Goal: Task Accomplishment & Management: Manage account settings

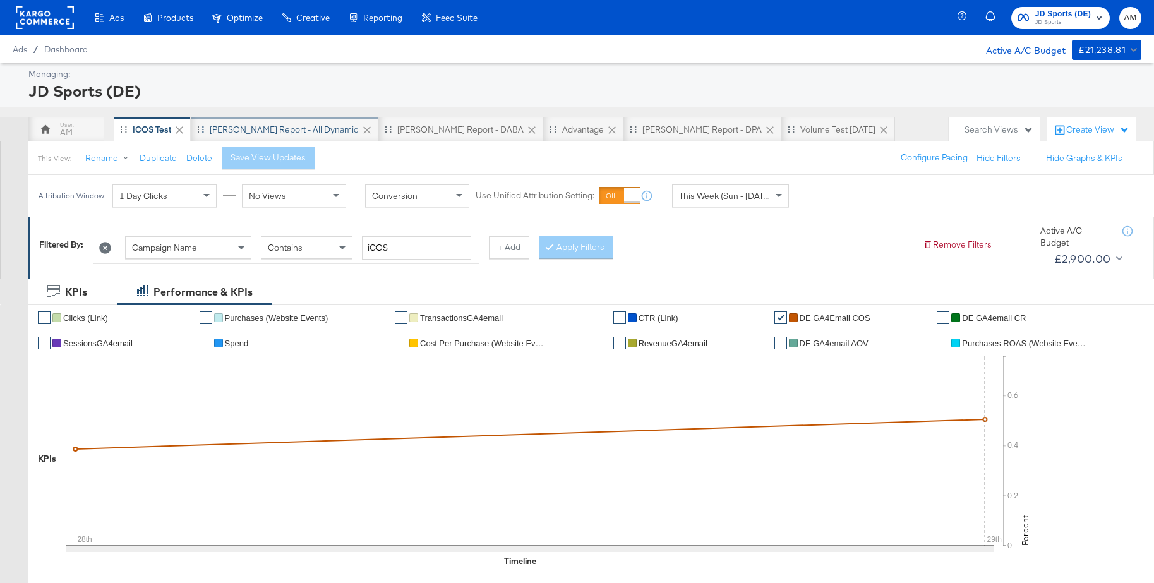
click at [279, 129] on div "SA - JD Report - All Dynamic" at bounding box center [284, 130] width 149 height 12
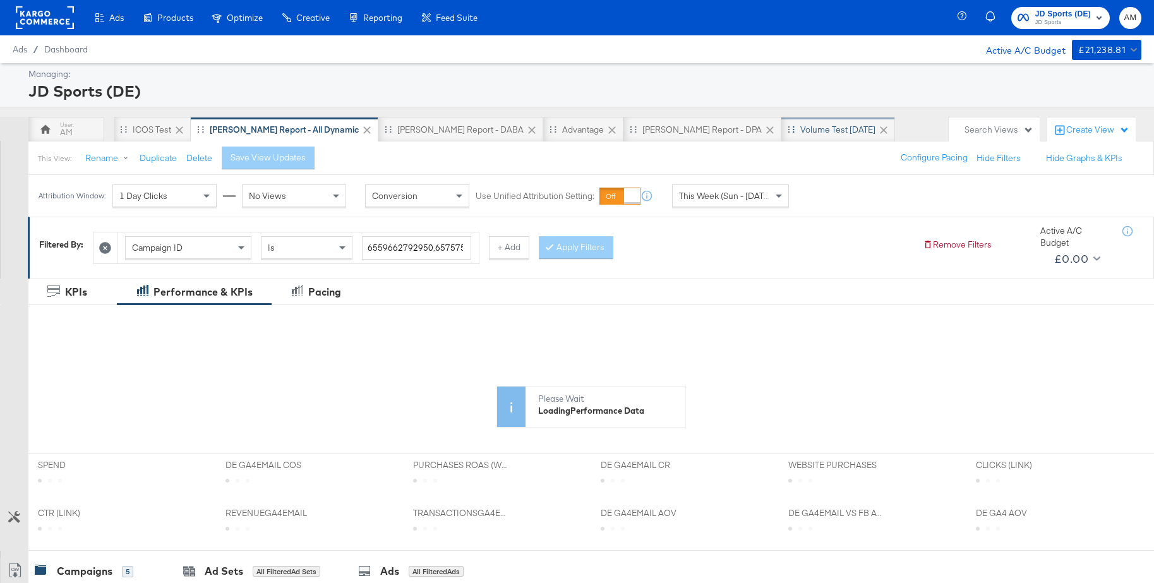
click at [800, 133] on div "Volume test Sep 25" at bounding box center [837, 130] width 75 height 12
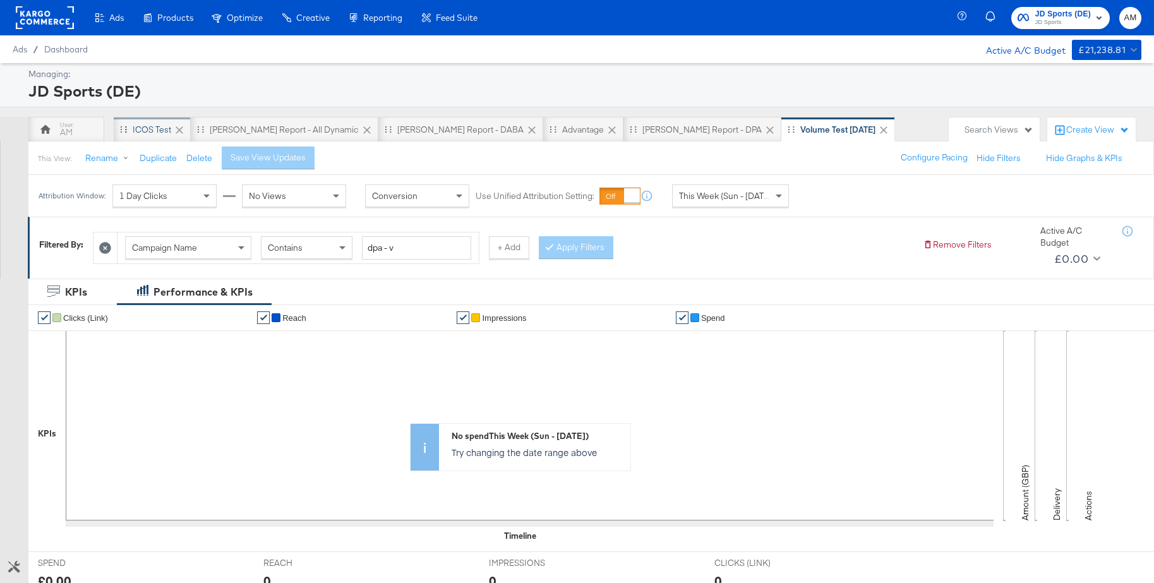
click at [161, 127] on div "iCOS Test" at bounding box center [152, 130] width 39 height 12
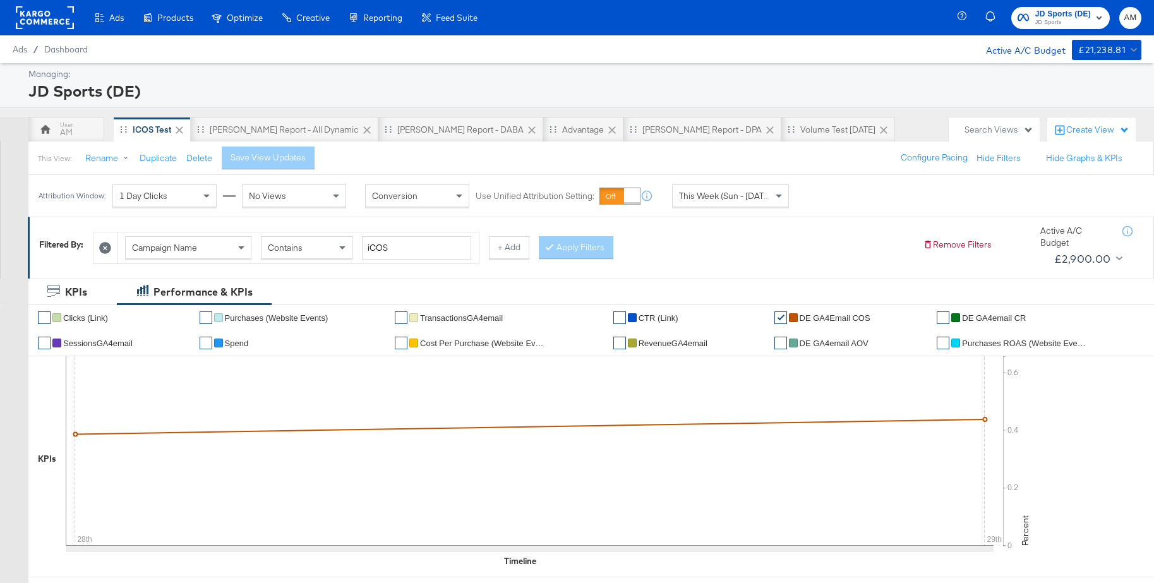
click at [723, 196] on span "This Week (Sun - [DATE])" at bounding box center [726, 195] width 95 height 11
click at [815, 197] on div "[DATE]" at bounding box center [823, 201] width 21 height 10
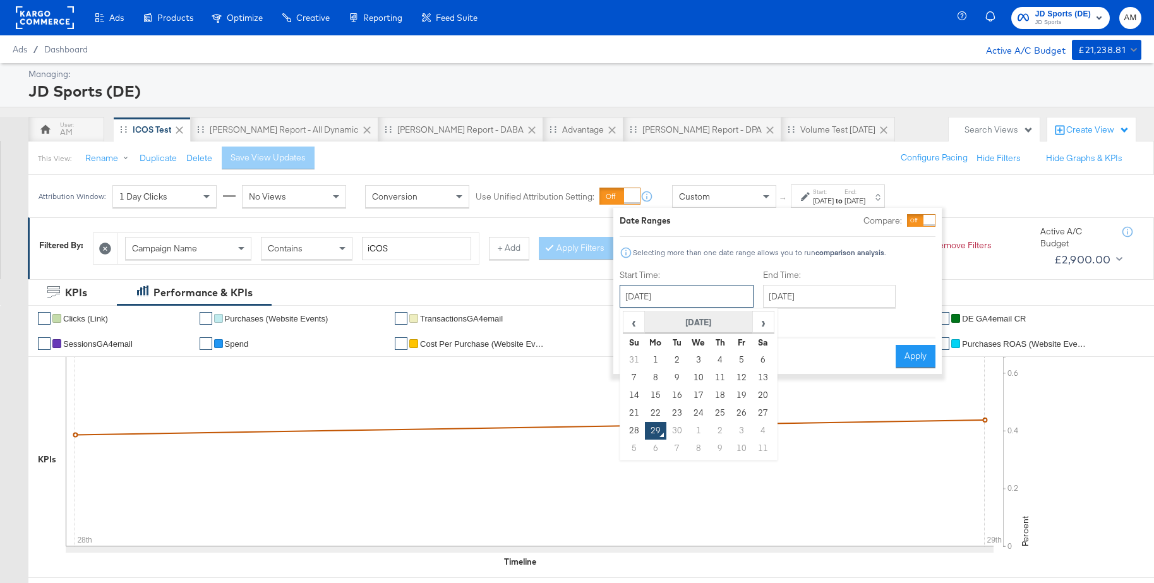
drag, startPoint x: 657, startPoint y: 291, endPoint x: 657, endPoint y: 328, distance: 37.3
click at [657, 291] on input "September 29th 2025" at bounding box center [687, 296] width 134 height 23
drag, startPoint x: 740, startPoint y: 410, endPoint x: 774, endPoint y: 395, distance: 37.1
click at [742, 409] on td "26" at bounding box center [741, 413] width 21 height 18
type input "September 26th 2025"
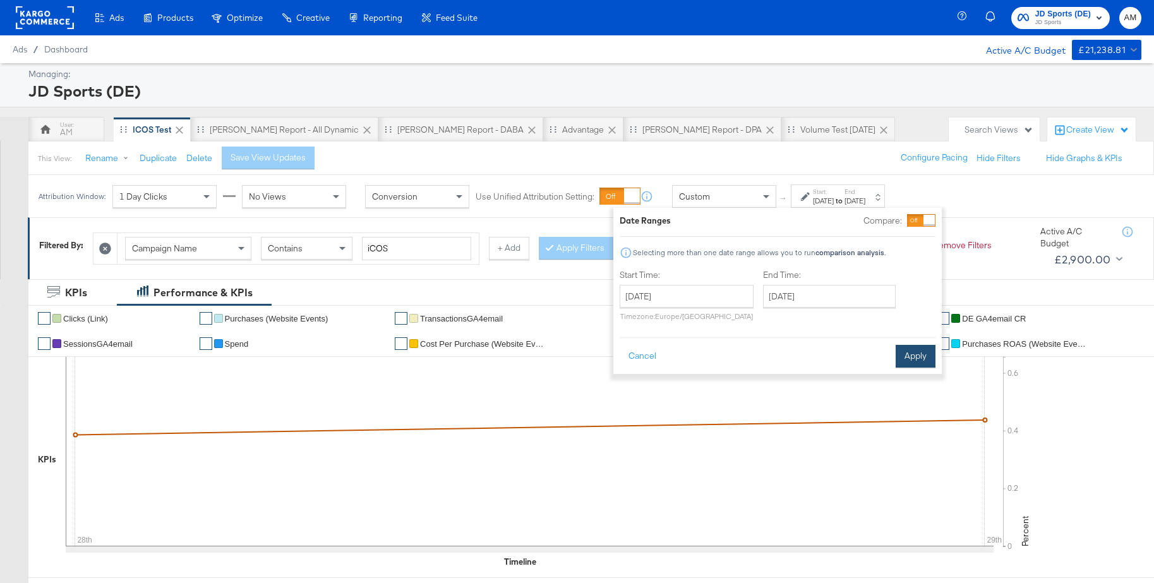
drag, startPoint x: 907, startPoint y: 356, endPoint x: 568, endPoint y: 300, distance: 343.2
click at [907, 356] on button "Apply" at bounding box center [916, 356] width 40 height 23
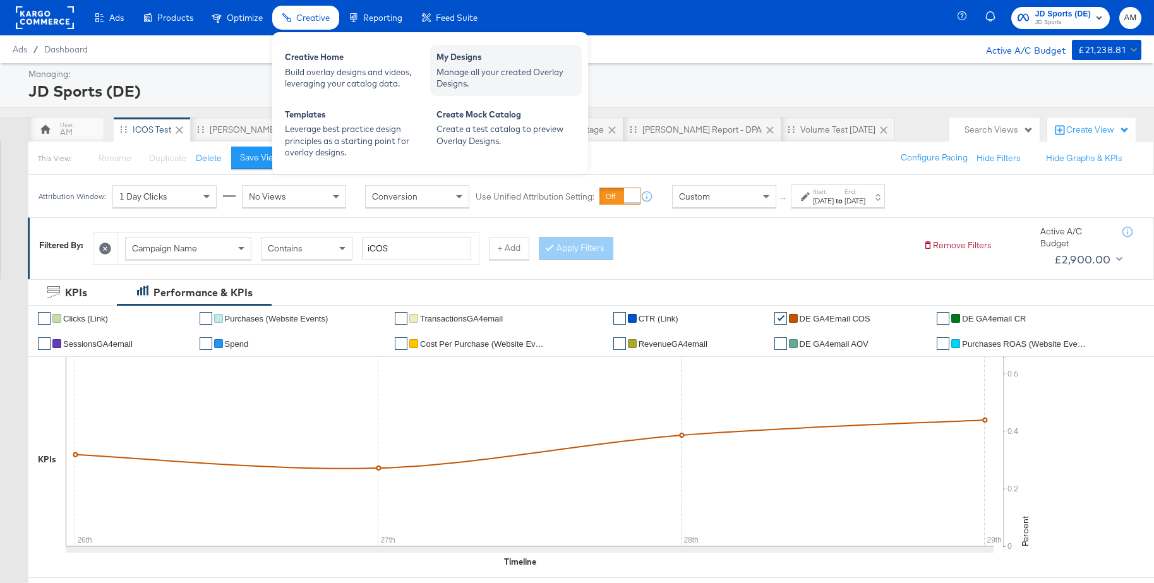
click at [459, 60] on div "My Designs" at bounding box center [505, 58] width 139 height 15
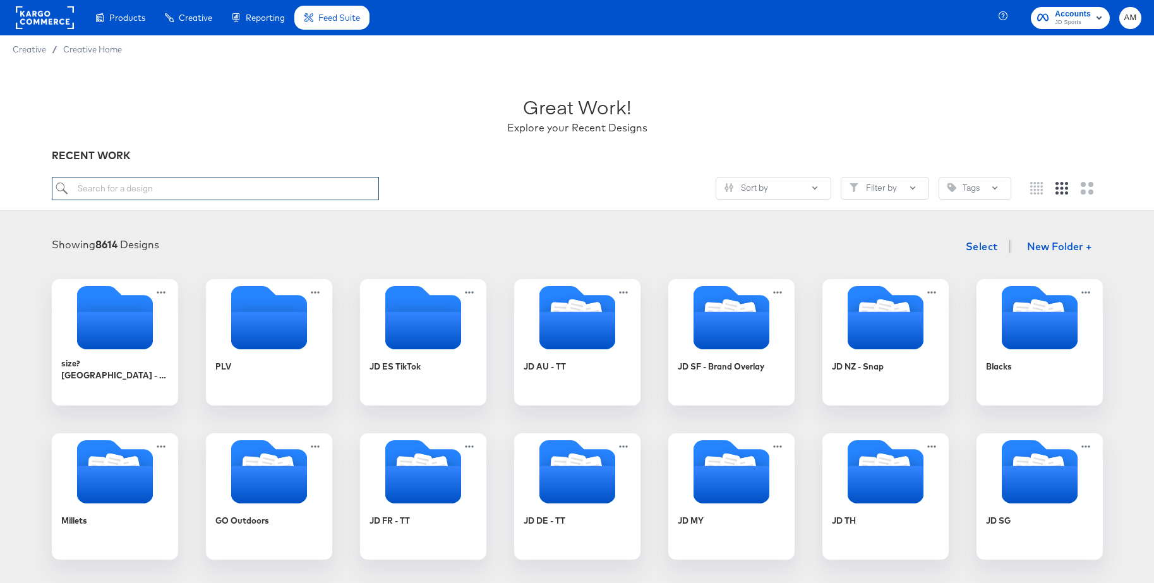
click at [121, 183] on input "search" at bounding box center [215, 188] width 327 height 23
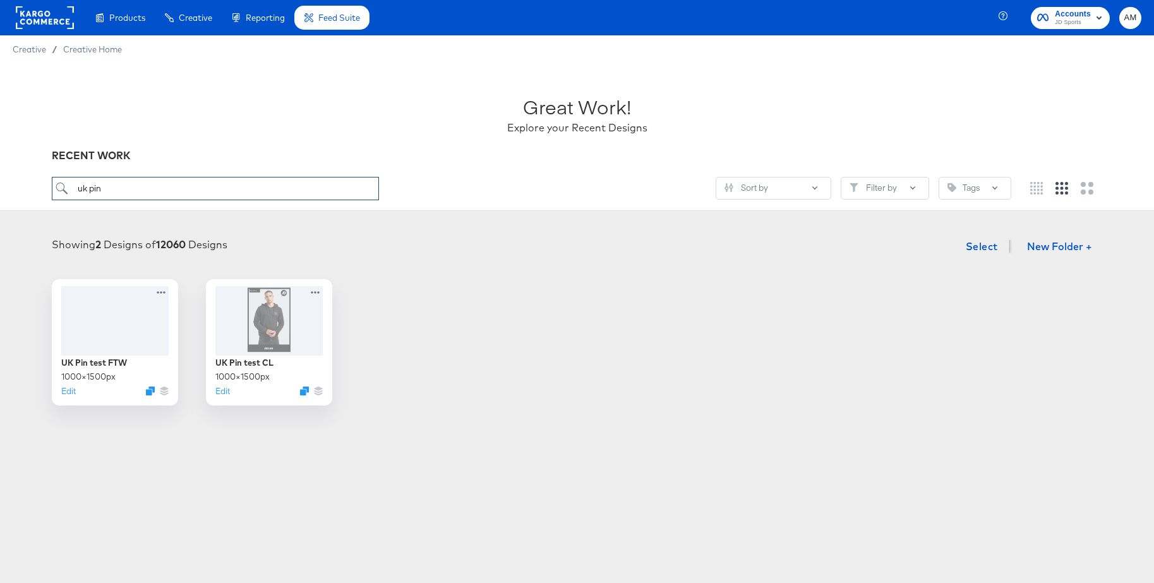
type input "uk pin"
click at [32, 22] on rect at bounding box center [45, 17] width 58 height 23
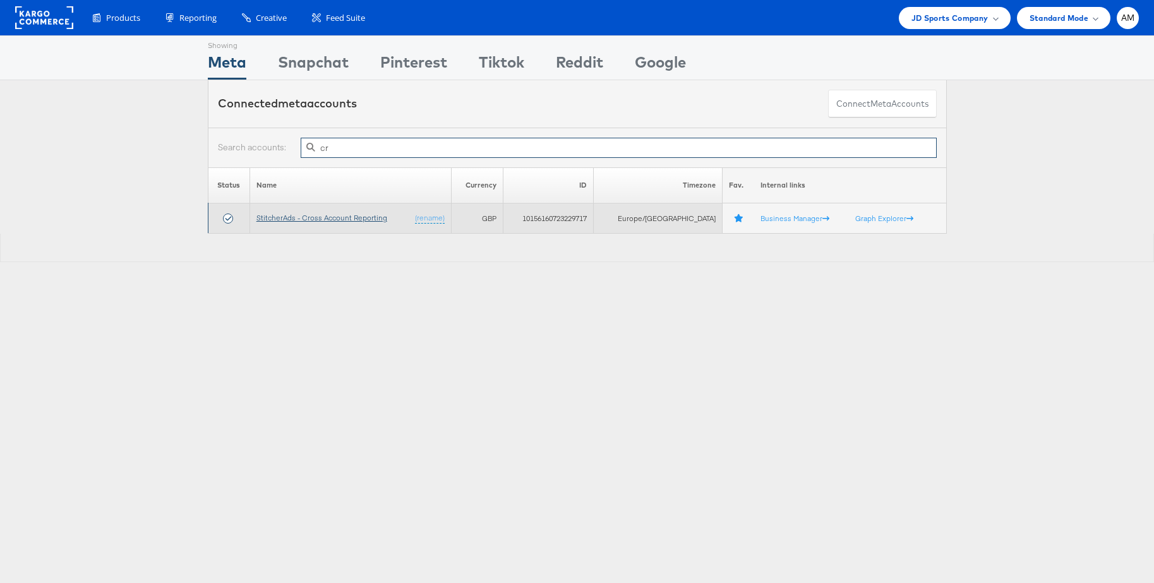
type input "cr"
click at [304, 214] on link "StitcherAds - Cross Account Reporting" at bounding box center [321, 217] width 131 height 9
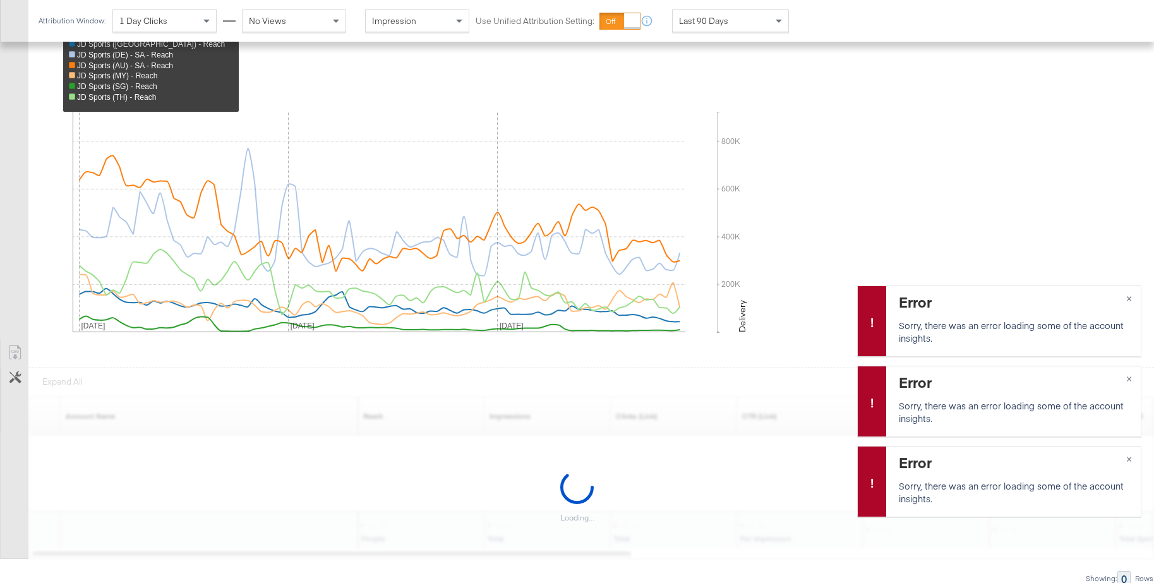
scroll to position [444, 0]
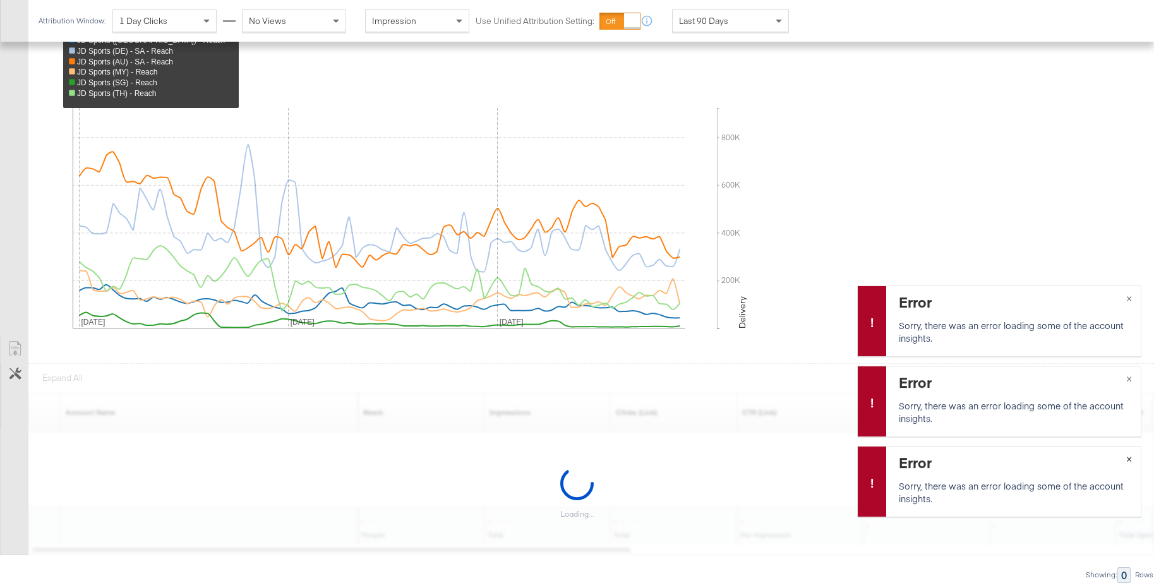
click at [1127, 459] on span "×" at bounding box center [1129, 457] width 6 height 15
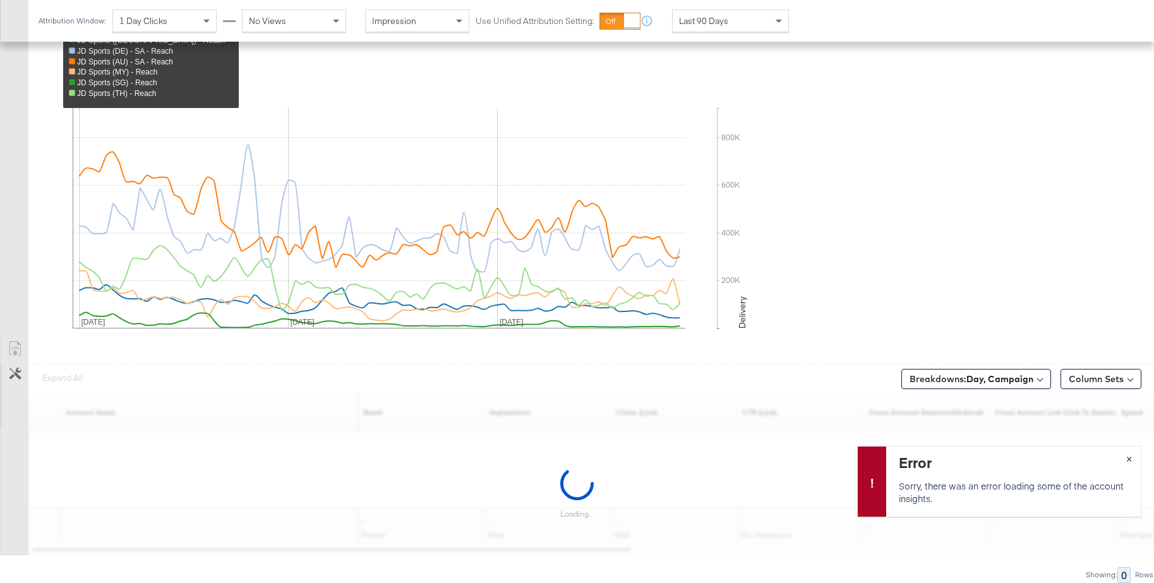
click at [1127, 459] on span "×" at bounding box center [1129, 457] width 6 height 15
click at [838, 75] on div "JD Sports (NZ) - Reach JD Sports (DE) - SA - Reach JD Sports (AU) - SA - Reach …" at bounding box center [596, 183] width 1116 height 339
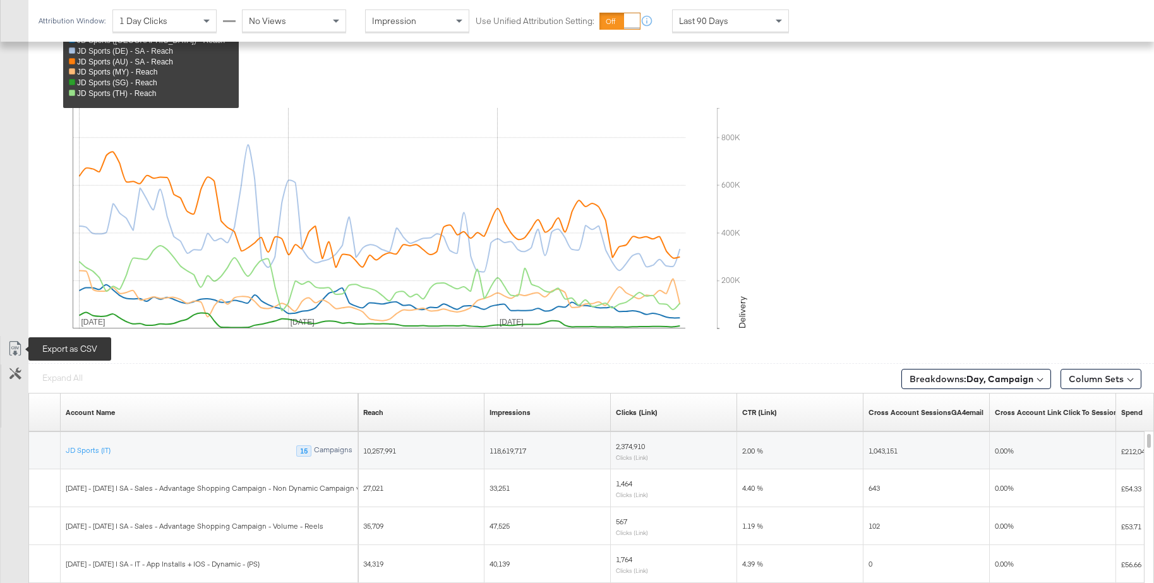
click at [15, 351] on icon at bounding box center [15, 348] width 15 height 15
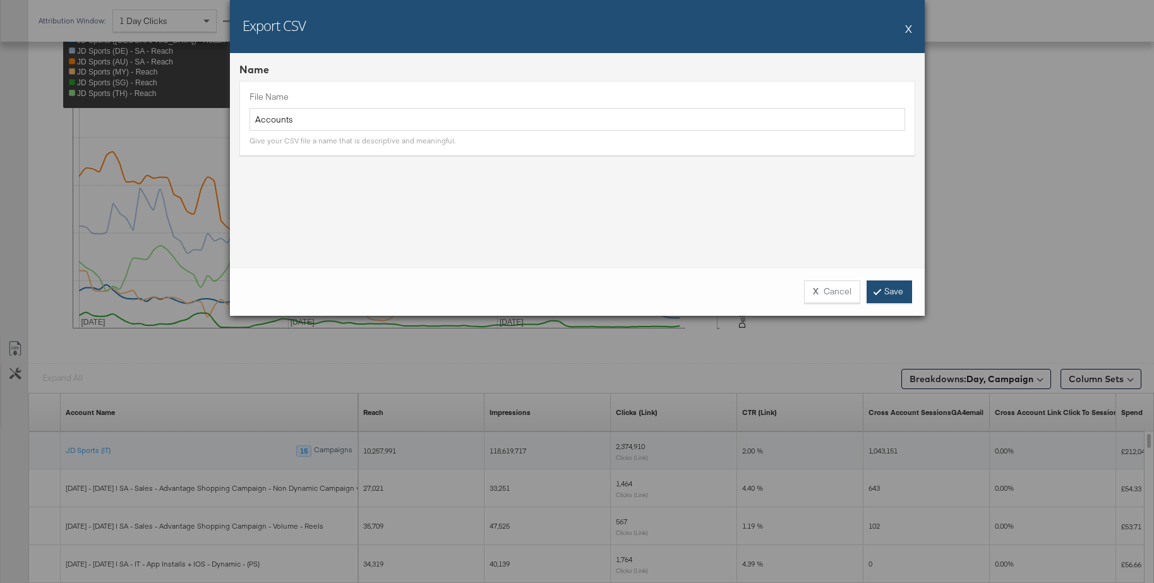
click at [882, 291] on link "Save" at bounding box center [889, 291] width 45 height 23
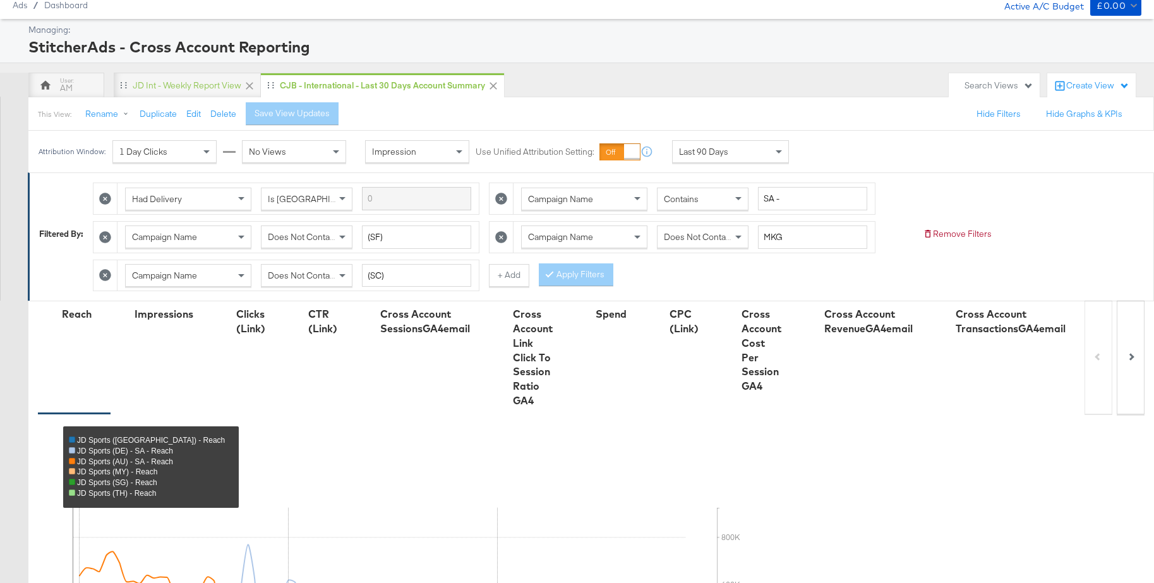
scroll to position [0, 0]
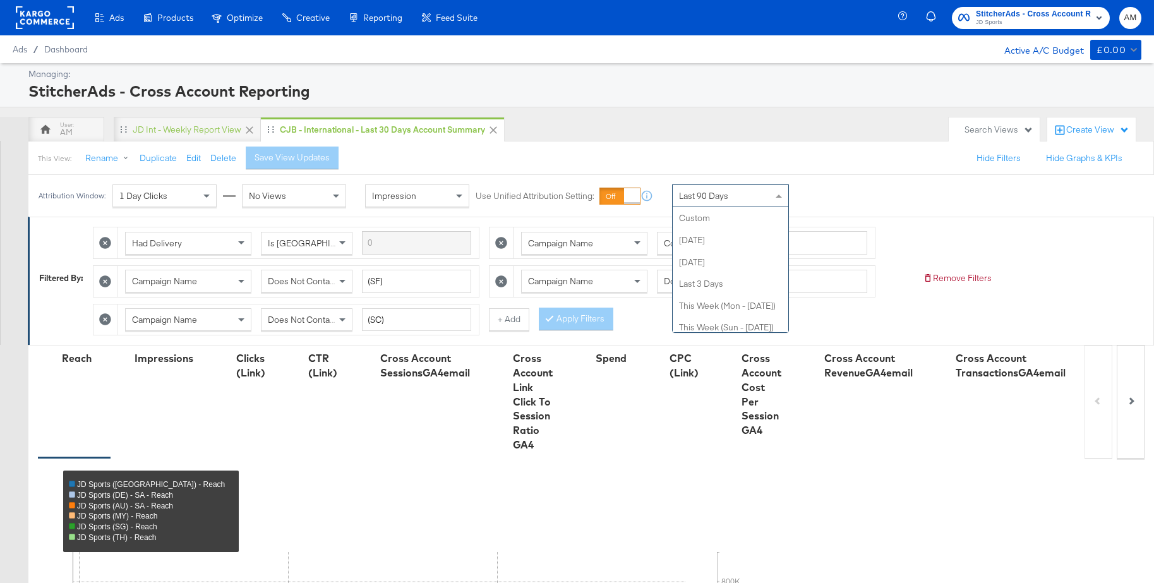
click at [709, 195] on span "Last 90 Days" at bounding box center [703, 195] width 49 height 11
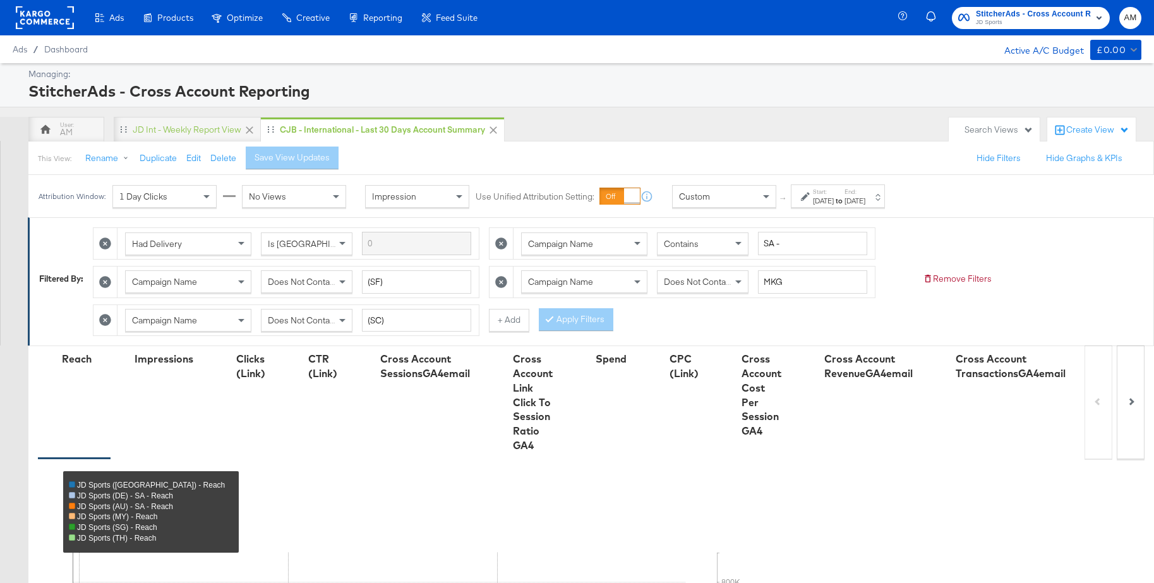
click at [834, 198] on div "Sep 29th 2025" at bounding box center [823, 201] width 21 height 10
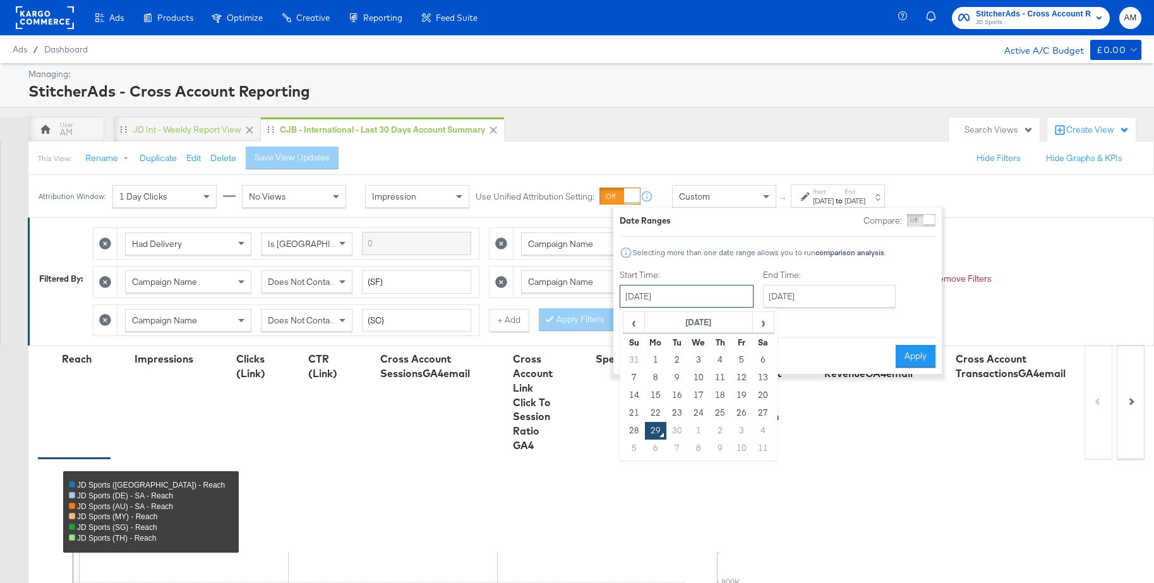
click at [672, 296] on input "September 29th 2025" at bounding box center [687, 296] width 134 height 23
click at [637, 325] on span "‹" at bounding box center [634, 322] width 20 height 19
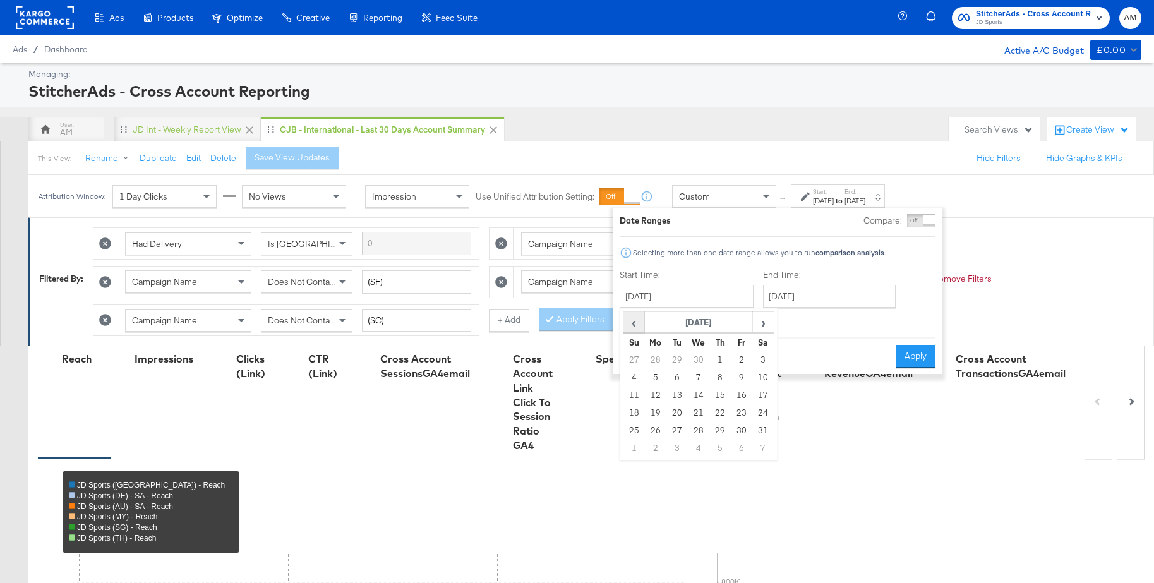
click at [637, 325] on span "‹" at bounding box center [634, 322] width 20 height 19
click at [634, 376] on td "6" at bounding box center [633, 378] width 21 height 18
type input "April 6th 2025"
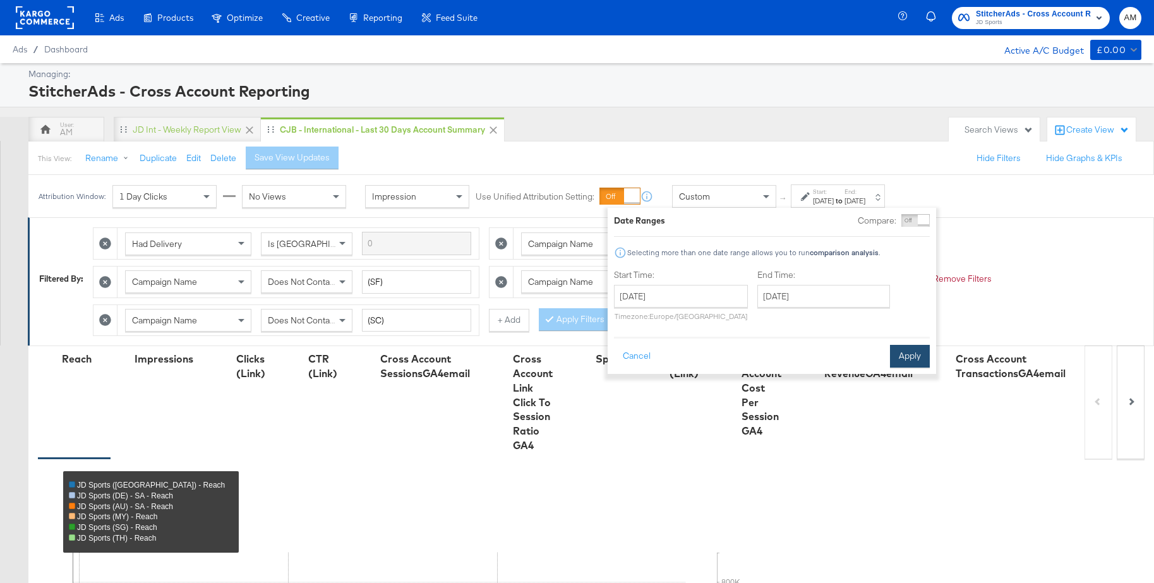
click at [901, 356] on button "Apply" at bounding box center [910, 356] width 40 height 23
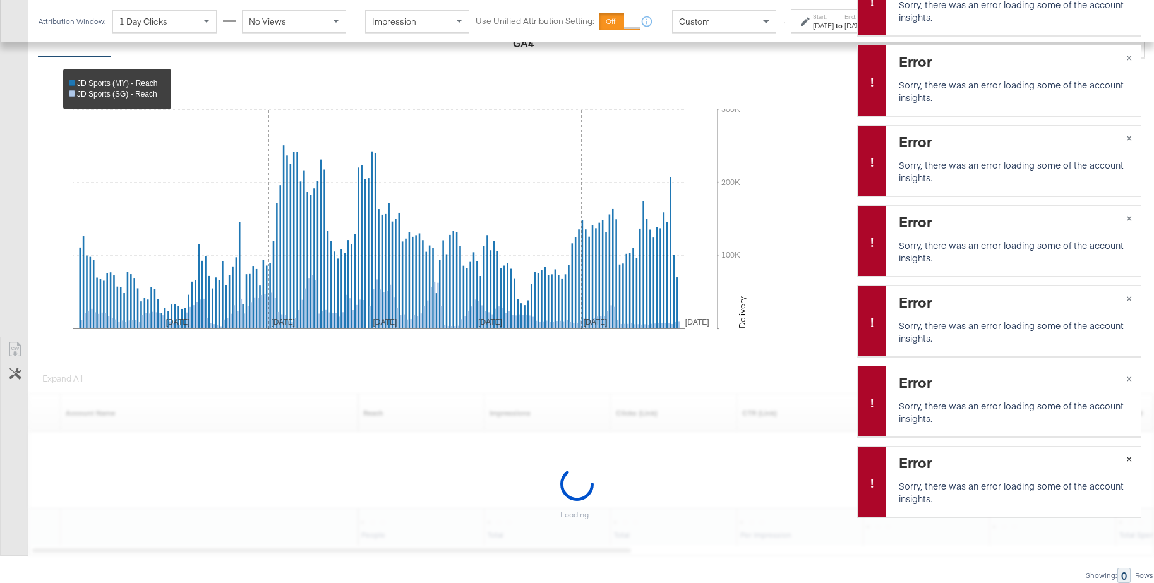
click at [1129, 460] on span "×" at bounding box center [1129, 457] width 6 height 15
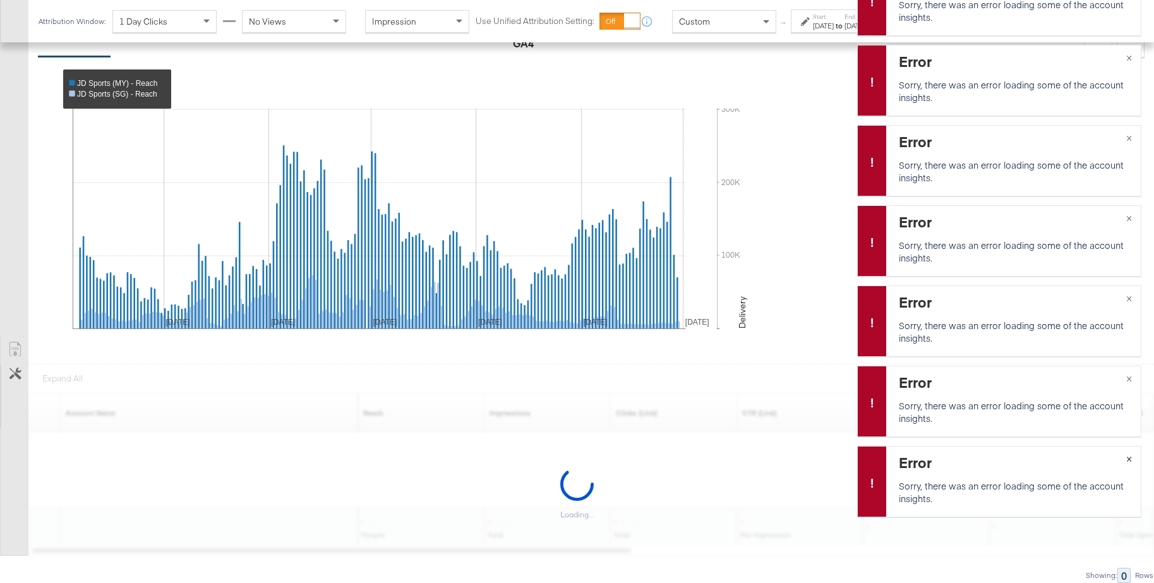
click at [1129, 460] on span "×" at bounding box center [1129, 457] width 6 height 15
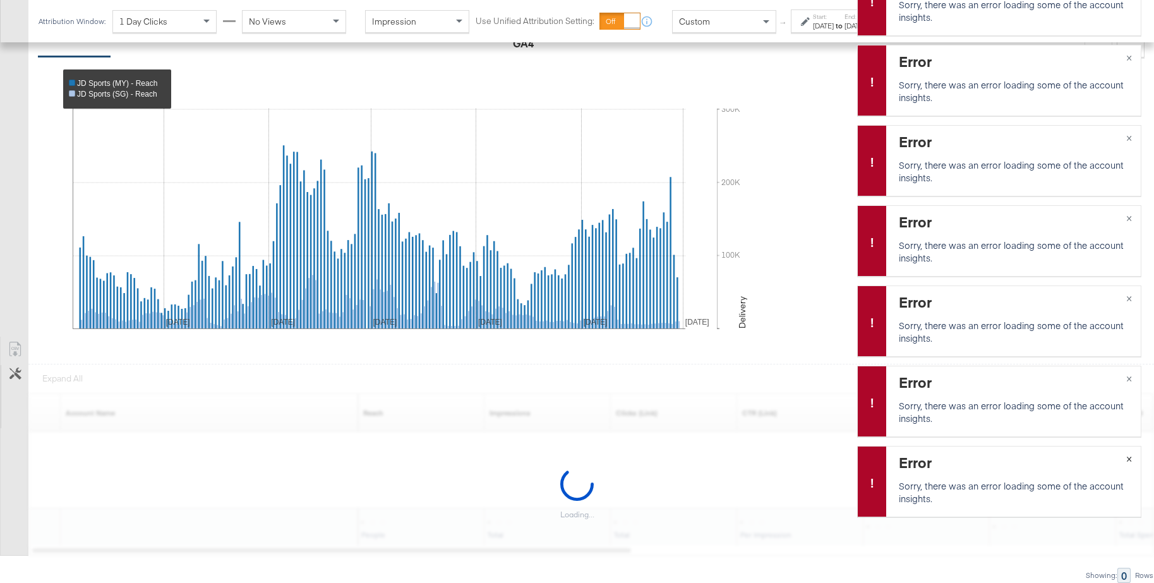
click at [1129, 460] on span "×" at bounding box center [1129, 457] width 6 height 15
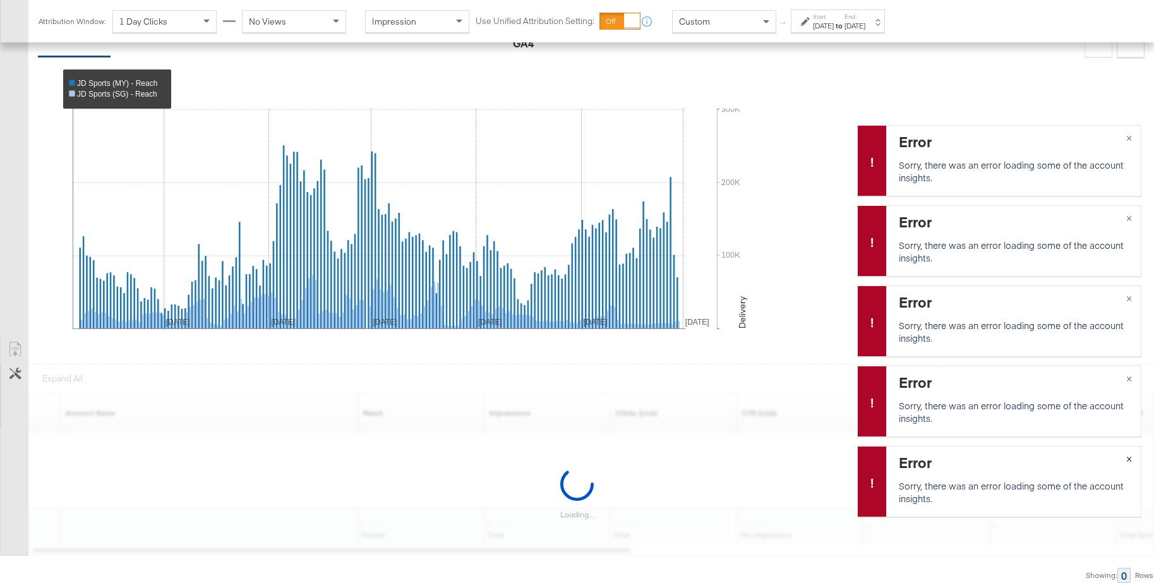
click at [1129, 460] on span "×" at bounding box center [1129, 457] width 6 height 15
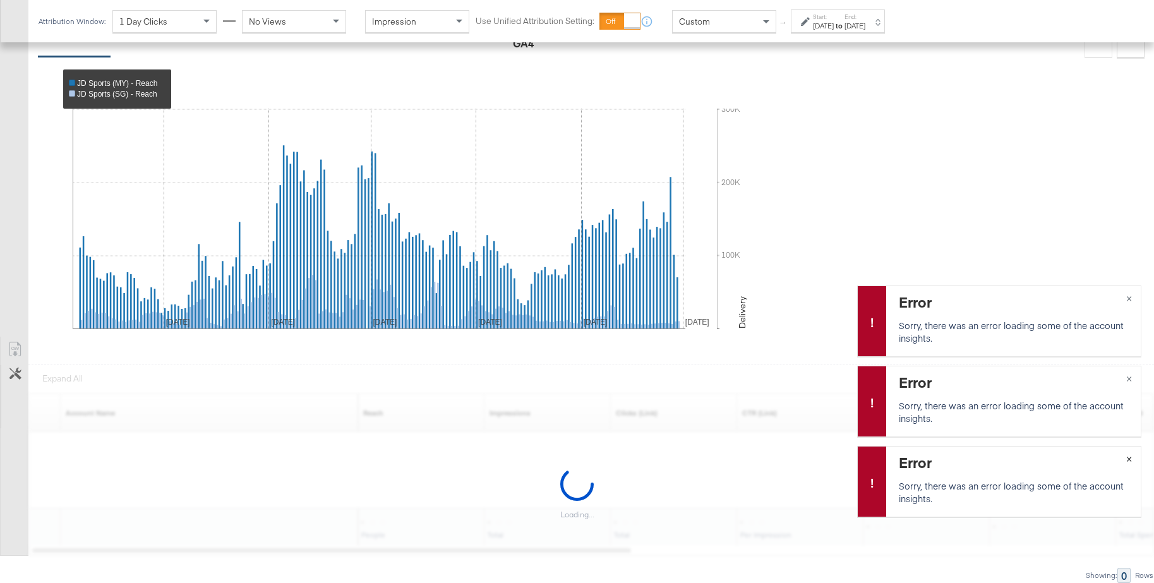
click at [1129, 460] on span "×" at bounding box center [1129, 457] width 6 height 15
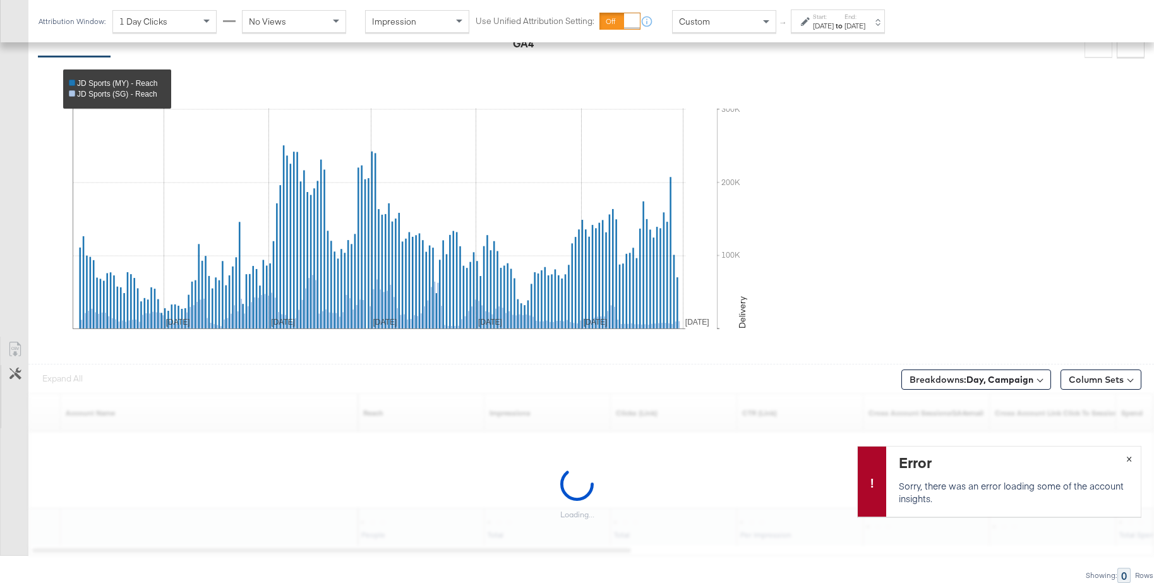
click at [1129, 460] on span "×" at bounding box center [1129, 457] width 6 height 15
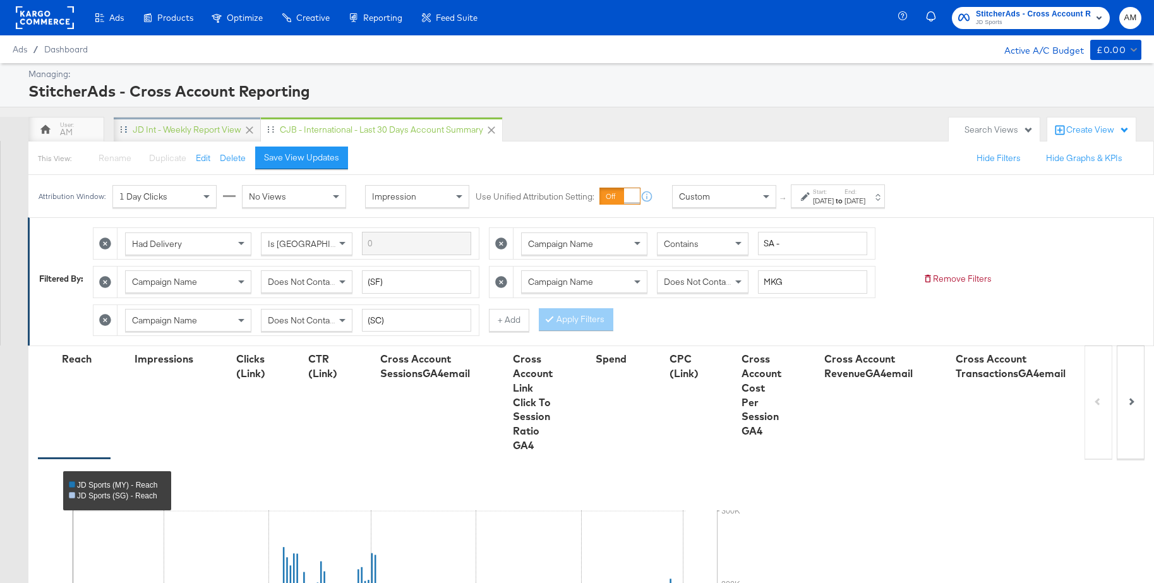
click at [181, 129] on div "JD Int - Weekly Report View" at bounding box center [187, 130] width 109 height 12
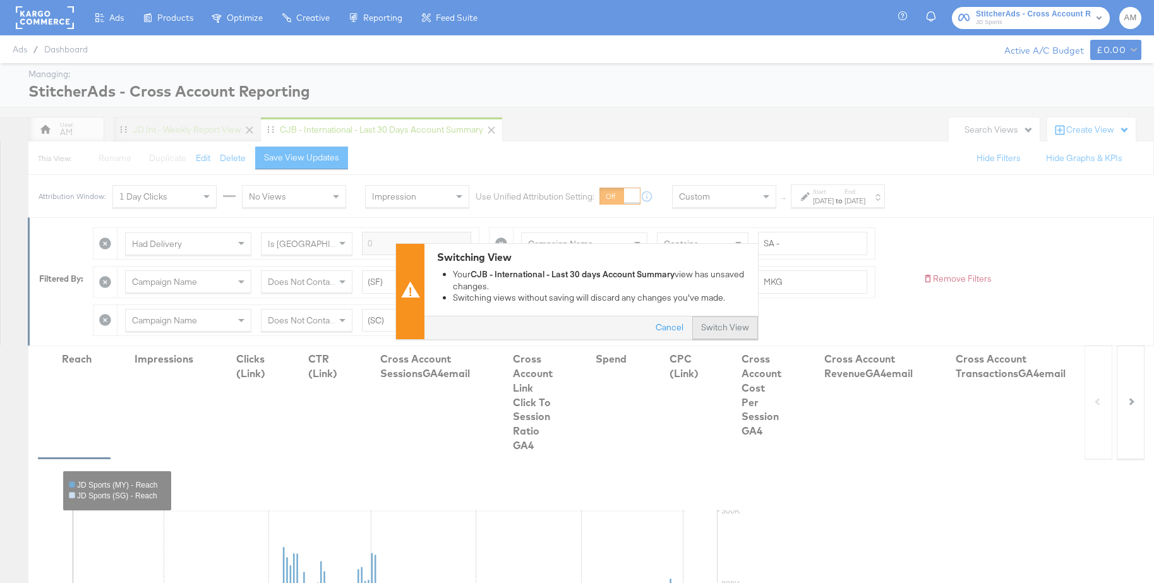
click at [716, 327] on button "Switch View" at bounding box center [725, 328] width 66 height 23
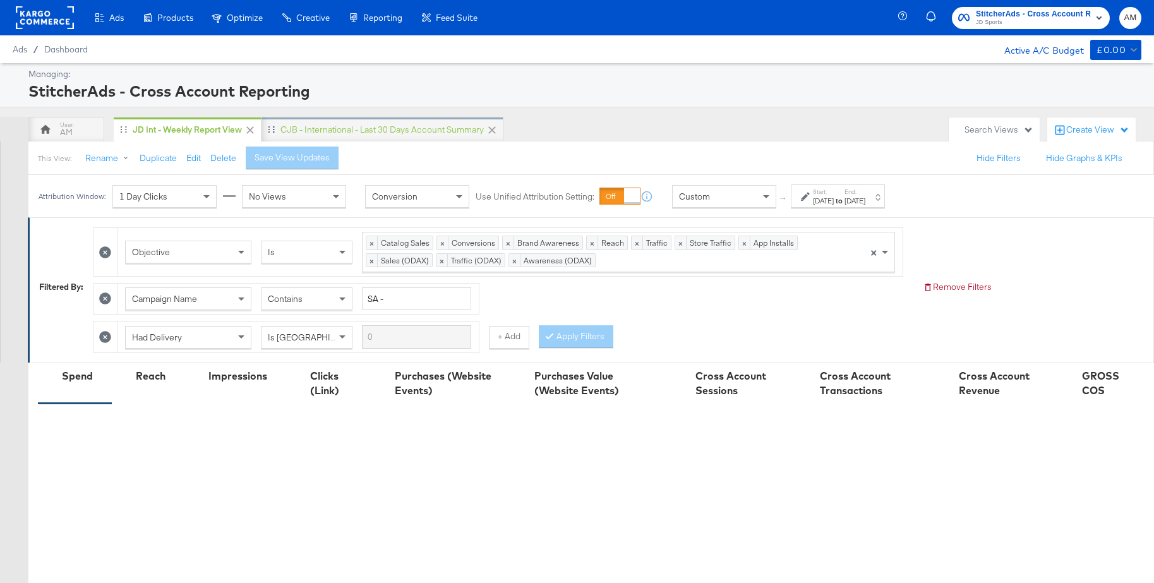
drag, startPoint x: 376, startPoint y: 129, endPoint x: 391, endPoint y: 138, distance: 17.3
click at [376, 129] on div "CJB - International - Last 30 days Account Summary" at bounding box center [381, 130] width 203 height 12
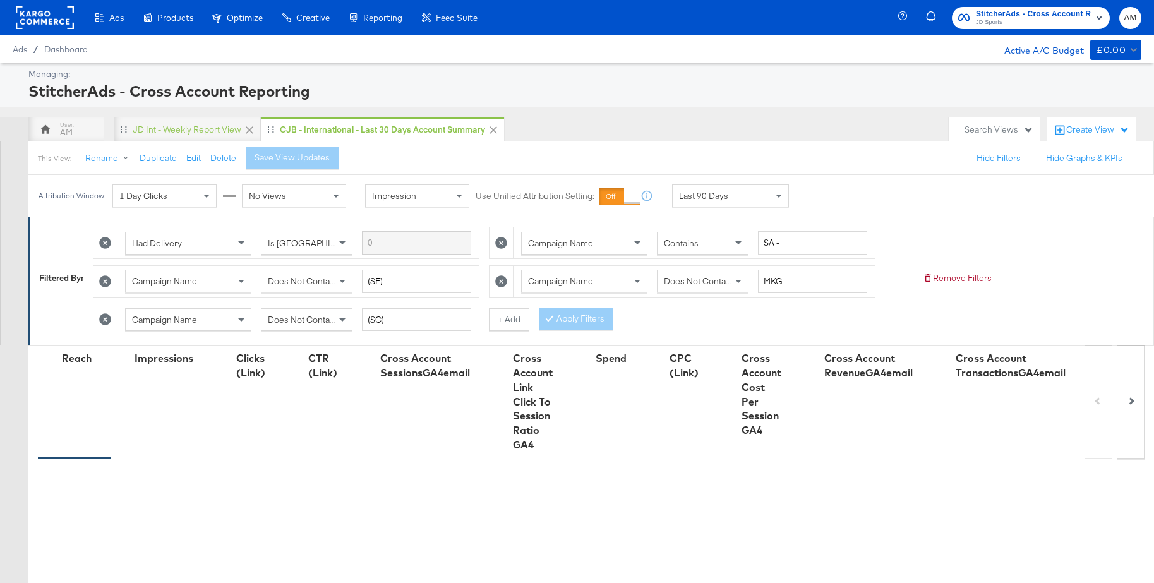
click at [717, 197] on span "Last 90 Days" at bounding box center [703, 195] width 49 height 11
click at [834, 200] on div "Sep 29th 2025" at bounding box center [823, 201] width 21 height 10
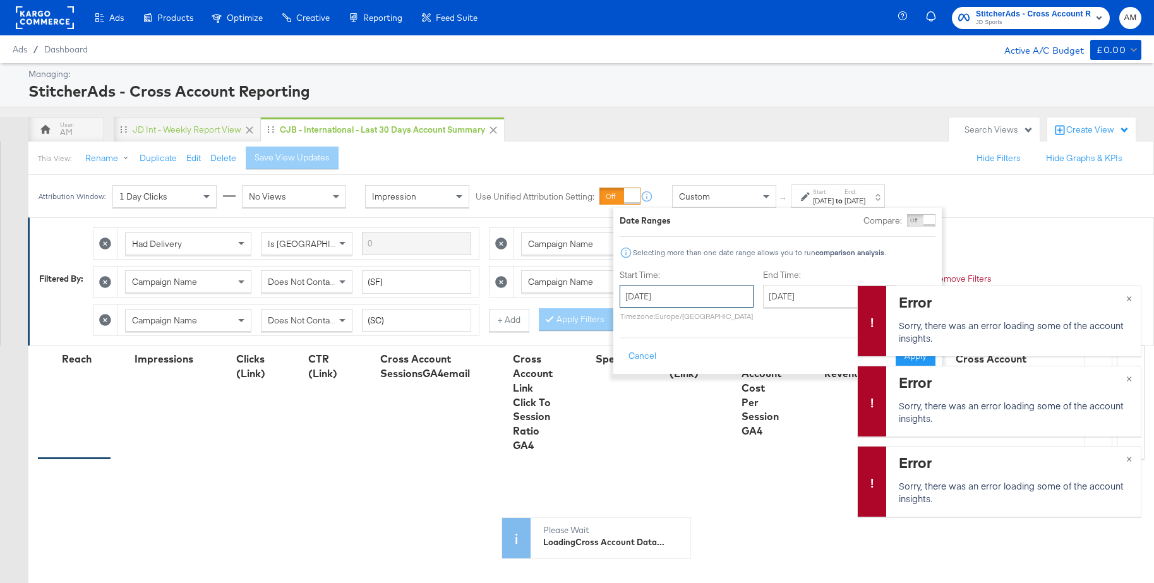
click at [683, 301] on input "September 29th 2025" at bounding box center [687, 296] width 134 height 23
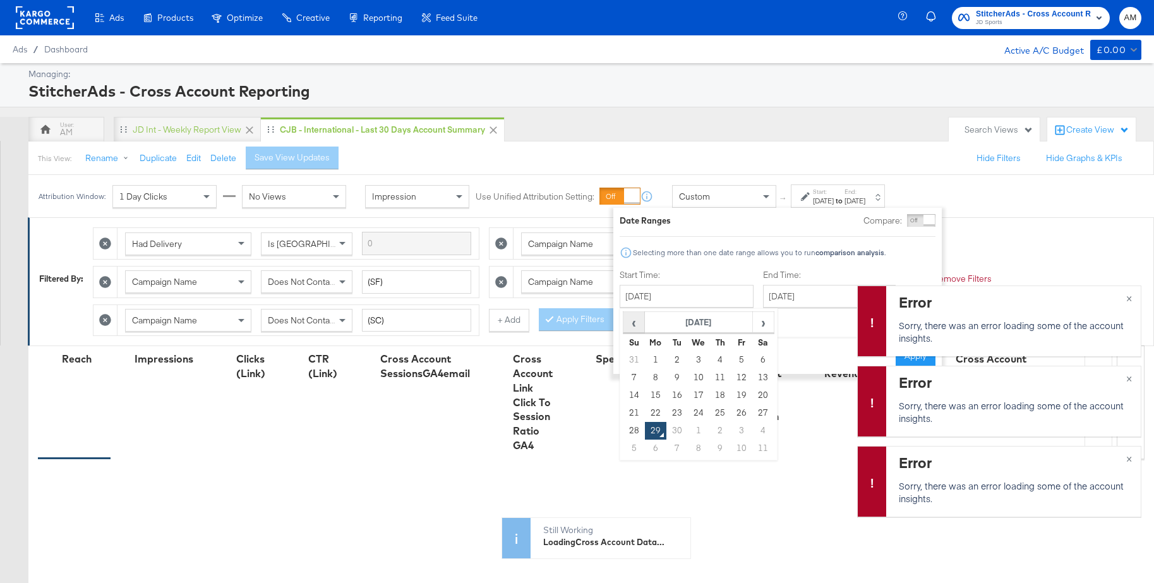
click at [632, 325] on span "‹" at bounding box center [634, 322] width 20 height 19
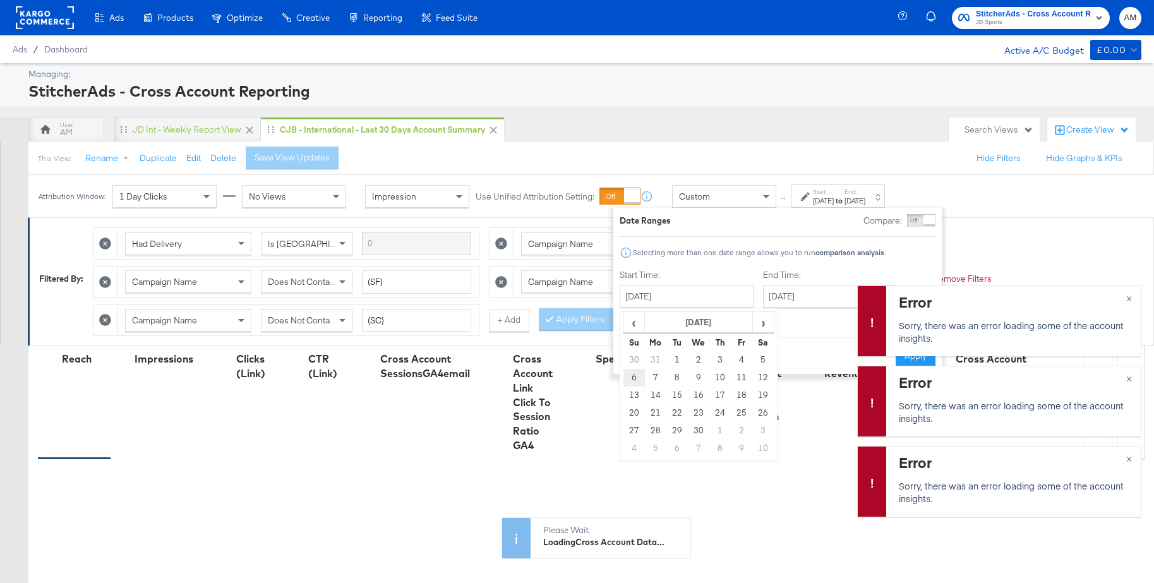
click at [631, 379] on td "6" at bounding box center [633, 378] width 21 height 18
type input "April 6th 2025"
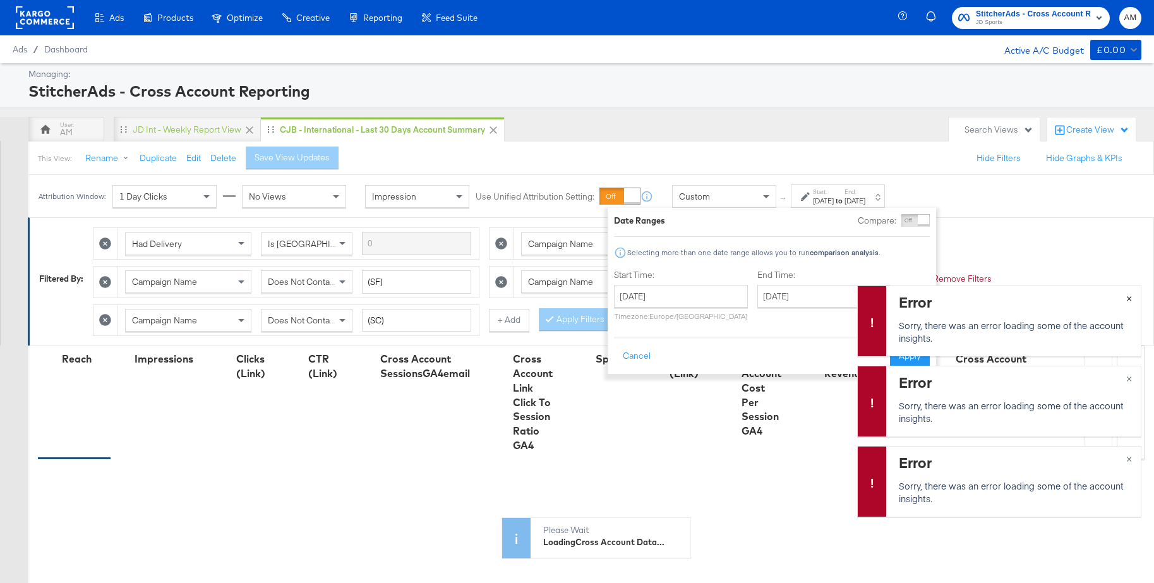
click at [1129, 298] on span "×" at bounding box center [1129, 297] width 6 height 15
click at [1129, 376] on span "×" at bounding box center [1129, 377] width 6 height 15
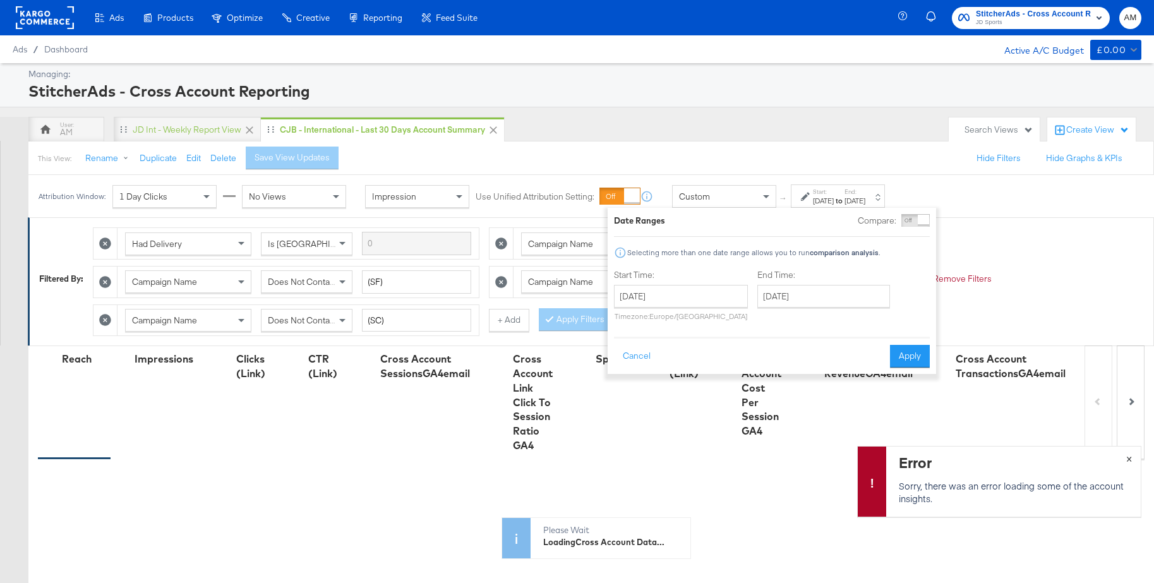
click at [1128, 460] on span "×" at bounding box center [1129, 457] width 6 height 15
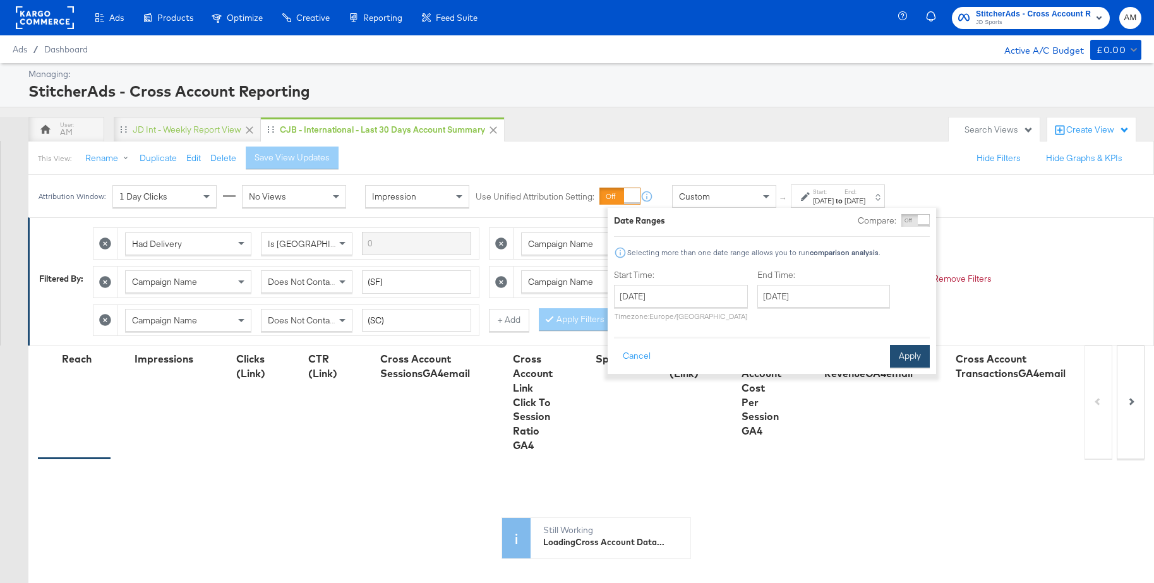
click at [909, 359] on button "Apply" at bounding box center [910, 356] width 40 height 23
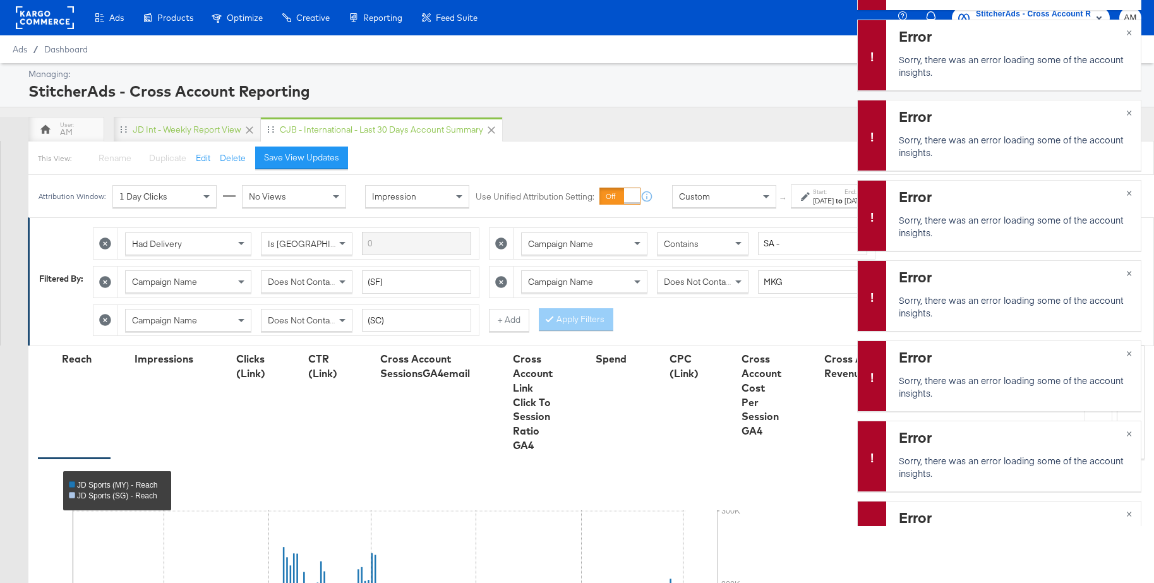
scroll to position [-941, 0]
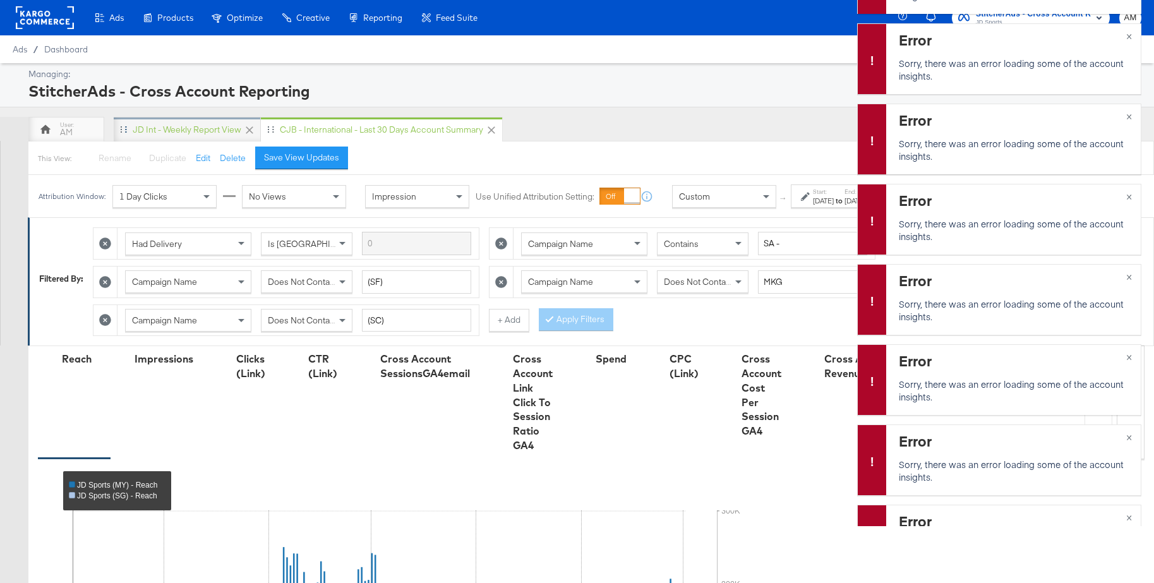
click at [145, 127] on div "JD Int - Weekly Report View" at bounding box center [187, 130] width 109 height 12
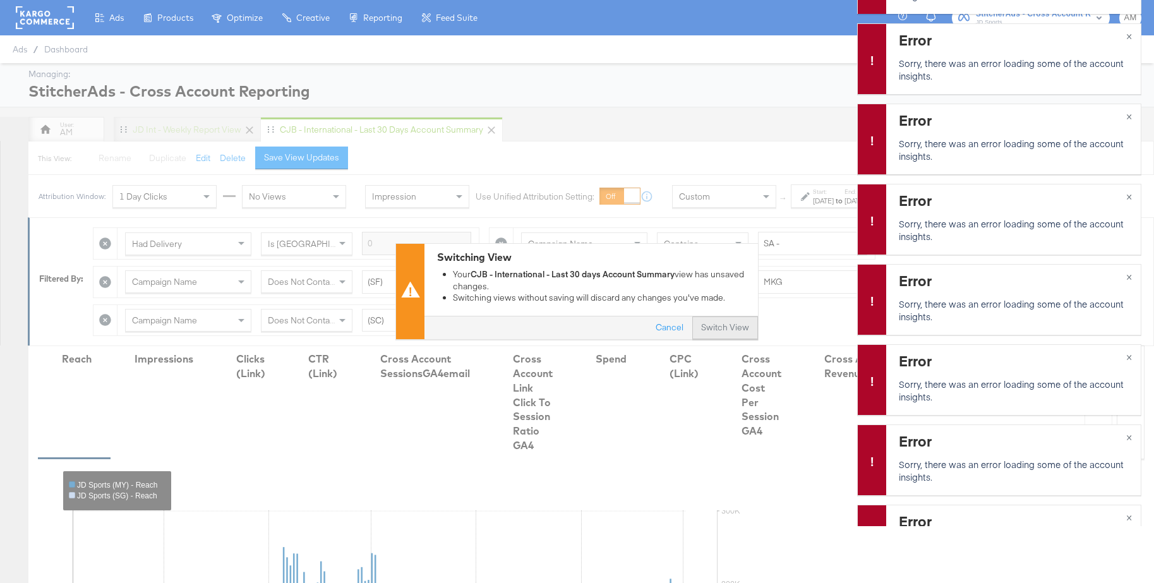
click at [734, 327] on button "Switch View" at bounding box center [725, 328] width 66 height 23
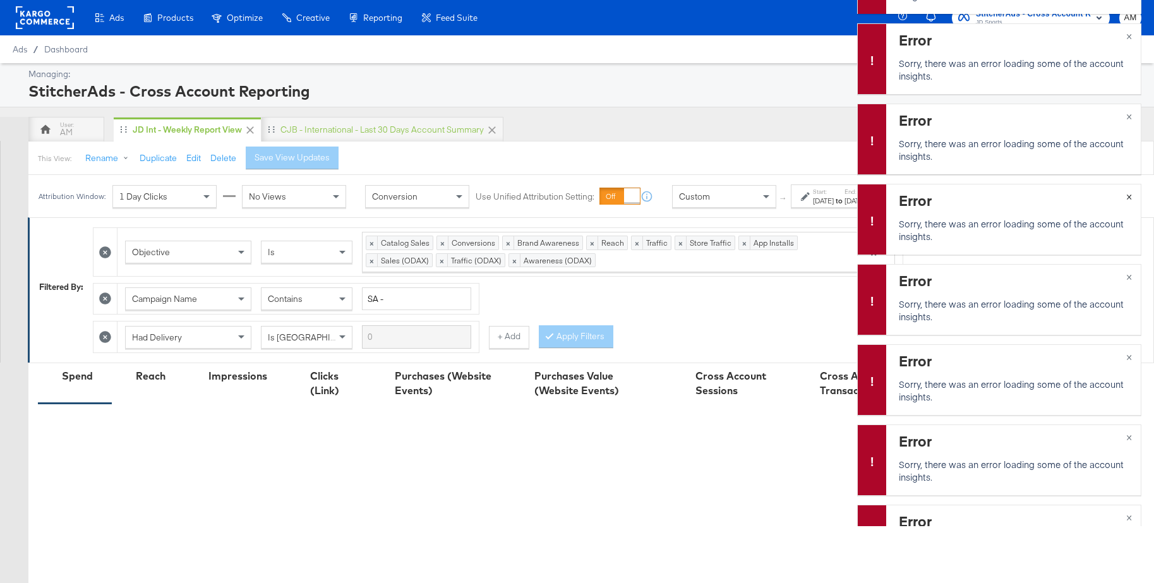
click at [1129, 198] on span "×" at bounding box center [1129, 195] width 6 height 15
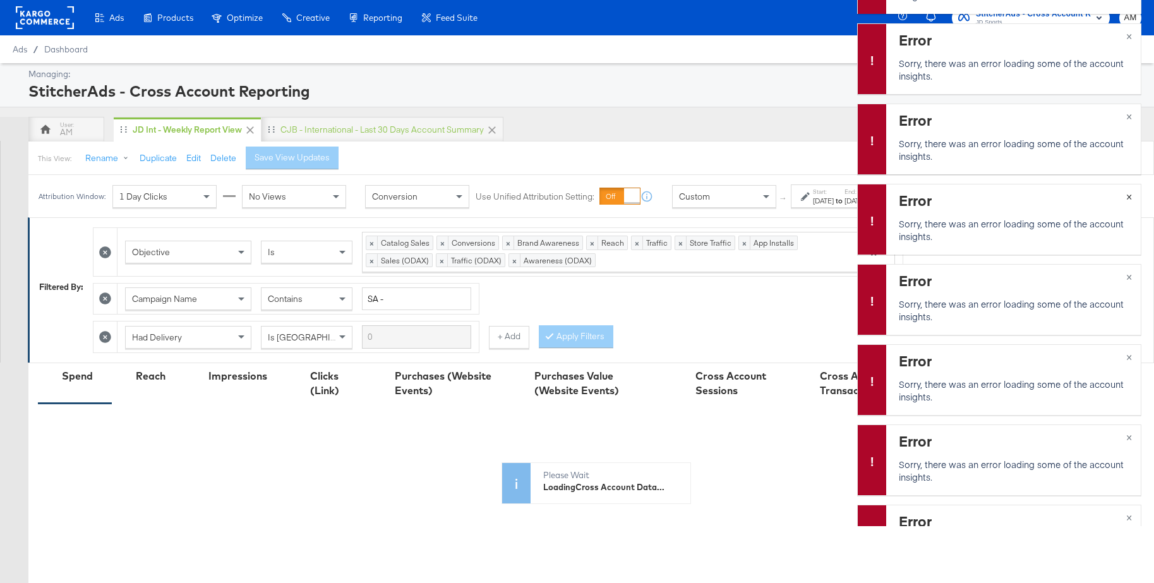
click at [1129, 198] on span "×" at bounding box center [1129, 195] width 6 height 15
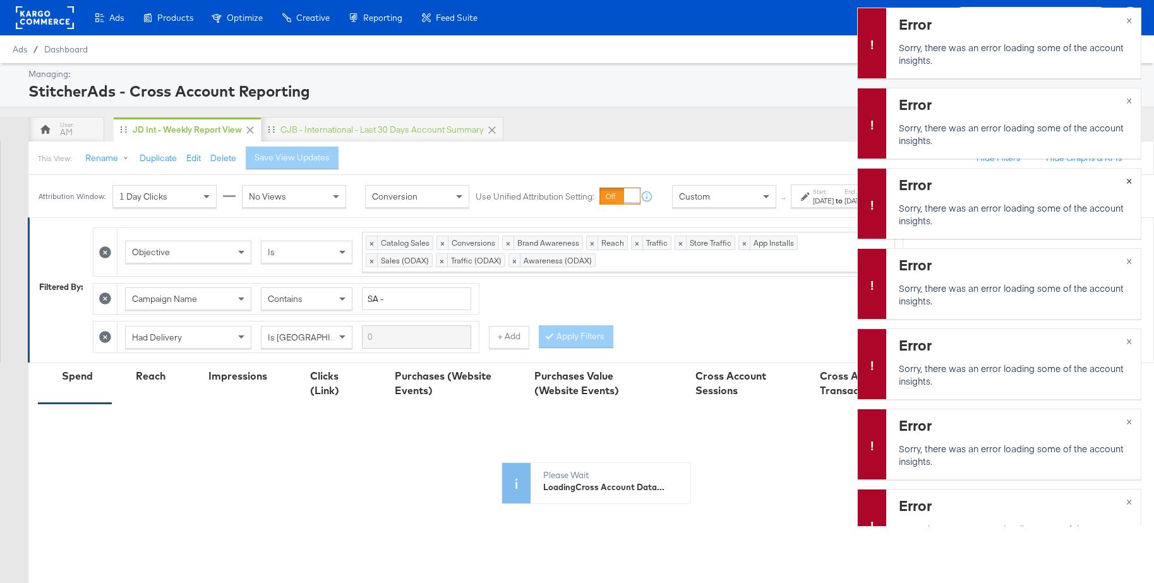
click at [1129, 187] on span "×" at bounding box center [1129, 179] width 6 height 15
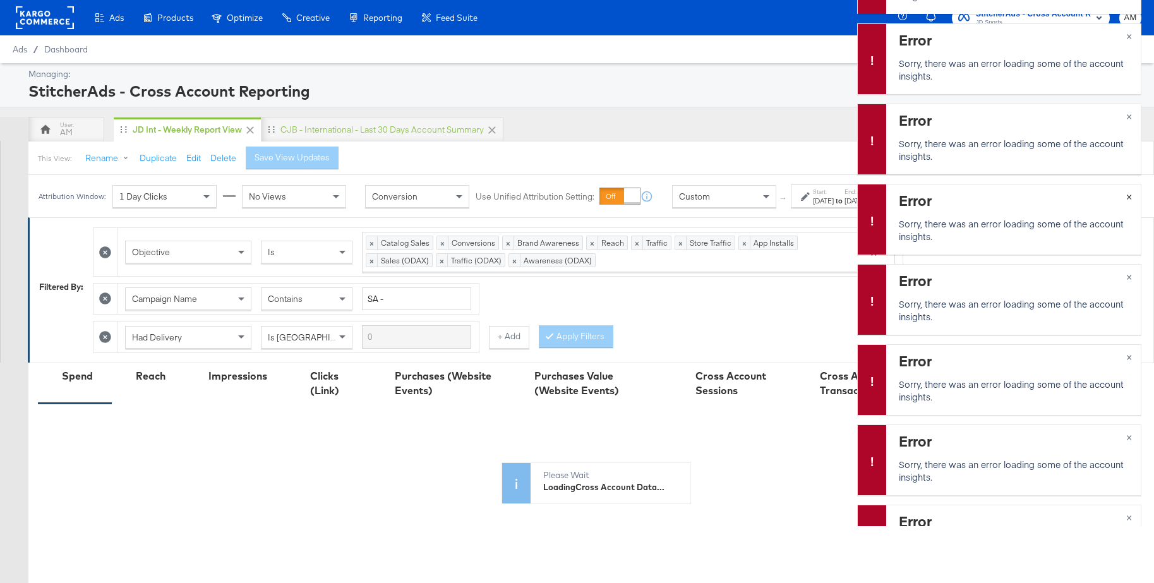
click at [1129, 198] on span "×" at bounding box center [1129, 195] width 6 height 15
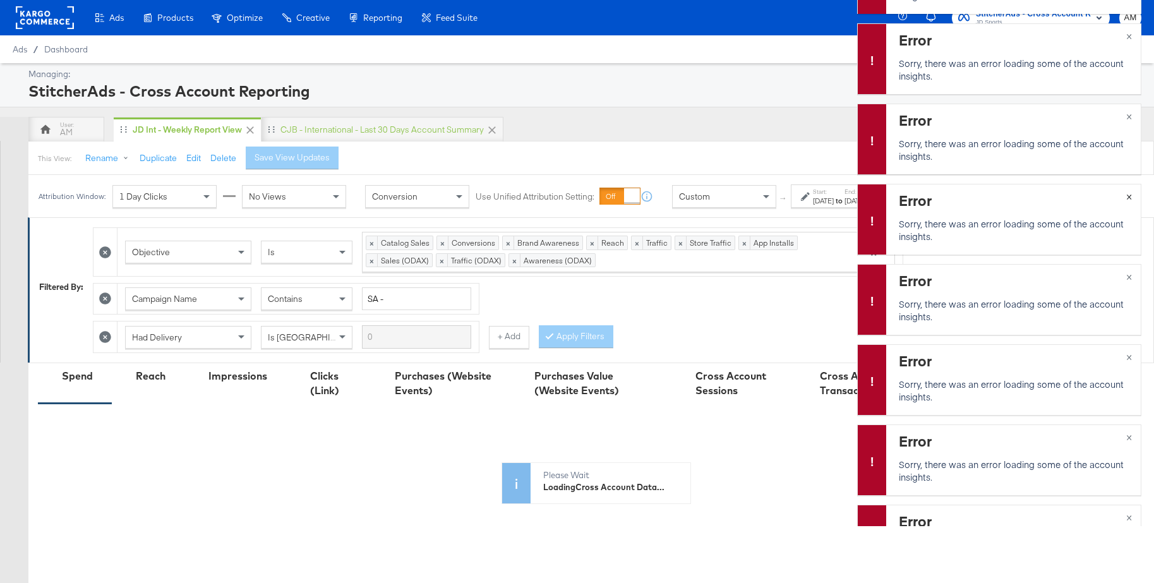
click at [1129, 198] on span "×" at bounding box center [1129, 195] width 6 height 15
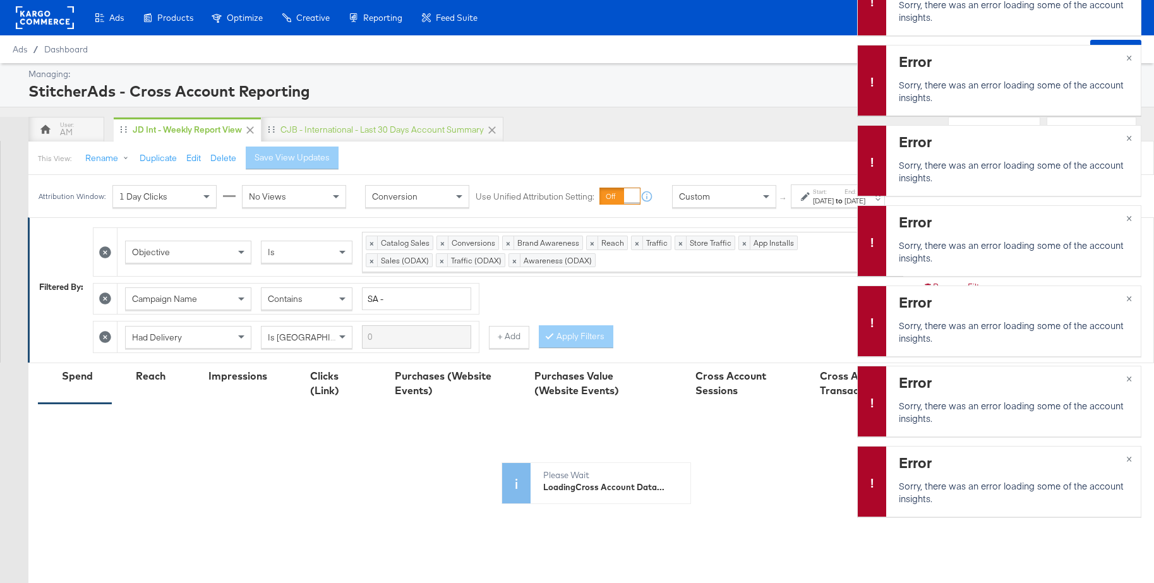
scroll to position [0, 0]
click at [1129, 198] on div "Error Sorry, there was an error loading some of the account insights. × Error S…" at bounding box center [999, 245] width 284 height 561
click at [1129, 459] on span "×" at bounding box center [1129, 457] width 6 height 15
click at [1129, 385] on span "×" at bounding box center [1129, 377] width 6 height 15
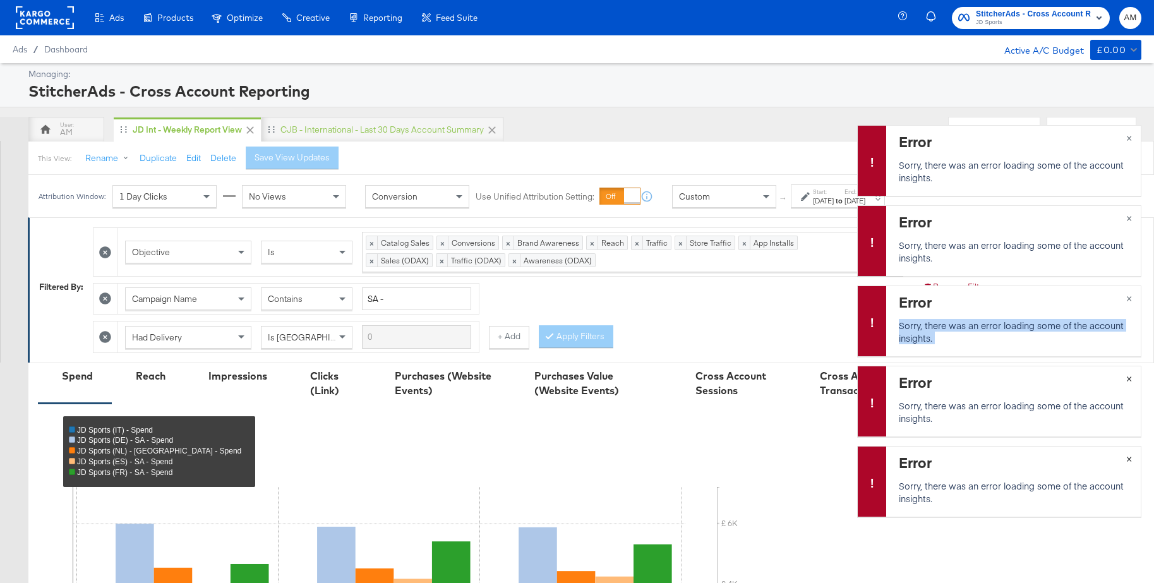
click at [1129, 459] on span "×" at bounding box center [1129, 457] width 6 height 15
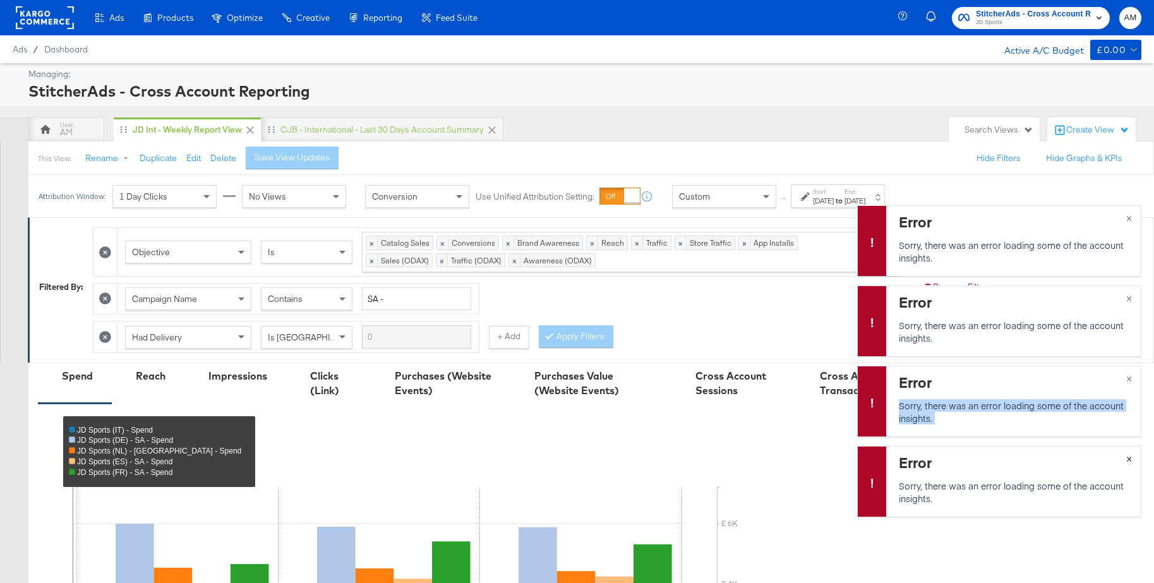
click at [1129, 459] on span "×" at bounding box center [1129, 457] width 6 height 15
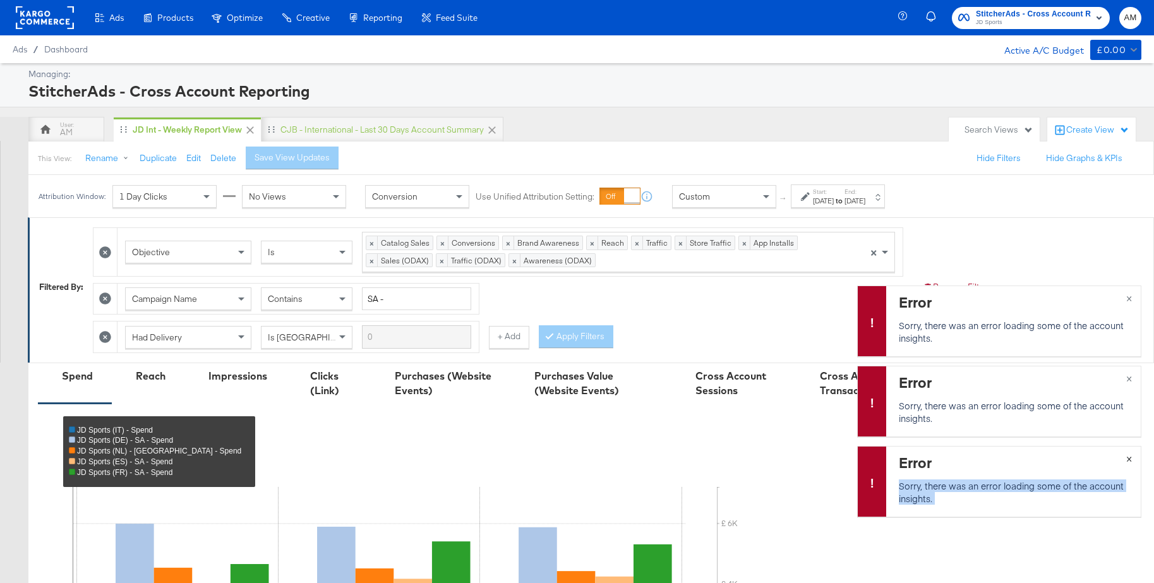
click at [1129, 459] on span "×" at bounding box center [1129, 457] width 6 height 15
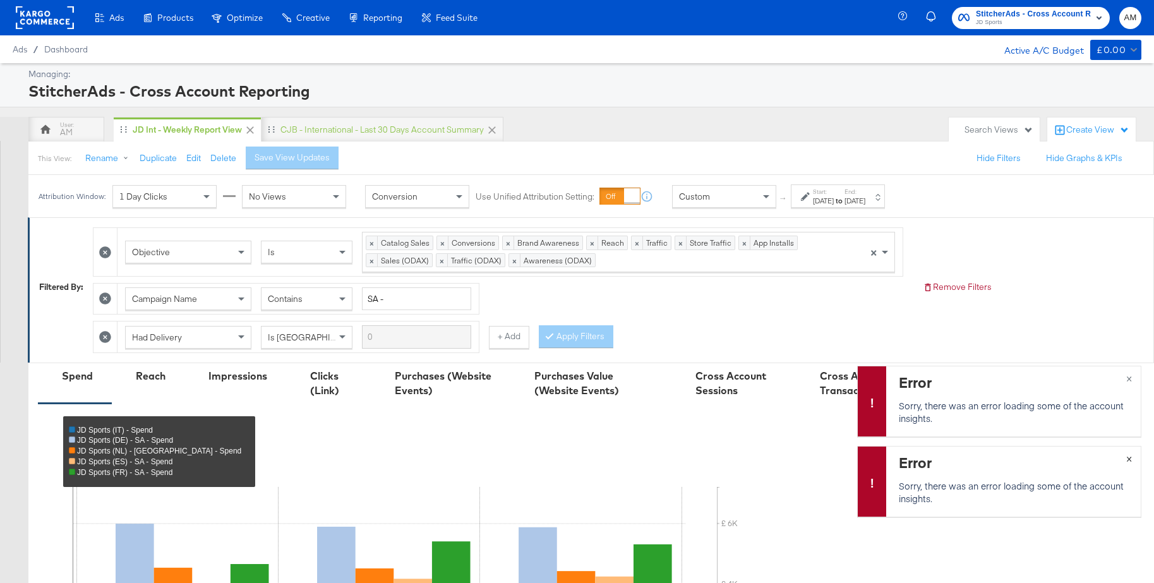
click at [1129, 459] on span "×" at bounding box center [1129, 457] width 6 height 15
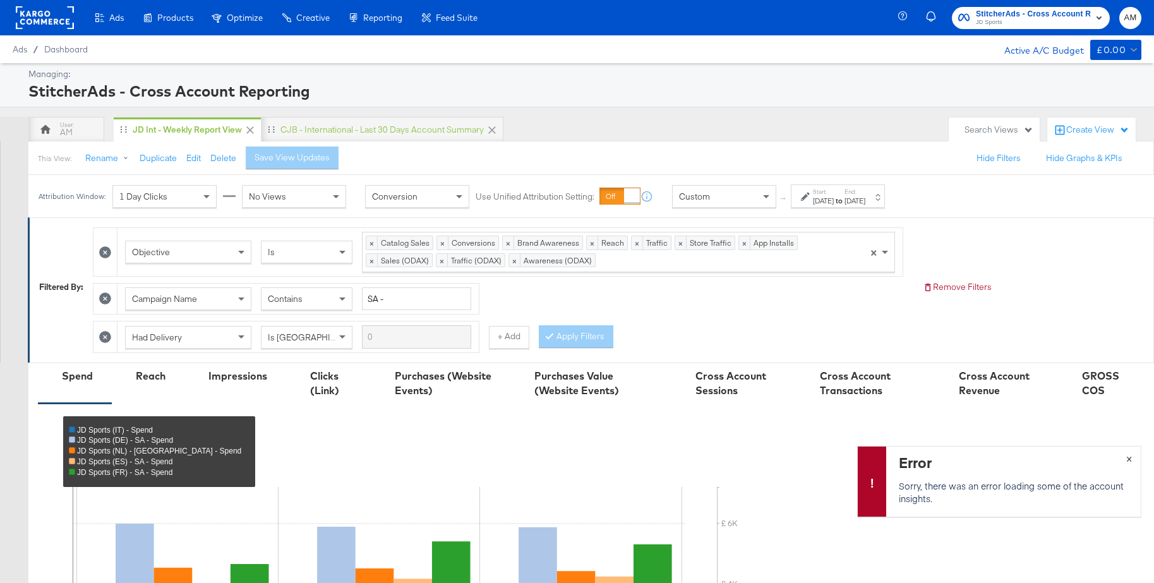
click at [1129, 459] on span "×" at bounding box center [1129, 457] width 6 height 15
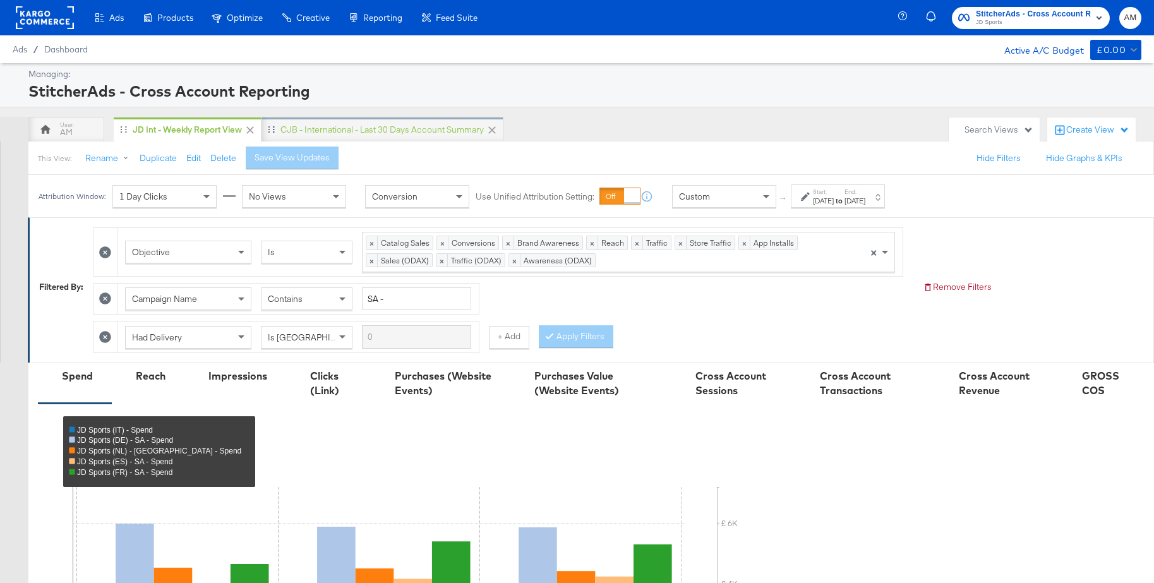
click at [402, 131] on div "CJB - International - Last 30 days Account Summary" at bounding box center [381, 130] width 203 height 12
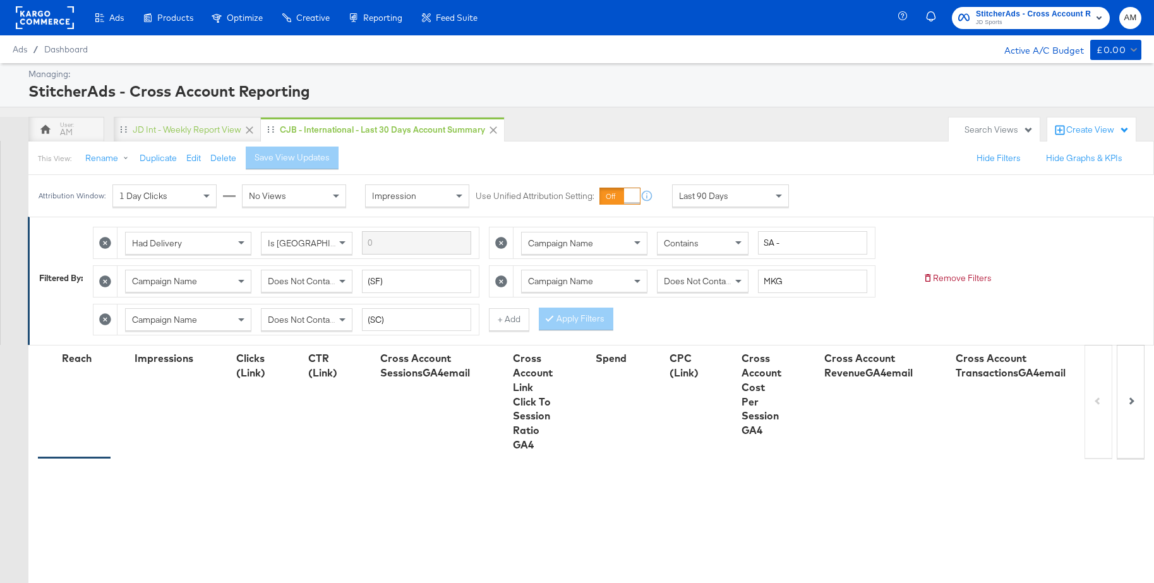
click at [719, 193] on span "Last 90 Days" at bounding box center [703, 195] width 49 height 11
click at [834, 200] on div "Sep 29th 2025" at bounding box center [823, 201] width 21 height 10
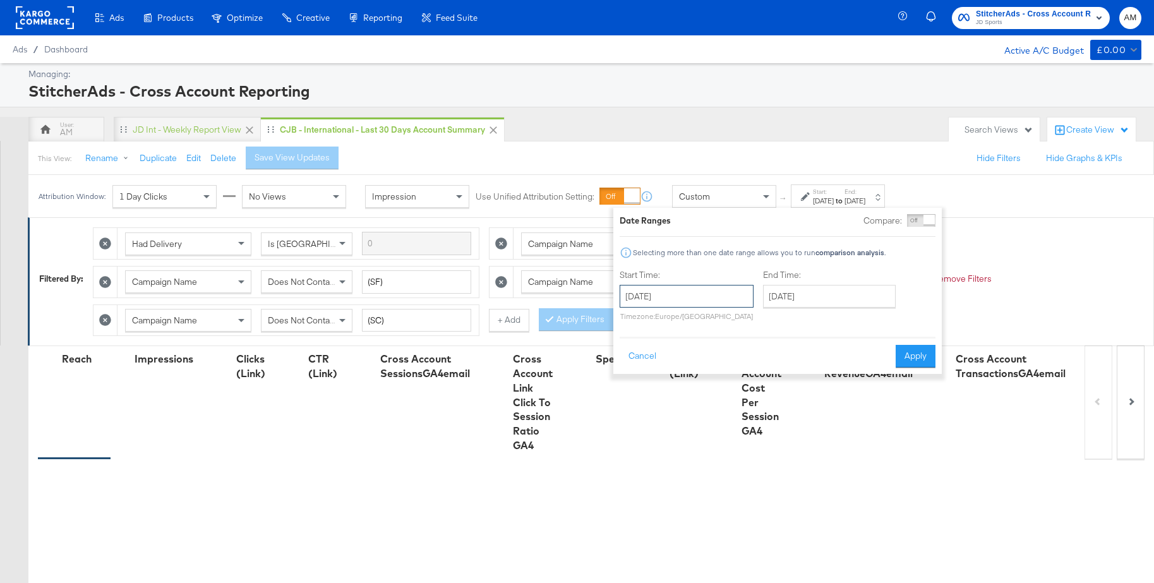
click at [698, 299] on input "September 29th 2025" at bounding box center [687, 296] width 134 height 23
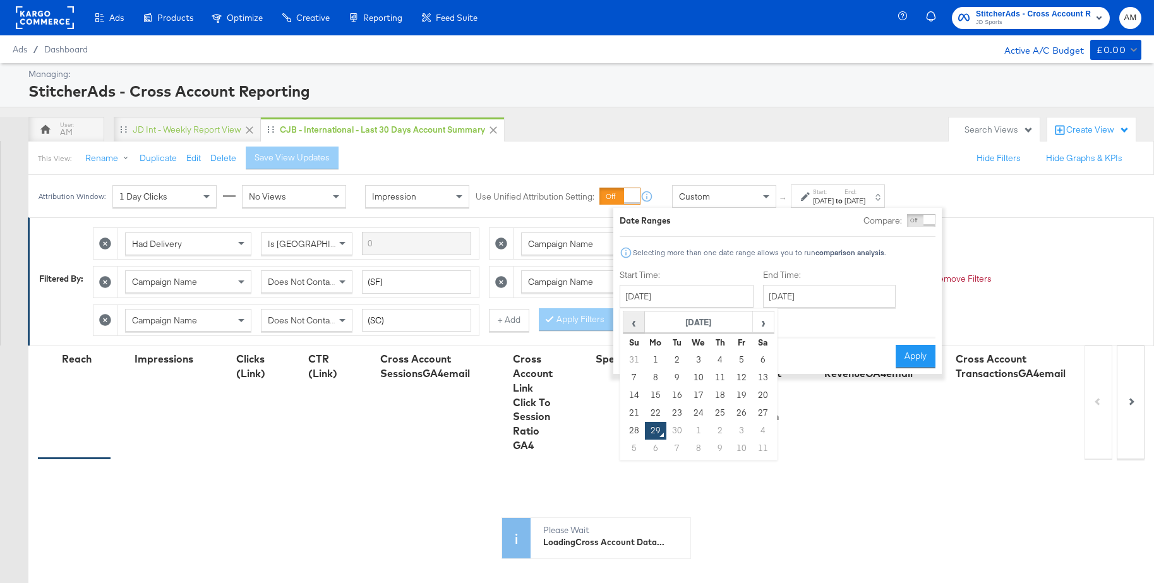
click at [637, 323] on span "‹" at bounding box center [634, 322] width 20 height 19
click at [638, 323] on span "‹" at bounding box center [634, 322] width 20 height 19
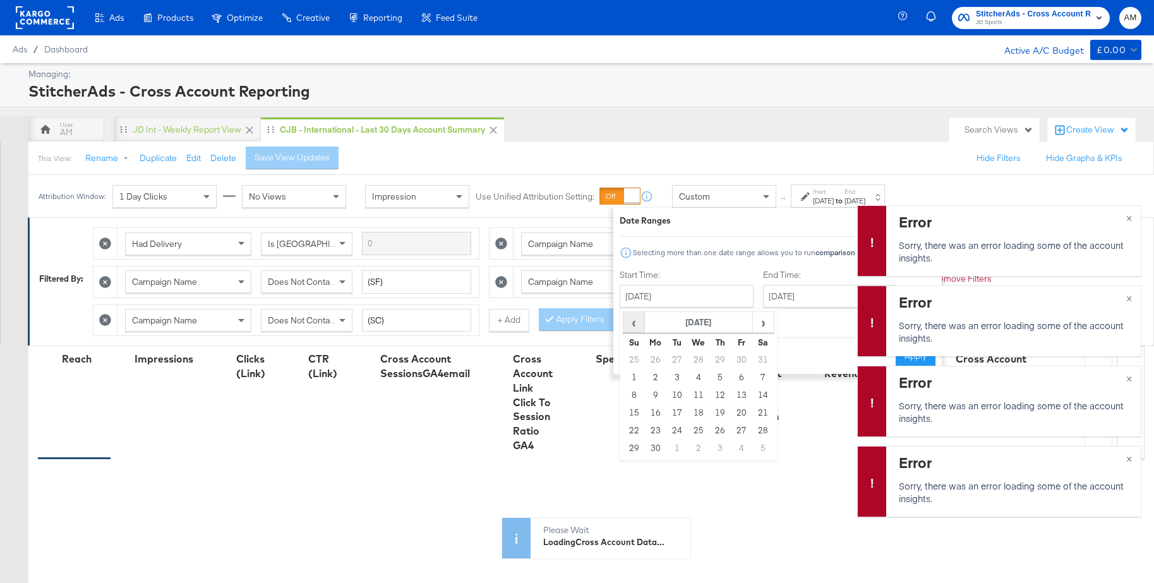
click at [638, 324] on span "‹" at bounding box center [634, 322] width 20 height 19
drag, startPoint x: 636, startPoint y: 376, endPoint x: 647, endPoint y: 375, distance: 11.4
click at [636, 376] on td "6" at bounding box center [633, 378] width 21 height 18
type input "April 6th 2025"
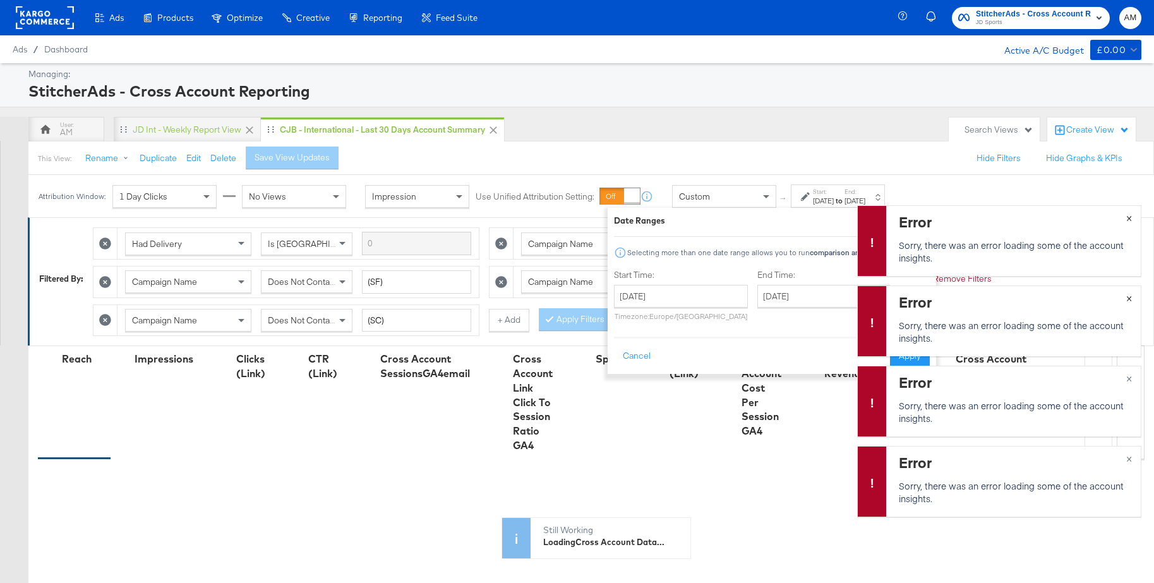
click at [1127, 297] on span "×" at bounding box center [1129, 297] width 6 height 15
drag, startPoint x: 1128, startPoint y: 298, endPoint x: 1124, endPoint y: 352, distance: 53.8
click at [1129, 298] on span "×" at bounding box center [1129, 297] width 6 height 15
click at [1126, 378] on button "×" at bounding box center [1128, 377] width 23 height 23
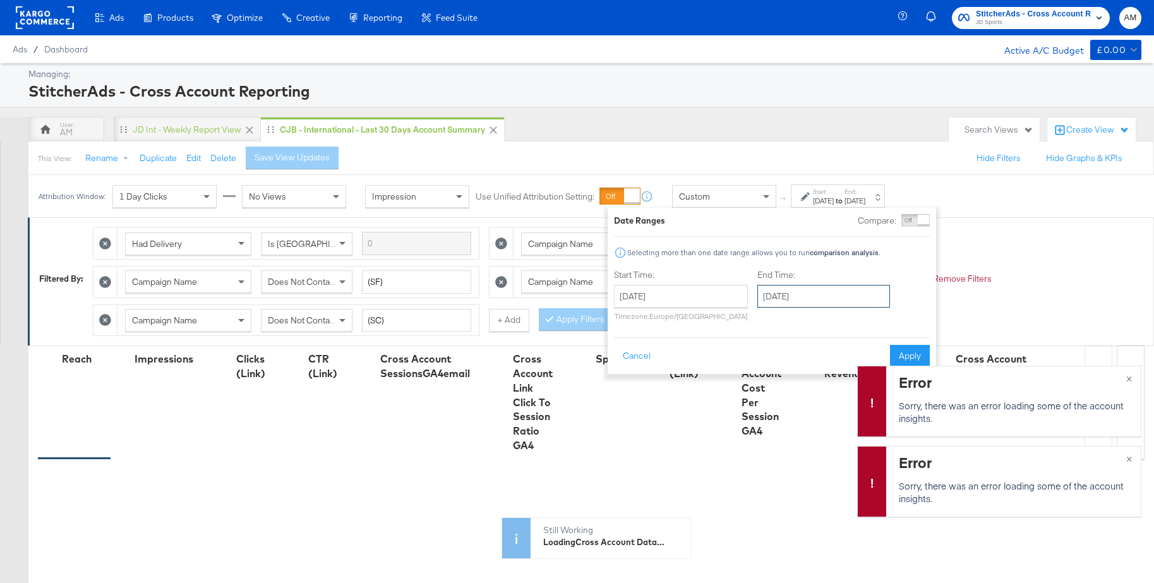
drag, startPoint x: 828, startPoint y: 294, endPoint x: 824, endPoint y: 301, distance: 8.5
click at [828, 294] on input "September 29th 2025" at bounding box center [823, 296] width 133 height 23
click at [763, 322] on span "‹" at bounding box center [772, 322] width 20 height 19
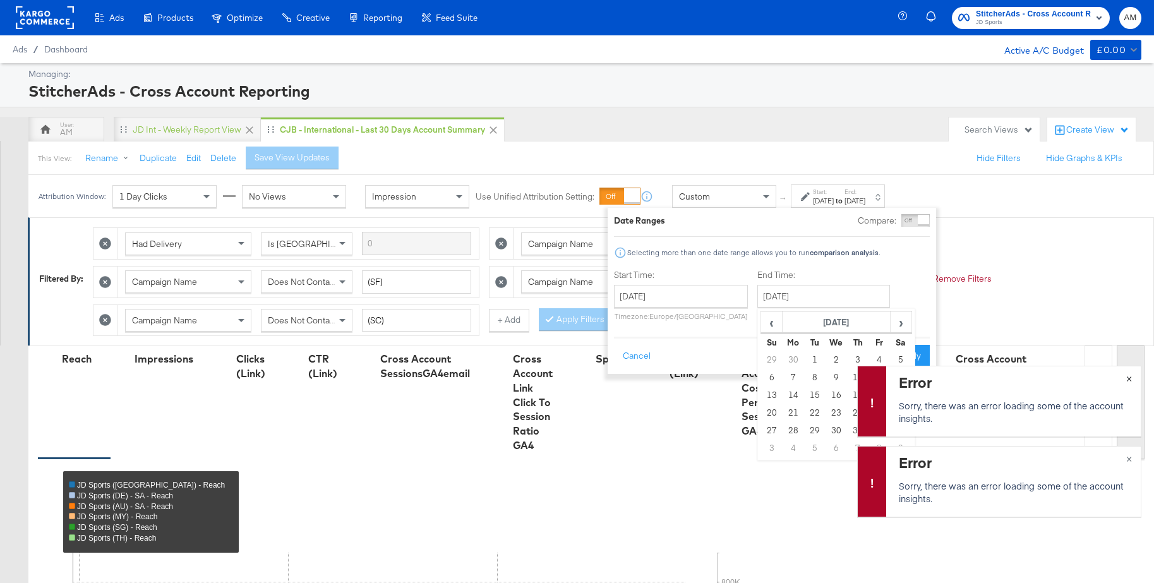
drag, startPoint x: 1129, startPoint y: 378, endPoint x: 1129, endPoint y: 399, distance: 20.9
click at [1129, 379] on span "×" at bounding box center [1129, 377] width 6 height 15
click at [1128, 459] on span "×" at bounding box center [1129, 457] width 6 height 15
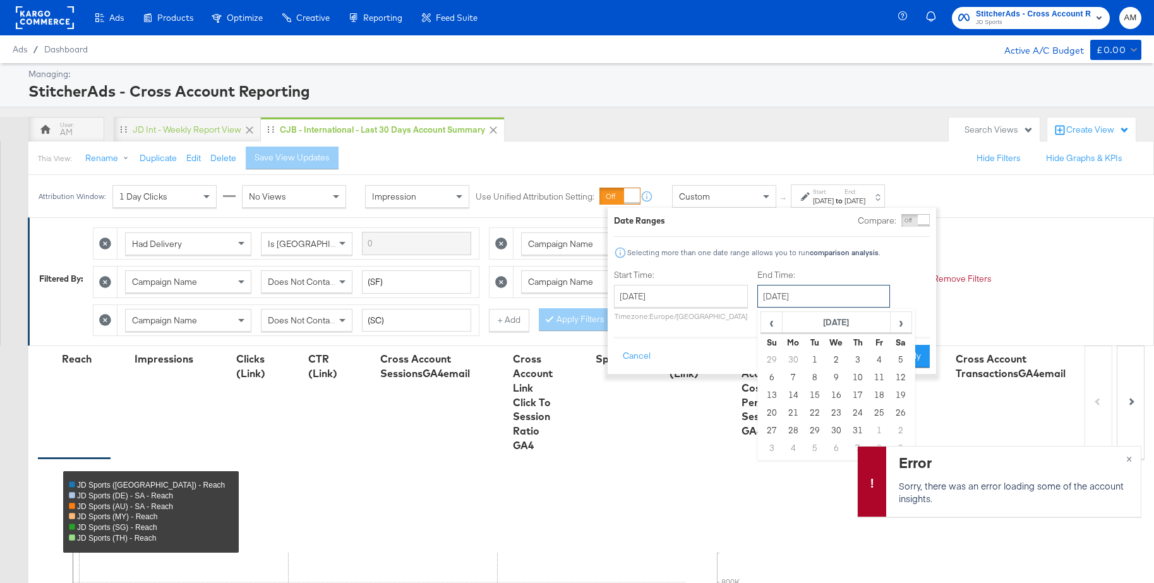
click at [831, 297] on input "September 29th 2025" at bounding box center [823, 296] width 133 height 23
click at [856, 426] on td "31" at bounding box center [857, 431] width 21 height 18
type input "July 31st 2025"
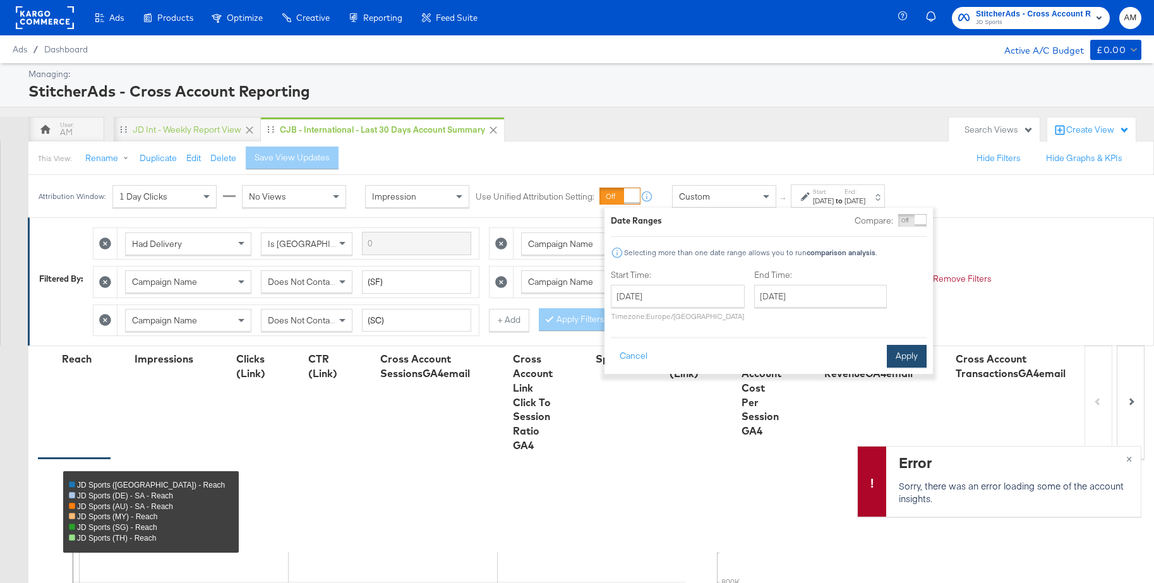
click at [915, 349] on button "Apply" at bounding box center [907, 356] width 40 height 23
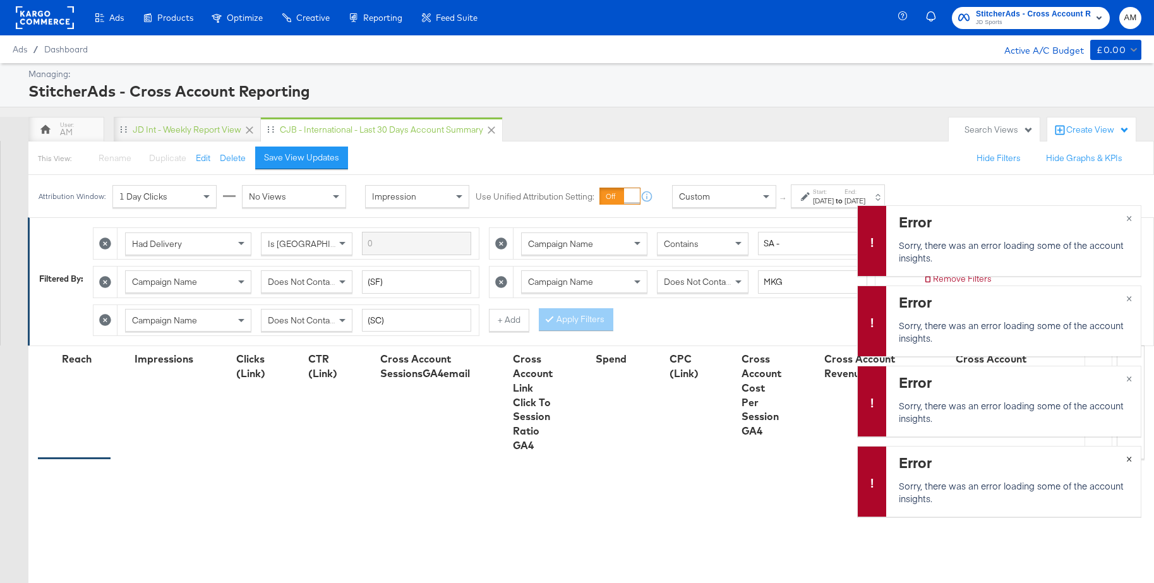
click at [1129, 458] on span "×" at bounding box center [1129, 457] width 6 height 15
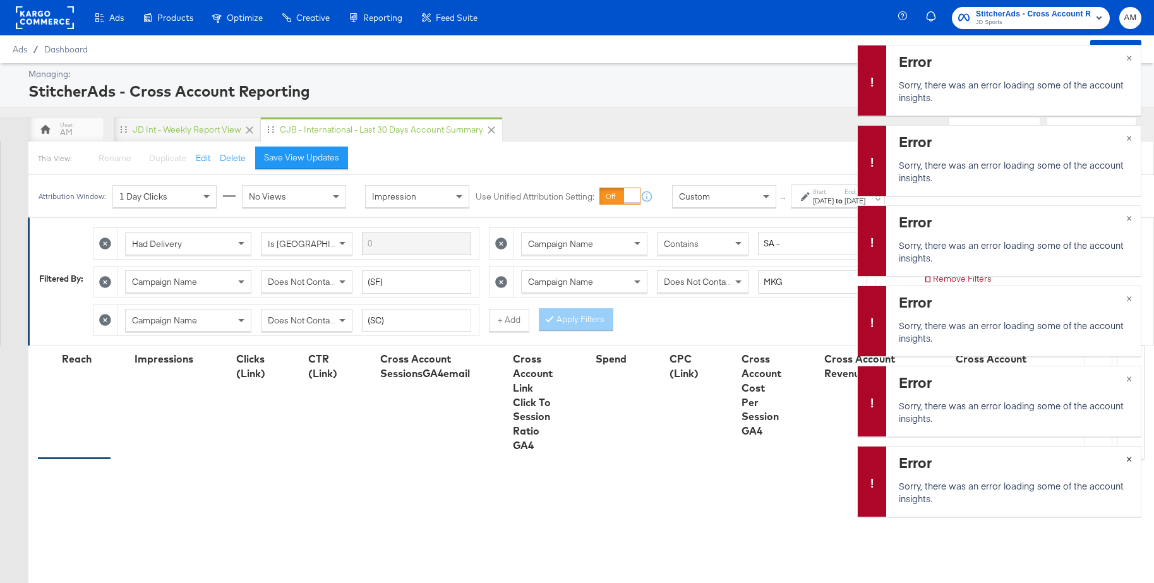
click at [1129, 458] on span "×" at bounding box center [1129, 457] width 6 height 15
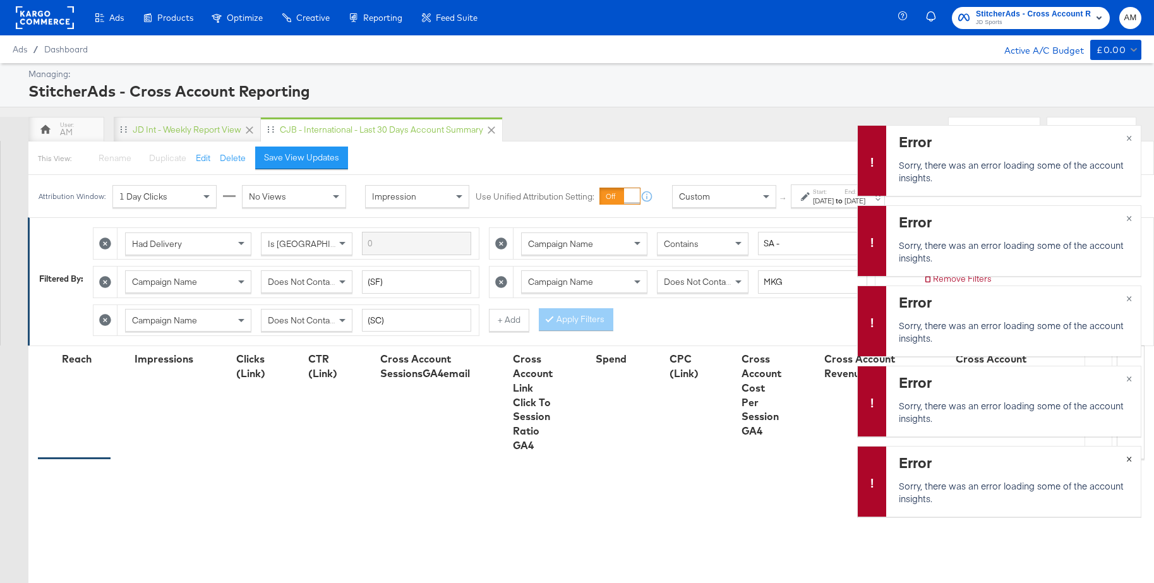
click at [1129, 458] on span "×" at bounding box center [1129, 457] width 6 height 15
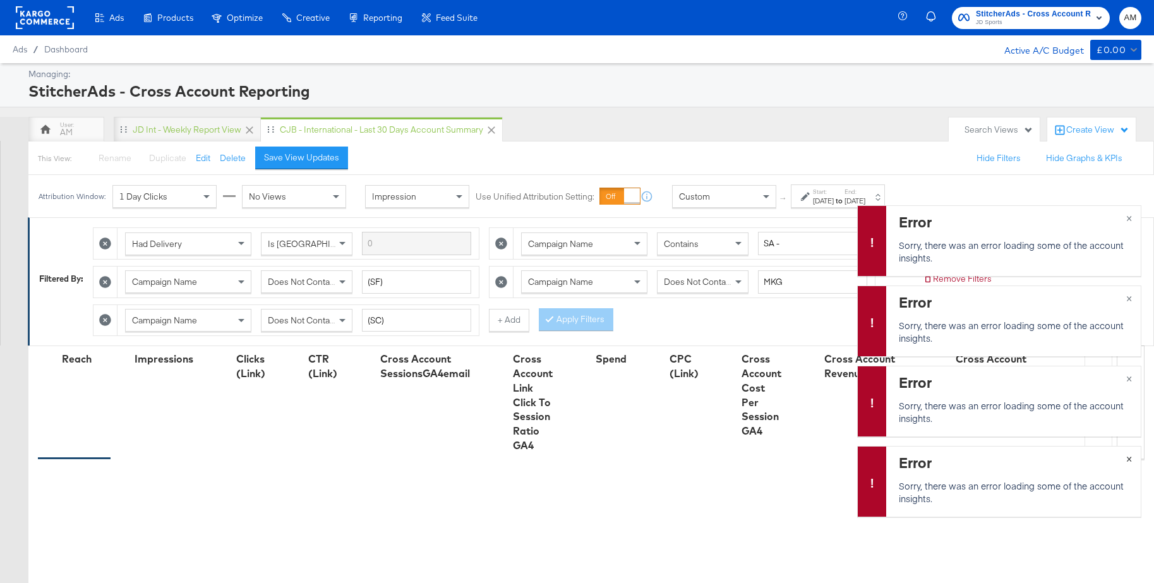
click at [1129, 458] on span "×" at bounding box center [1129, 457] width 6 height 15
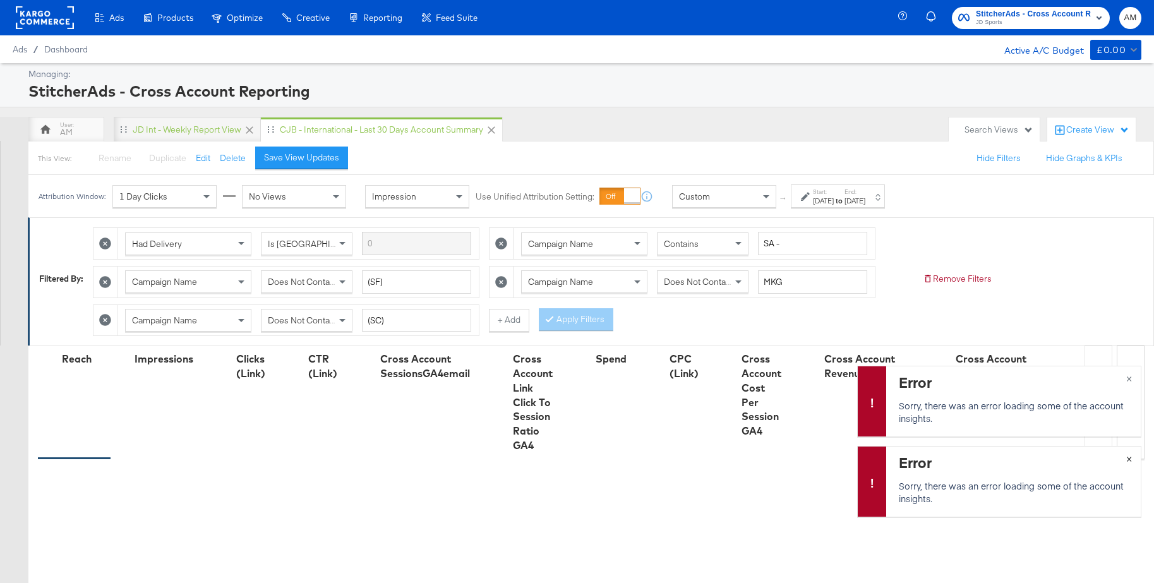
click at [1129, 458] on span "×" at bounding box center [1129, 457] width 6 height 15
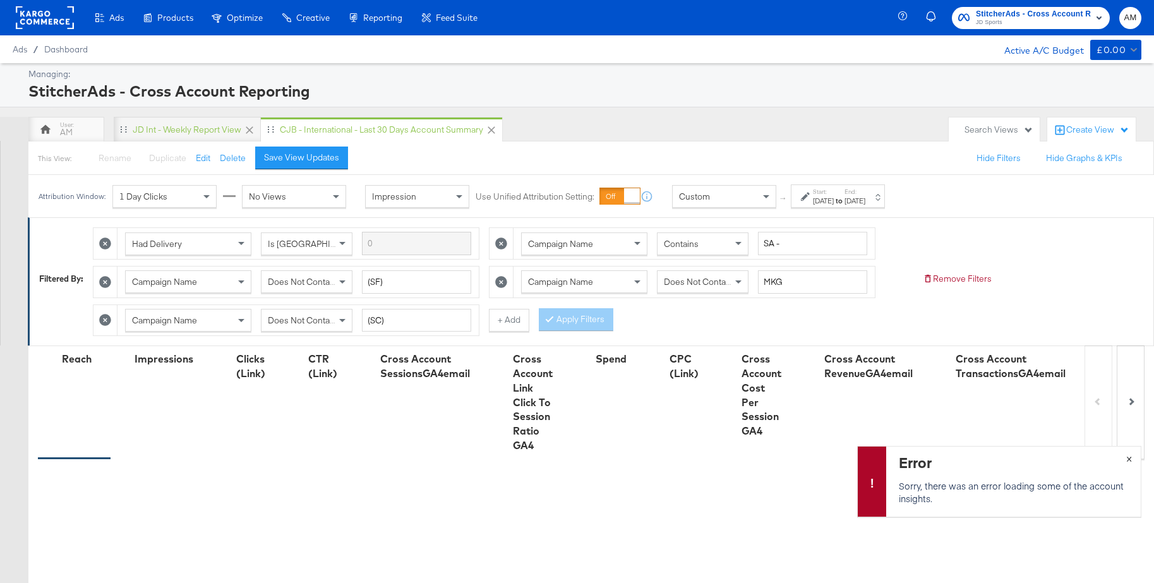
click at [1129, 458] on span "×" at bounding box center [1129, 457] width 6 height 15
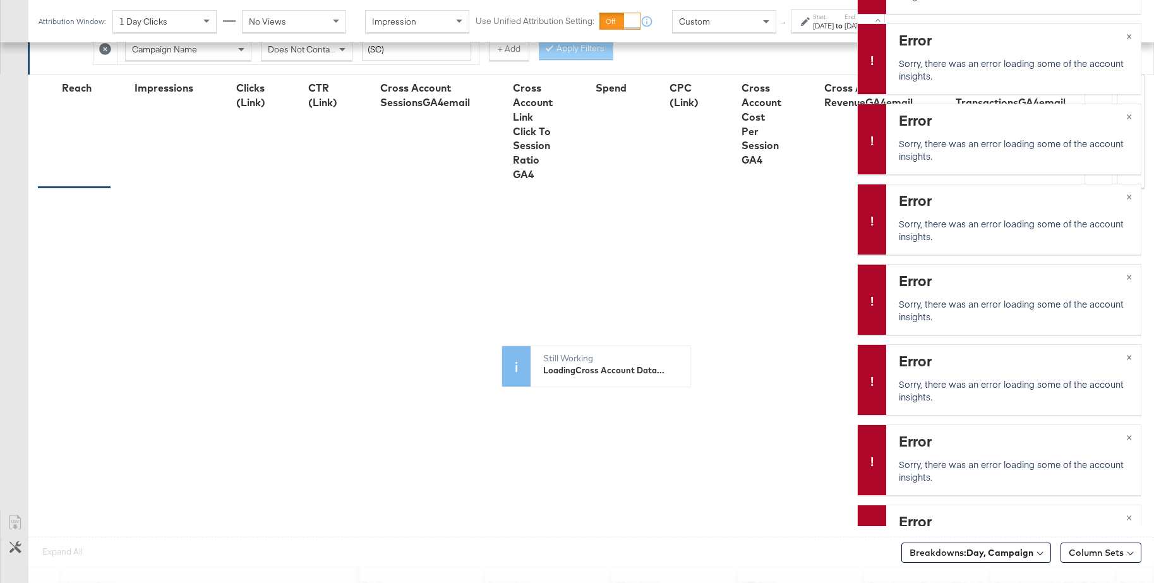
scroll to position [270, 0]
click at [1129, 437] on span "×" at bounding box center [1129, 436] width 6 height 15
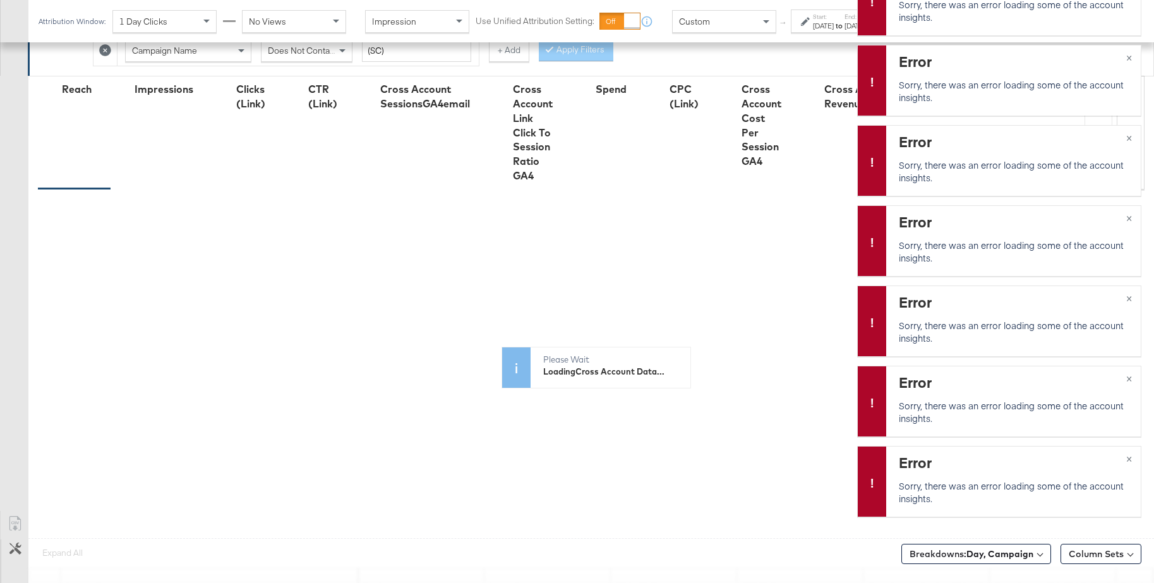
scroll to position [0, 0]
click at [1129, 437] on div "Error Sorry, there was an error loading some of the account insights. × Error S…" at bounding box center [999, 245] width 284 height 561
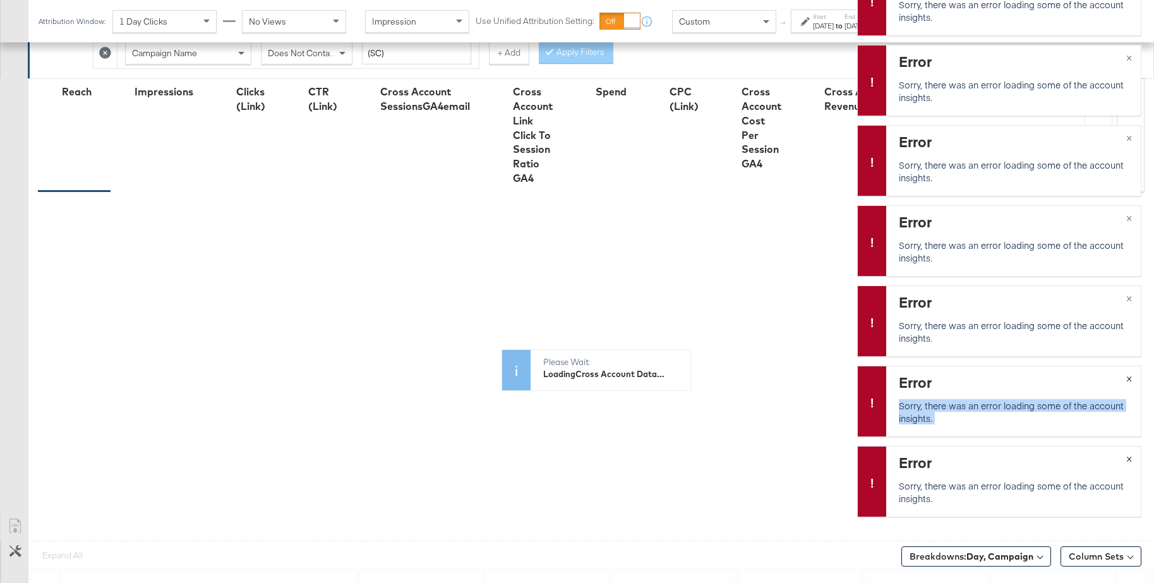
click at [1129, 458] on span "×" at bounding box center [1129, 457] width 6 height 15
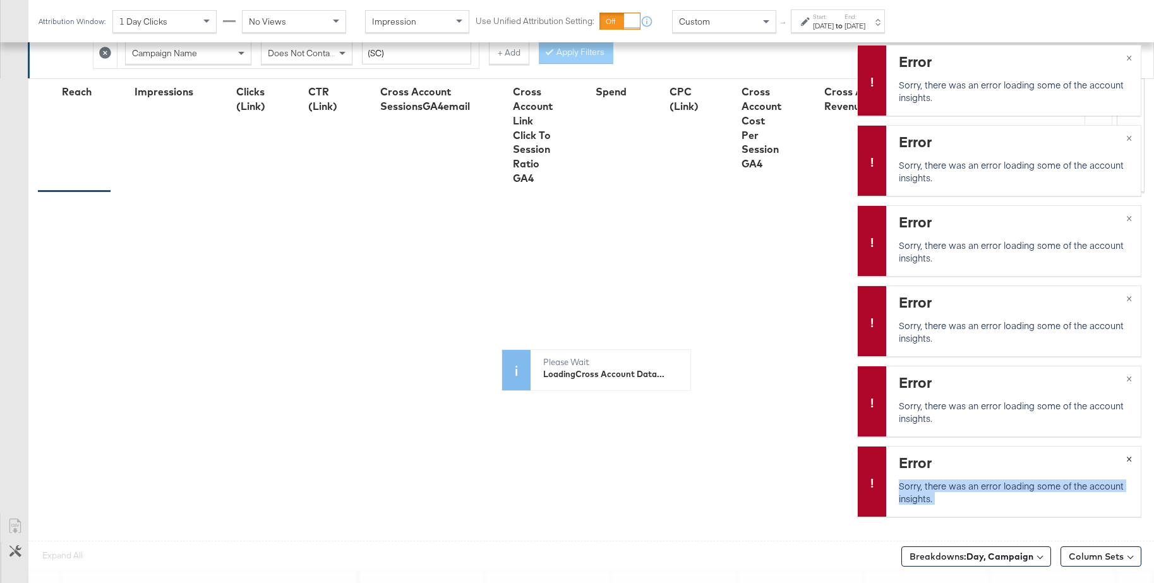
scroll to position [268, 0]
click at [1130, 460] on span "×" at bounding box center [1129, 457] width 6 height 15
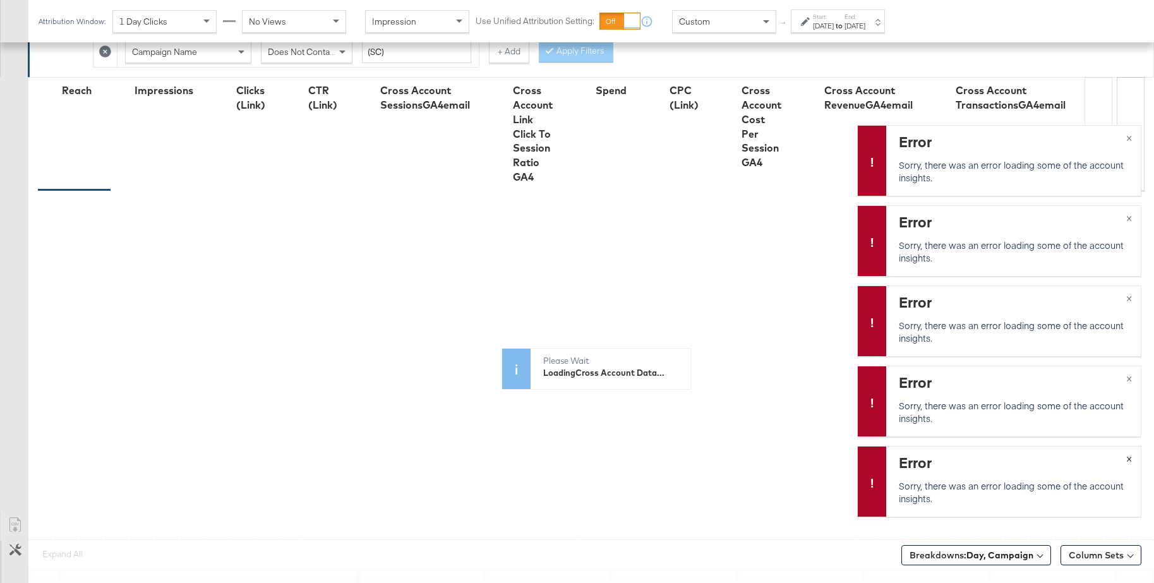
click at [1130, 460] on span "×" at bounding box center [1129, 457] width 6 height 15
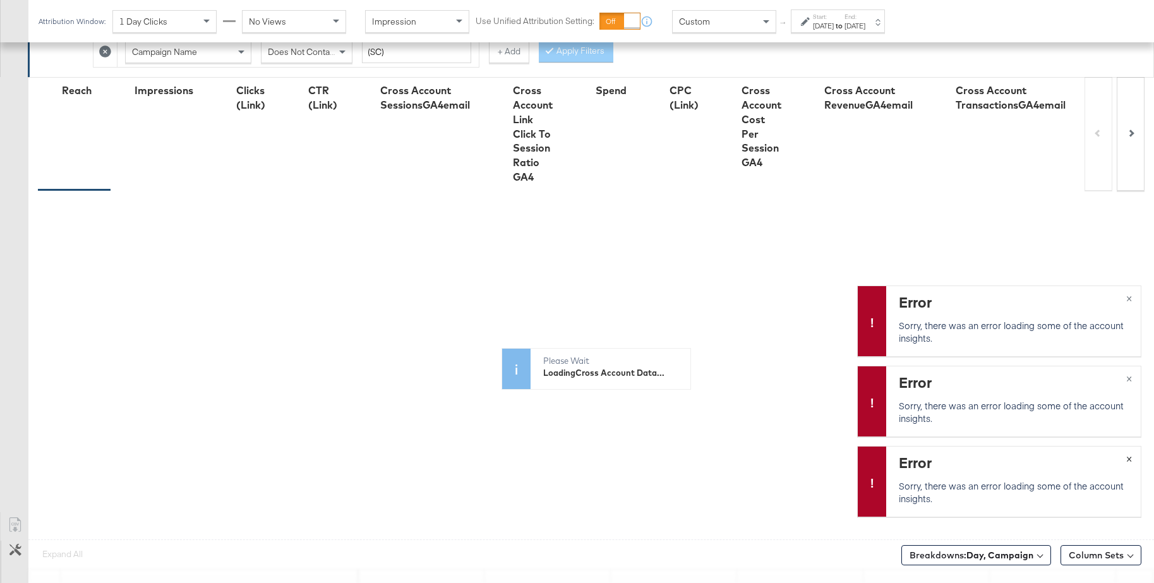
click at [1130, 460] on span "×" at bounding box center [1129, 457] width 6 height 15
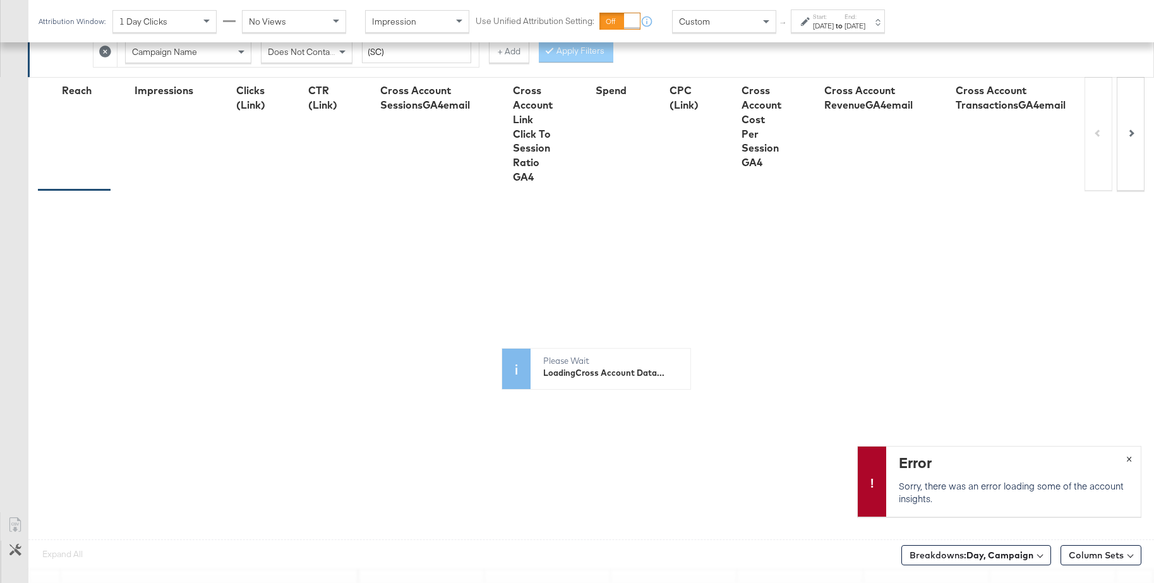
click at [1130, 460] on span "×" at bounding box center [1129, 457] width 6 height 15
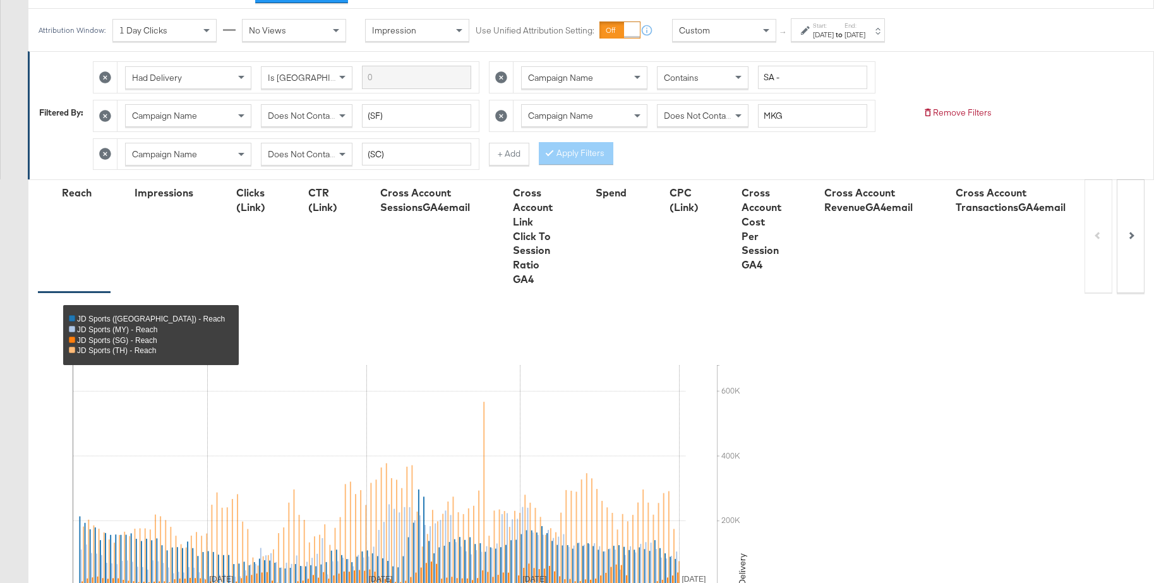
scroll to position [137, 0]
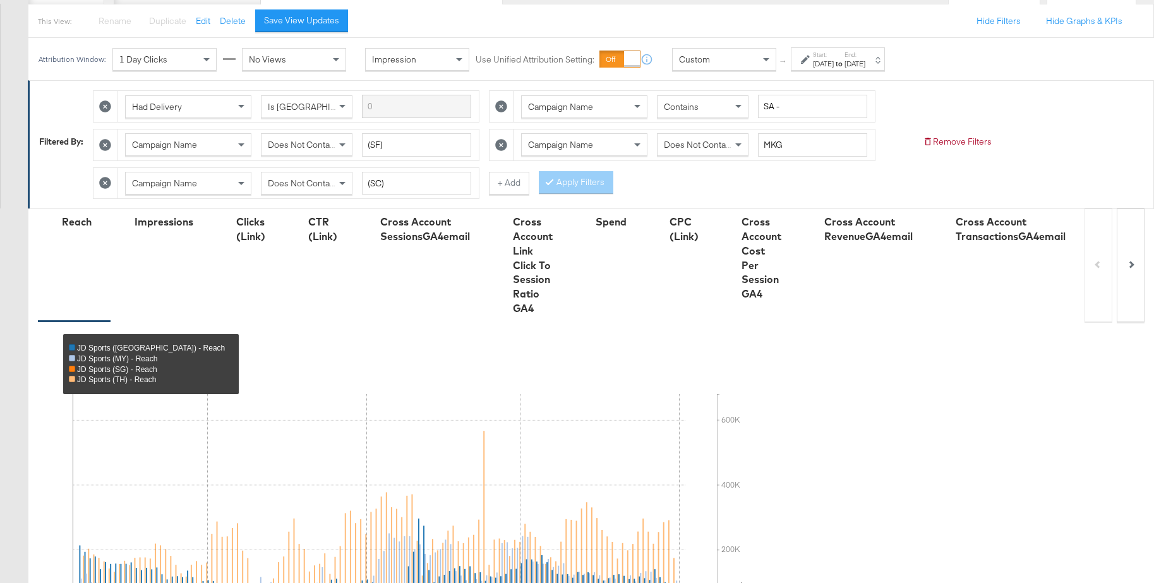
click at [834, 66] on div "Apr 6th 2025" at bounding box center [823, 64] width 21 height 10
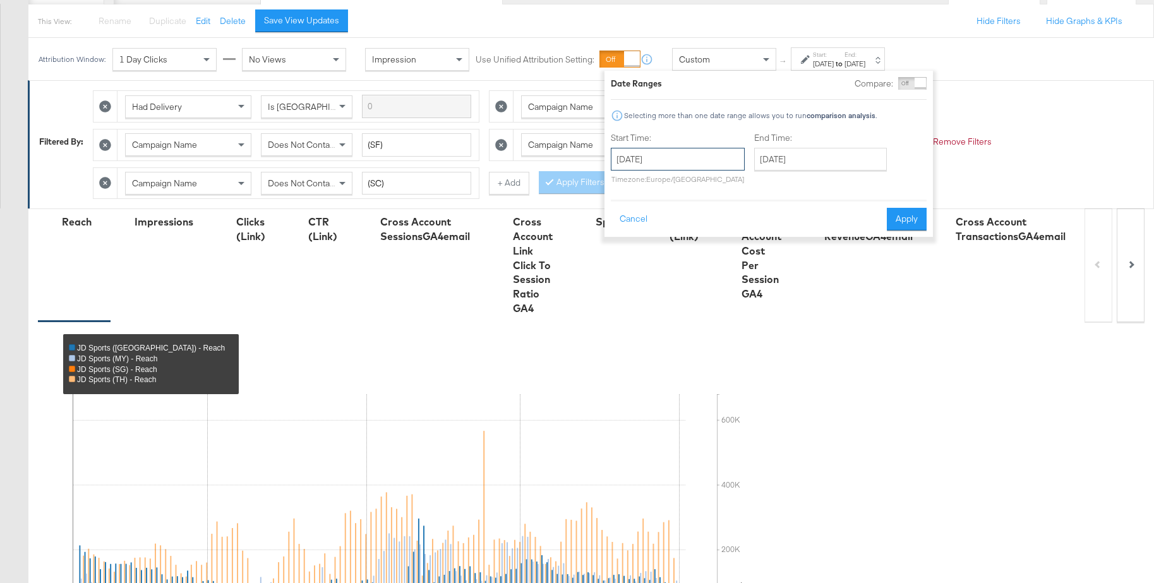
click at [669, 159] on input "April 6th 2025" at bounding box center [678, 159] width 134 height 23
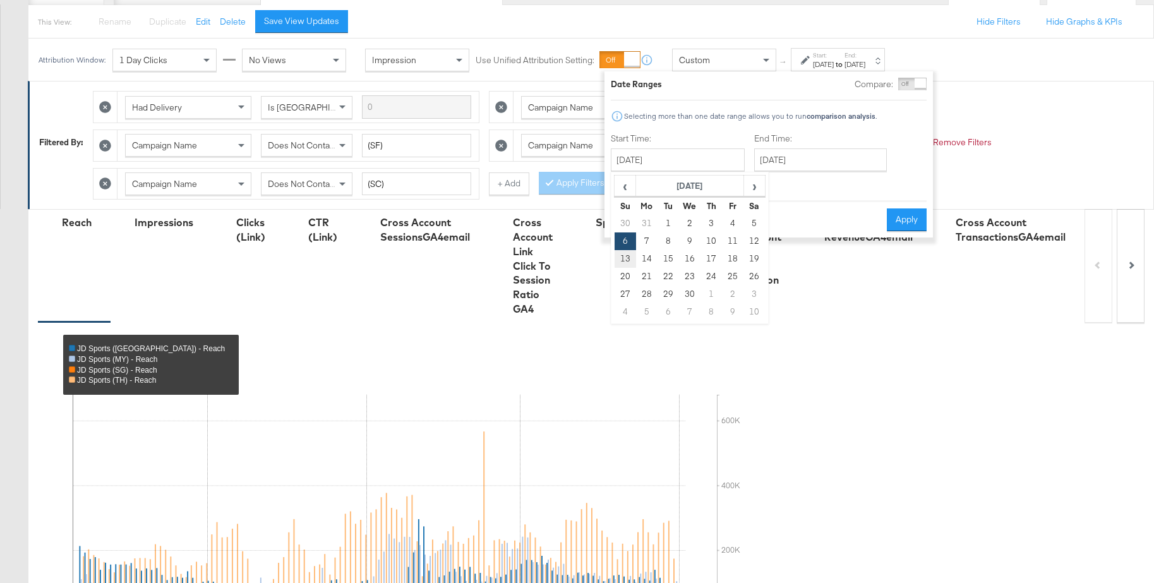
click at [620, 258] on td "13" at bounding box center [625, 259] width 21 height 18
type input "April 13th 2025"
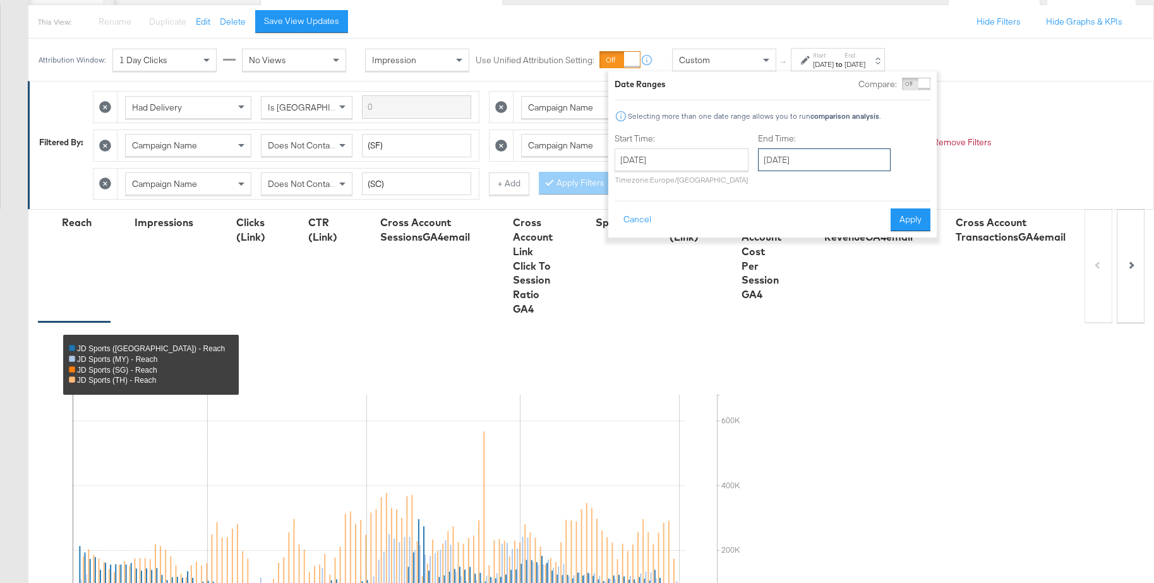
click at [808, 160] on input "July 31st 2025" at bounding box center [824, 159] width 133 height 23
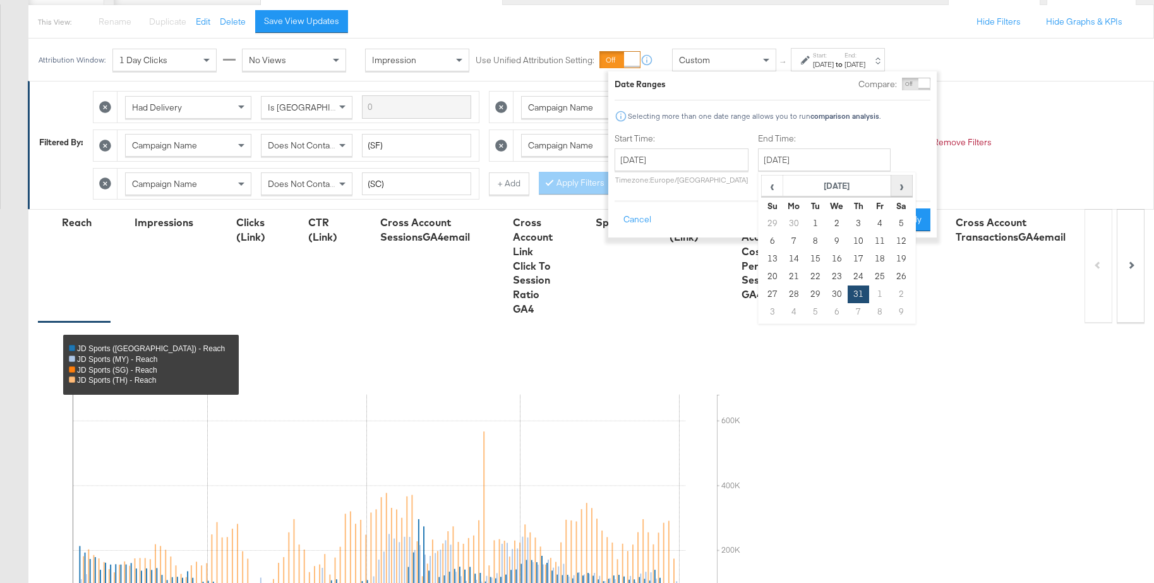
click at [897, 191] on span "›" at bounding box center [902, 185] width 20 height 19
click at [769, 188] on span "‹" at bounding box center [772, 185] width 20 height 19
click at [901, 294] on td "28" at bounding box center [901, 294] width 21 height 18
type input "June 28th 2025"
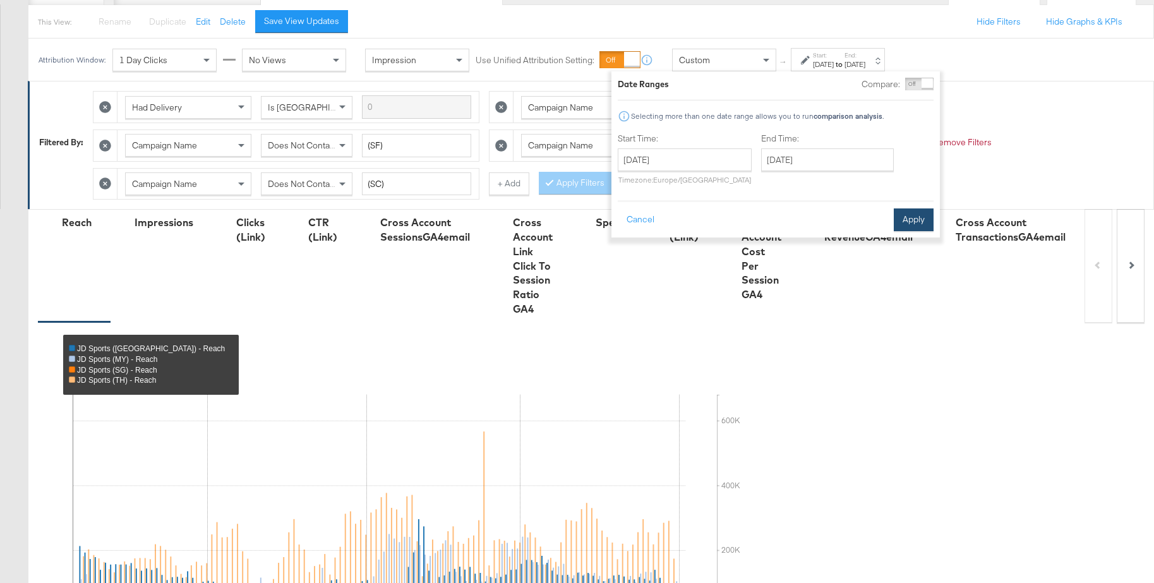
click at [910, 219] on button "Apply" at bounding box center [914, 219] width 40 height 23
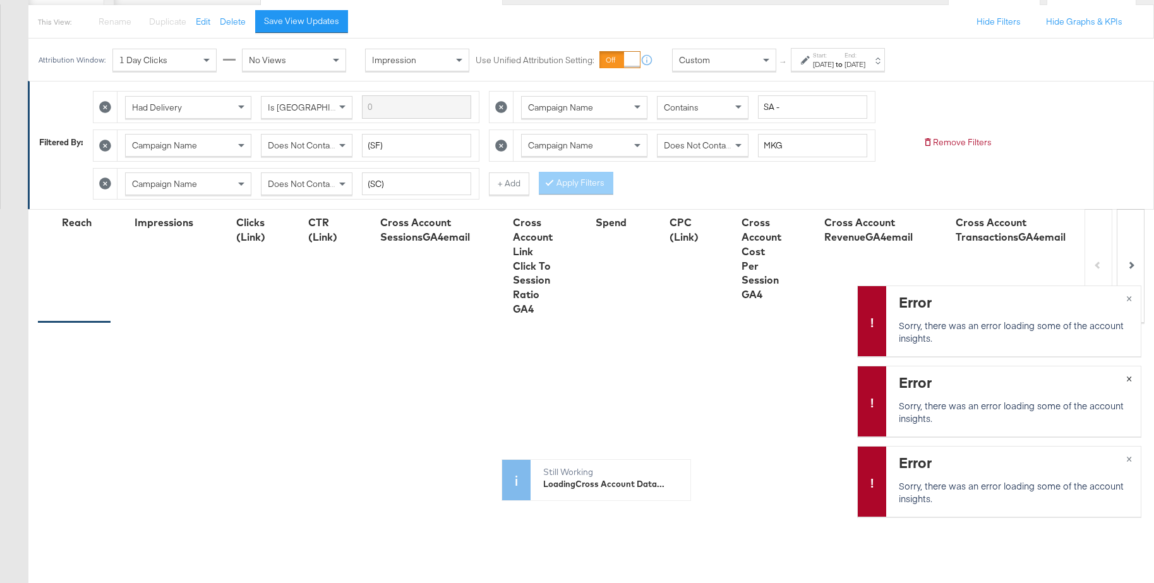
click at [1126, 378] on span "×" at bounding box center [1129, 377] width 6 height 15
click at [1130, 459] on span "×" at bounding box center [1129, 457] width 6 height 15
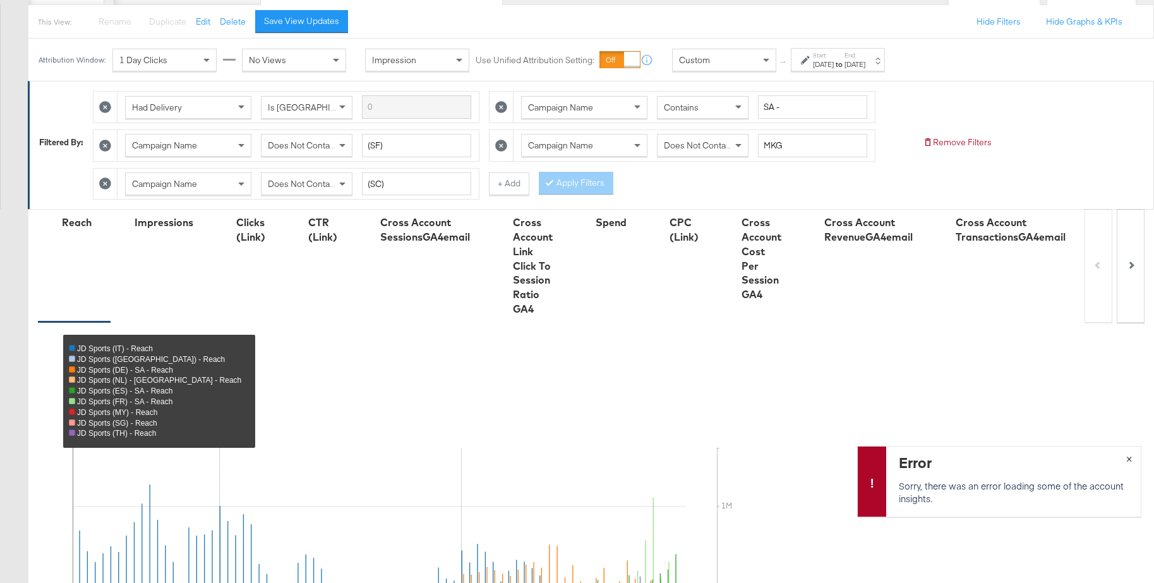
click at [1130, 459] on span "×" at bounding box center [1129, 457] width 6 height 15
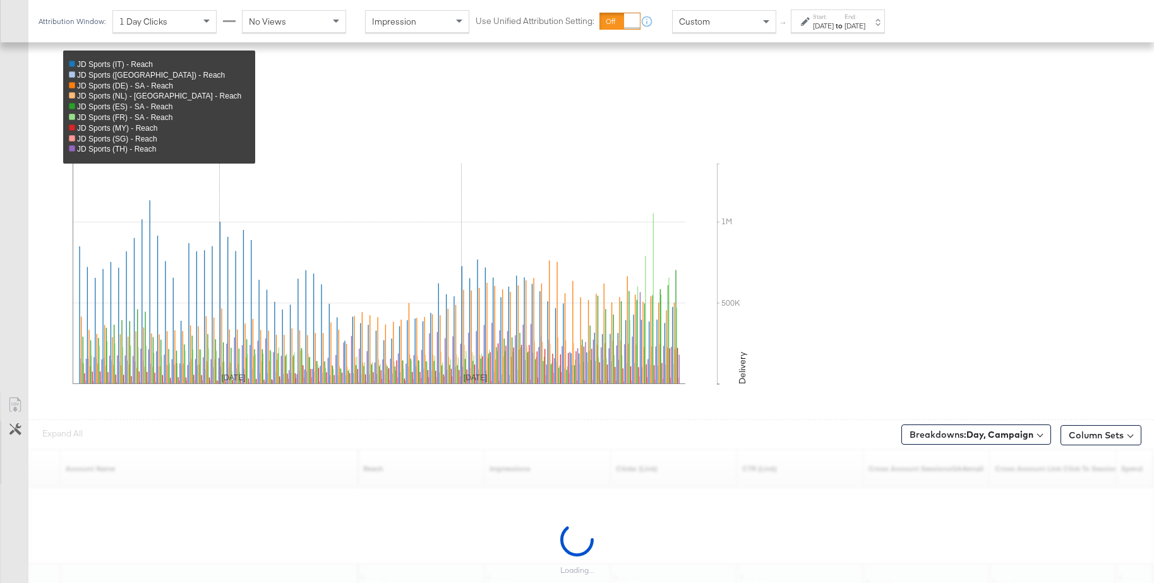
scroll to position [476, 0]
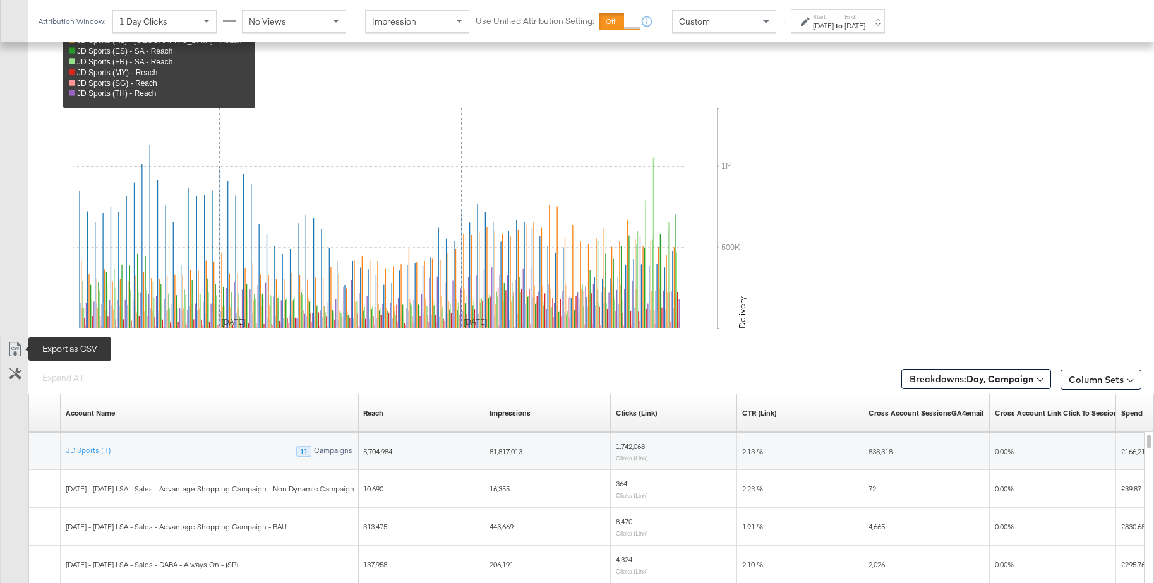
click at [13, 350] on icon at bounding box center [15, 349] width 15 height 15
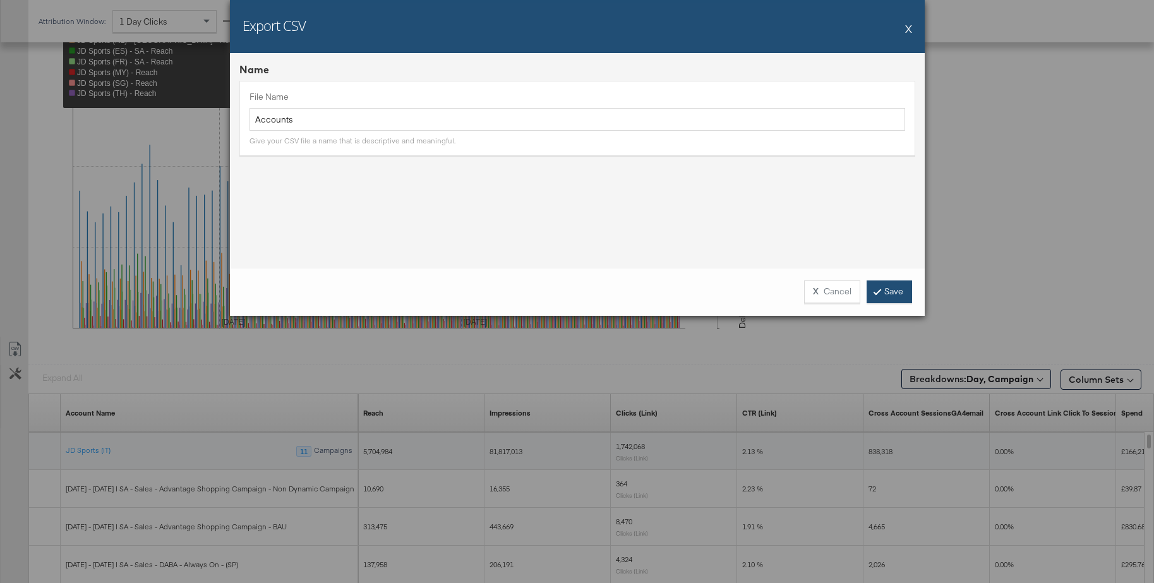
click at [885, 292] on link "Save" at bounding box center [889, 291] width 45 height 23
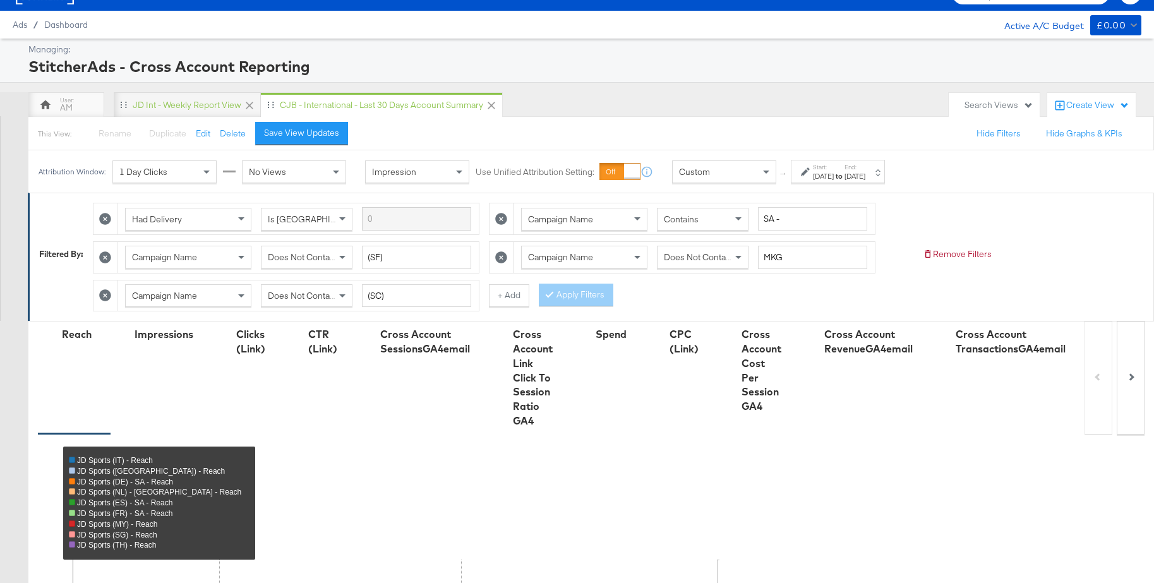
scroll to position [0, 0]
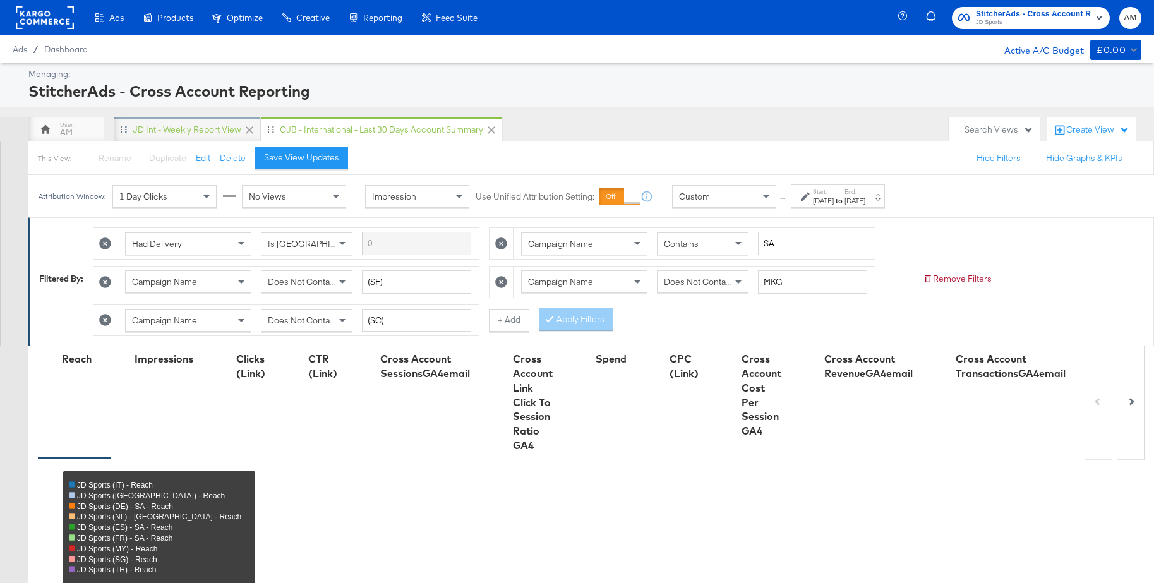
click at [185, 131] on div "JD Int - Weekly Report View" at bounding box center [187, 130] width 109 height 12
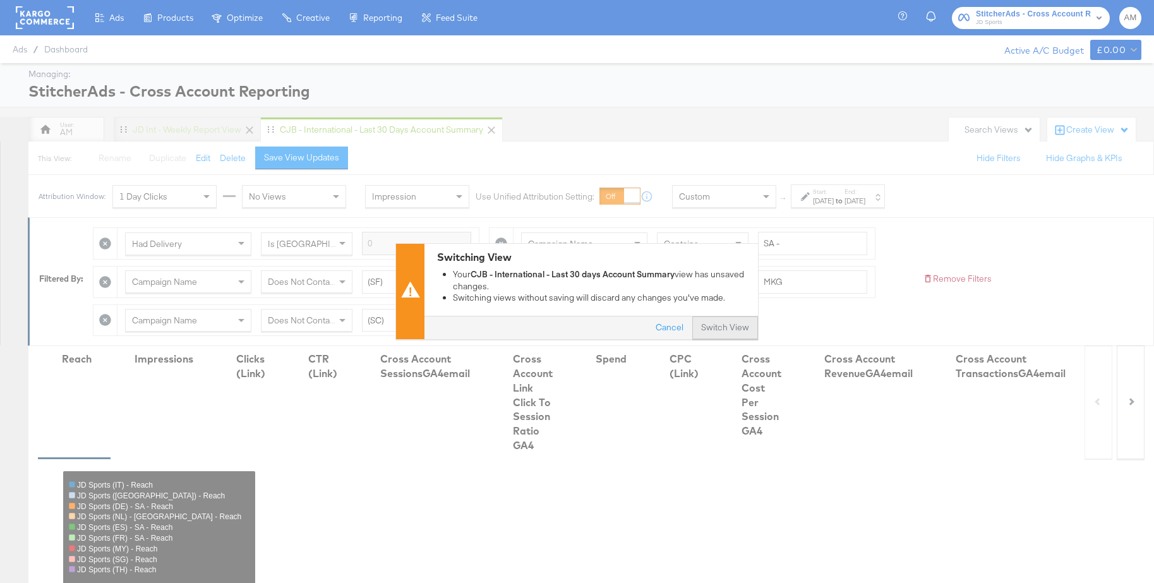
click at [720, 333] on button "Switch View" at bounding box center [725, 328] width 66 height 23
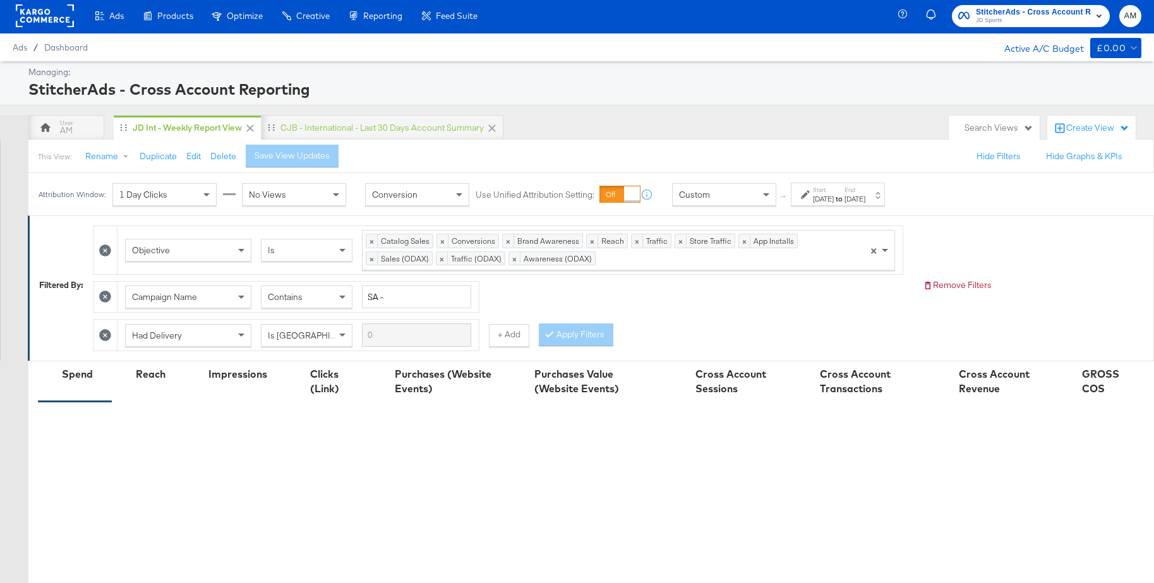
scroll to position [3, 0]
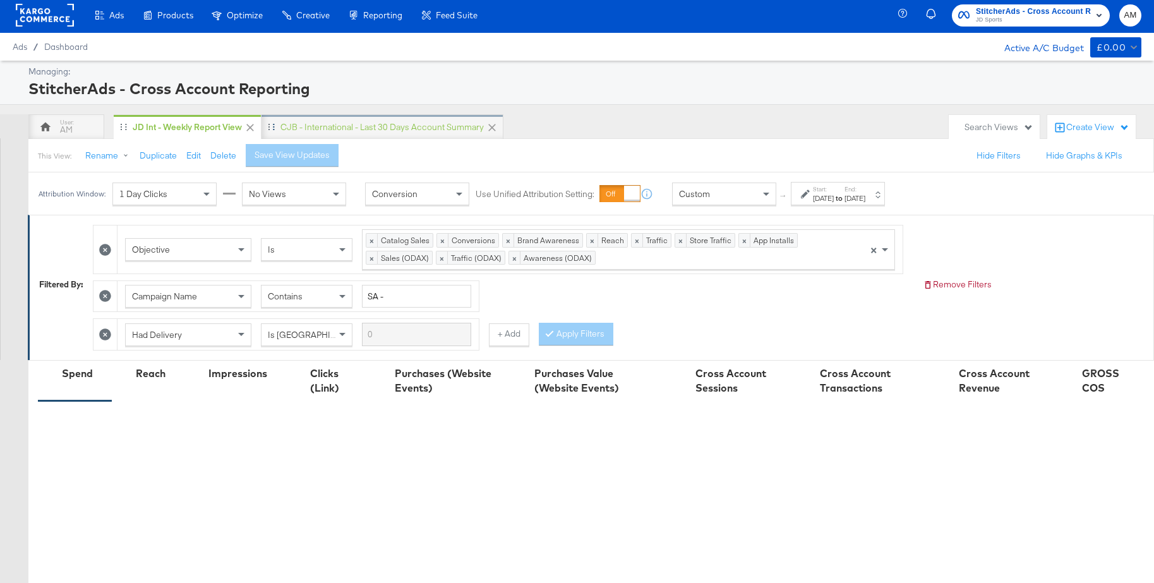
drag, startPoint x: 380, startPoint y: 126, endPoint x: 421, endPoint y: 138, distance: 43.0
click at [380, 126] on div "CJB - International - Last 30 days Account Summary" at bounding box center [381, 127] width 203 height 12
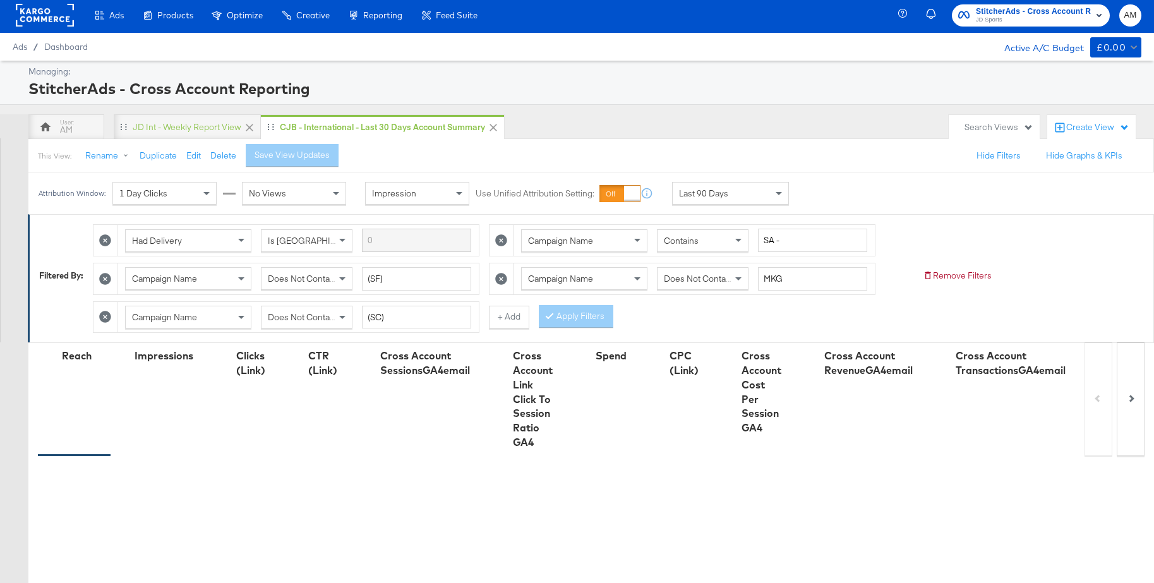
drag, startPoint x: 704, startPoint y: 191, endPoint x: 707, endPoint y: 198, distance: 7.6
click at [704, 191] on span "Last 90 Days" at bounding box center [703, 193] width 49 height 11
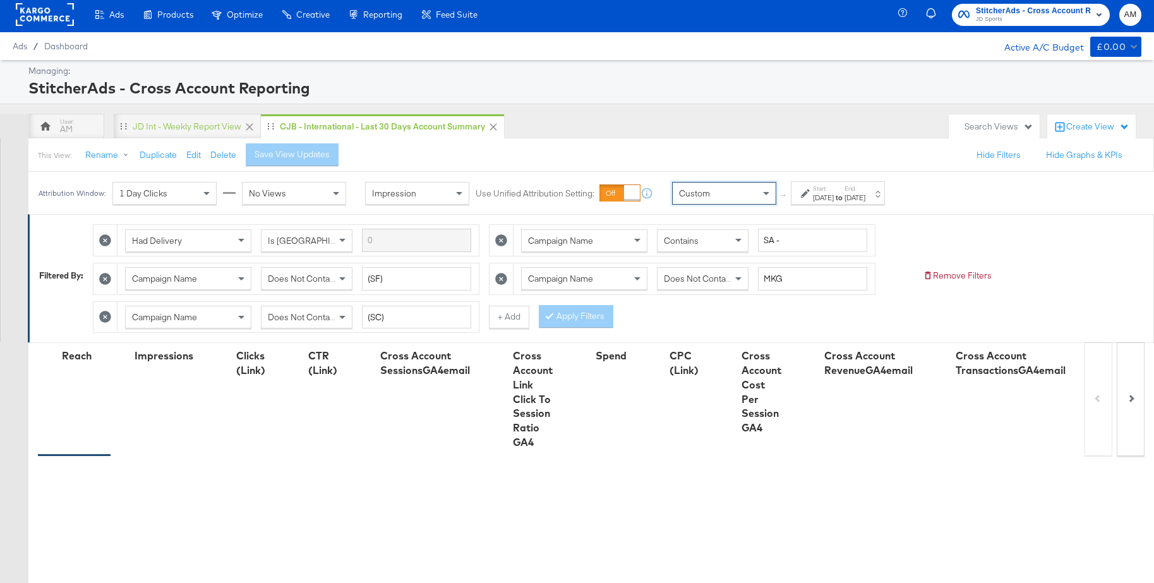
click at [834, 200] on div "Sep 29th 2025" at bounding box center [823, 198] width 21 height 10
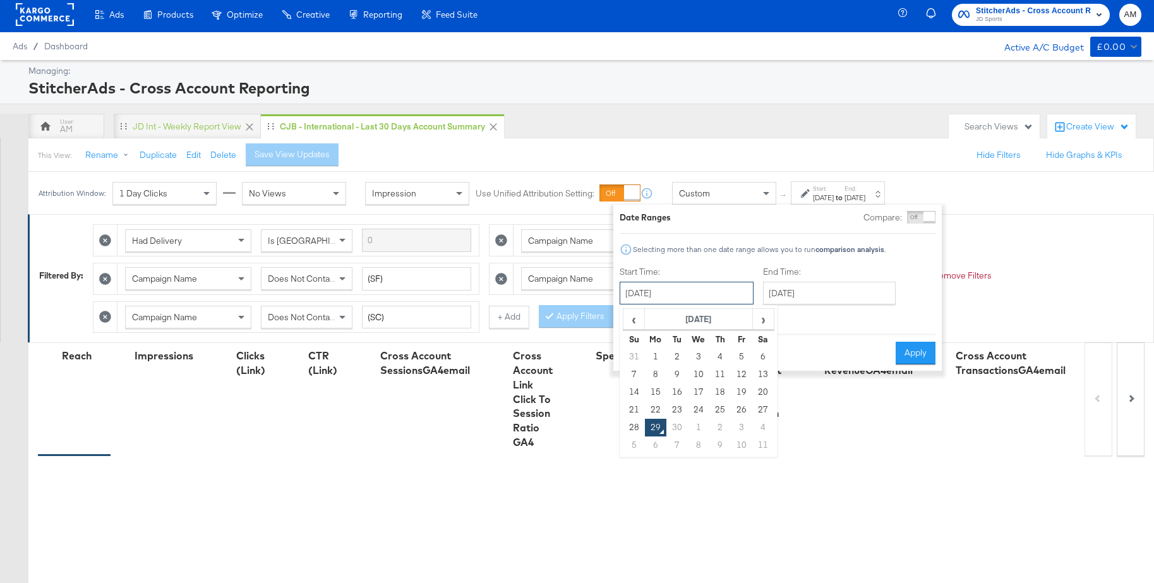
click at [663, 297] on input "September 29th 2025" at bounding box center [687, 293] width 134 height 23
click at [634, 318] on span "‹" at bounding box center [634, 318] width 20 height 19
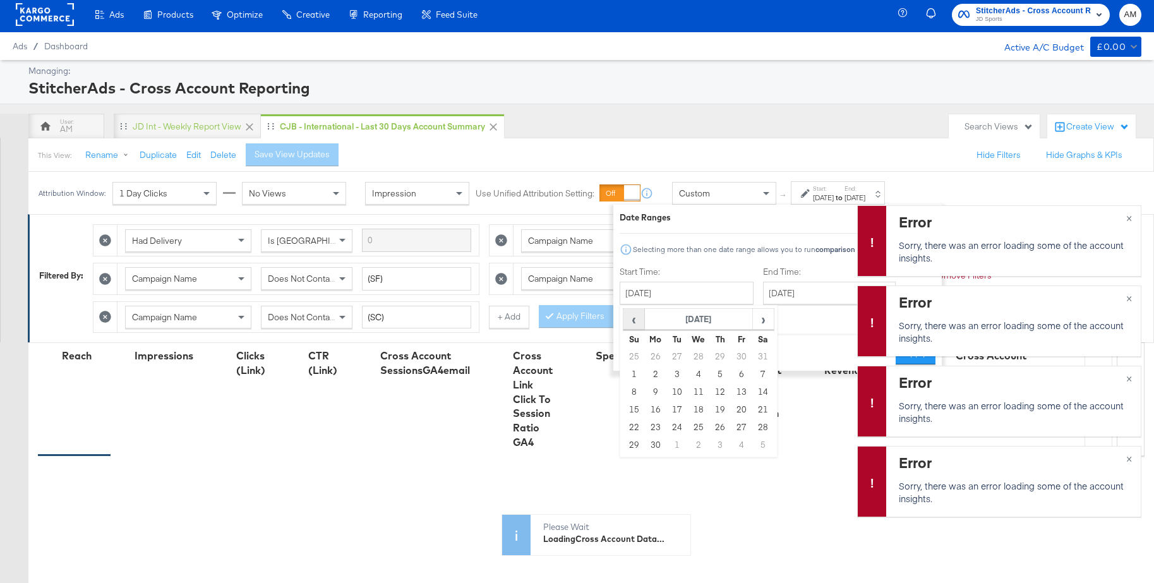
click at [634, 318] on span "‹" at bounding box center [634, 318] width 20 height 19
click at [630, 395] on td "13" at bounding box center [633, 392] width 21 height 18
type input "April 13th 2025"
click at [1130, 459] on span "×" at bounding box center [1129, 457] width 6 height 15
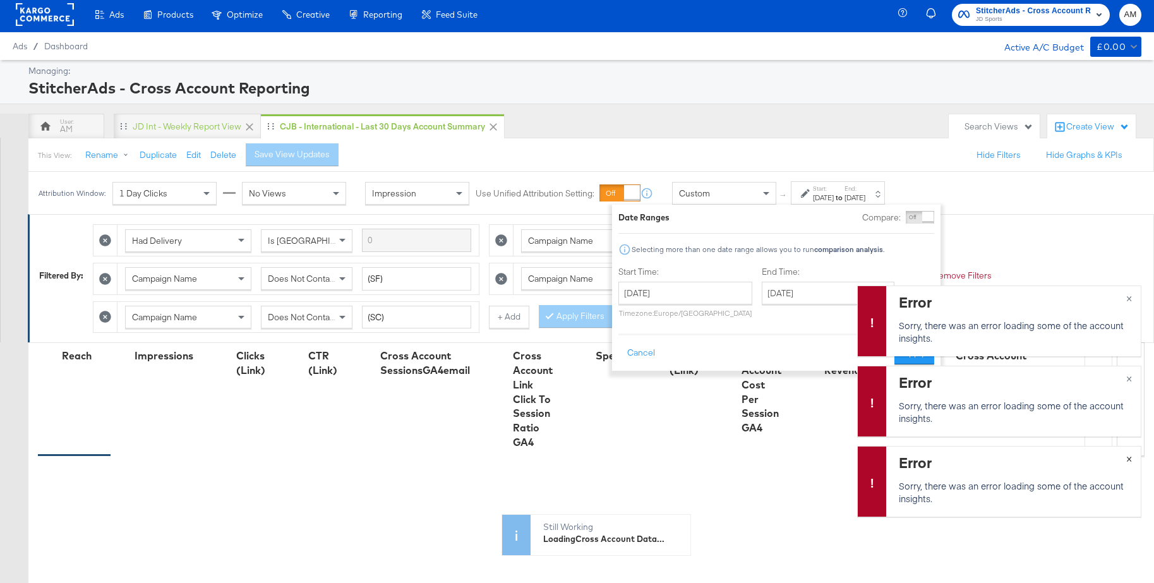
click at [1130, 459] on span "×" at bounding box center [1129, 457] width 6 height 15
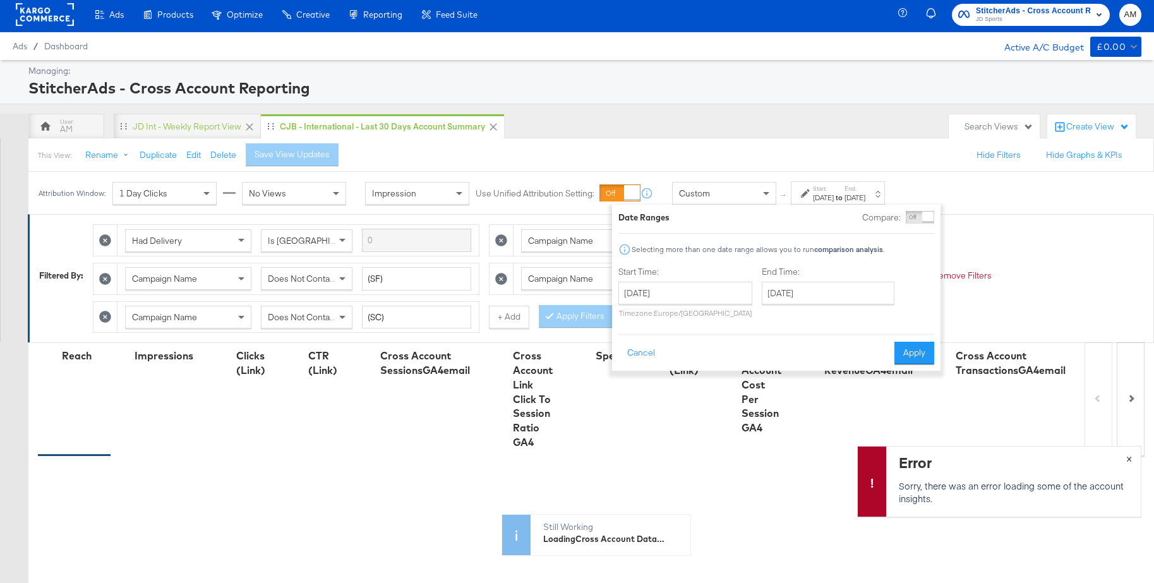
click at [1130, 459] on span "×" at bounding box center [1129, 457] width 6 height 15
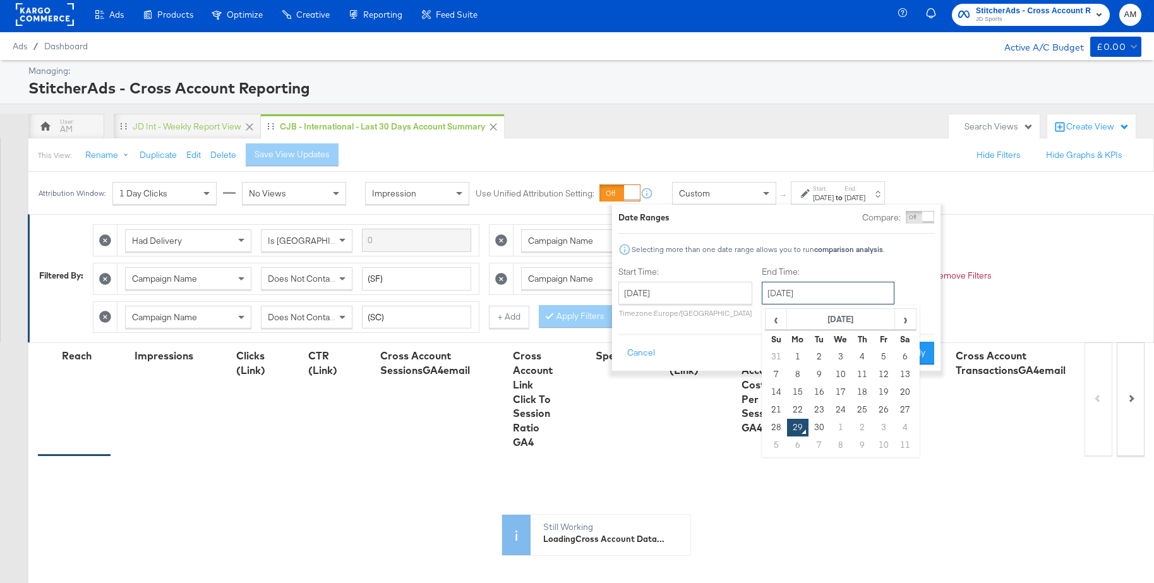
click at [788, 292] on input "September 29th 2025" at bounding box center [828, 293] width 133 height 23
click at [776, 319] on span "‹" at bounding box center [776, 318] width 20 height 19
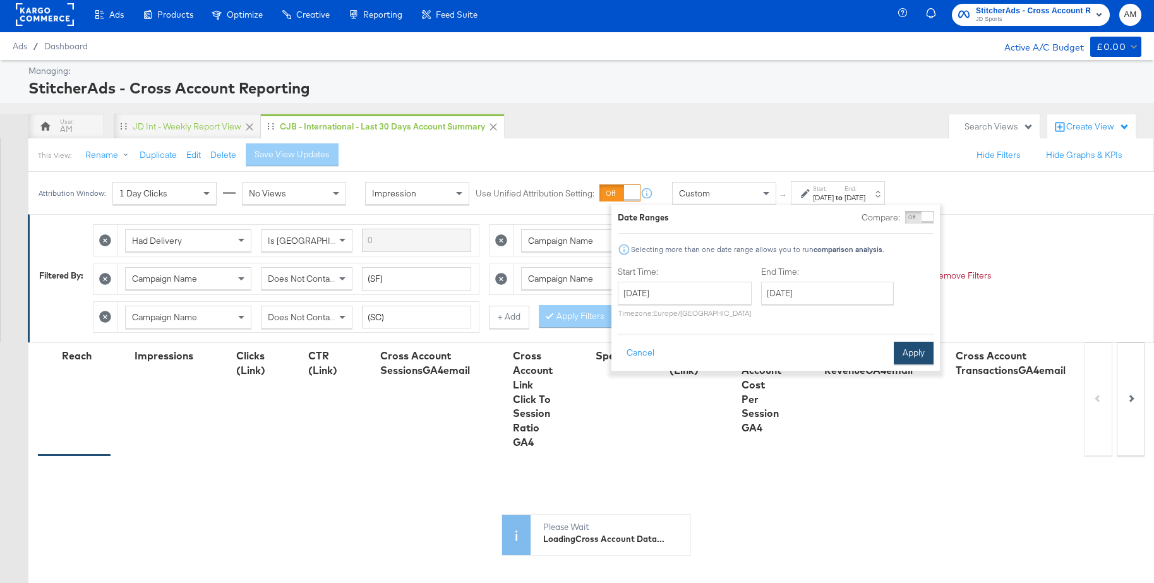
click at [913, 354] on button "Apply" at bounding box center [914, 353] width 40 height 23
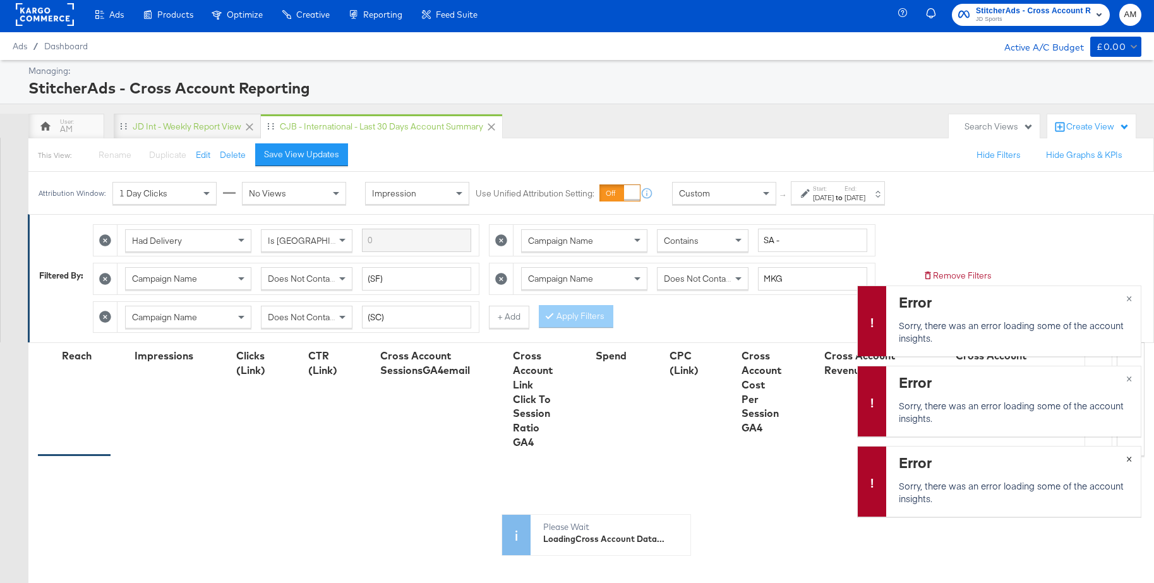
click at [1129, 459] on span "×" at bounding box center [1129, 457] width 6 height 15
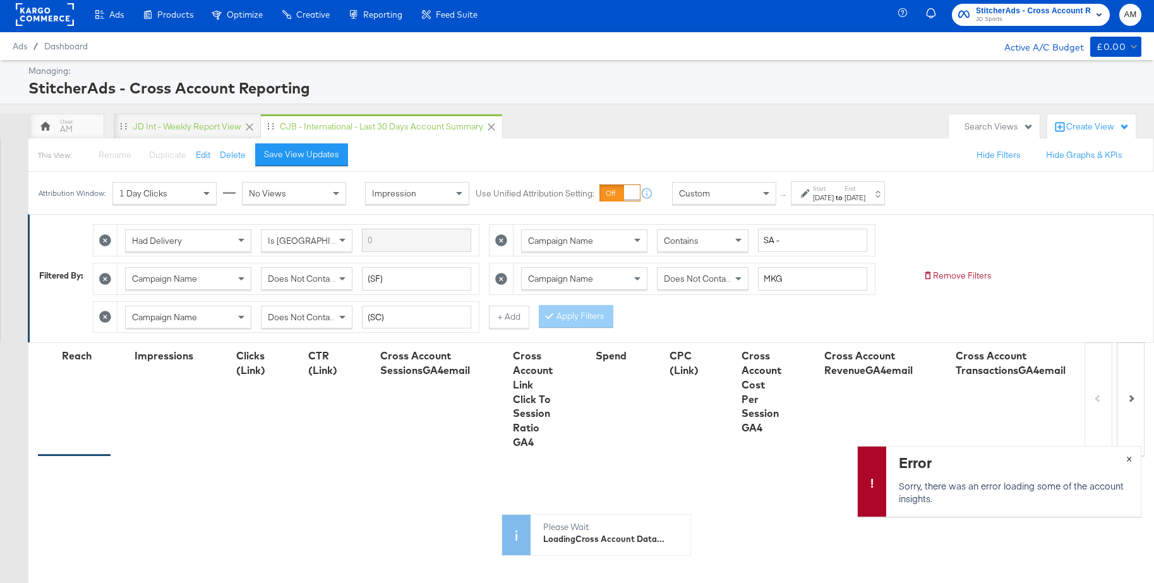
click at [1129, 459] on span "×" at bounding box center [1129, 457] width 6 height 15
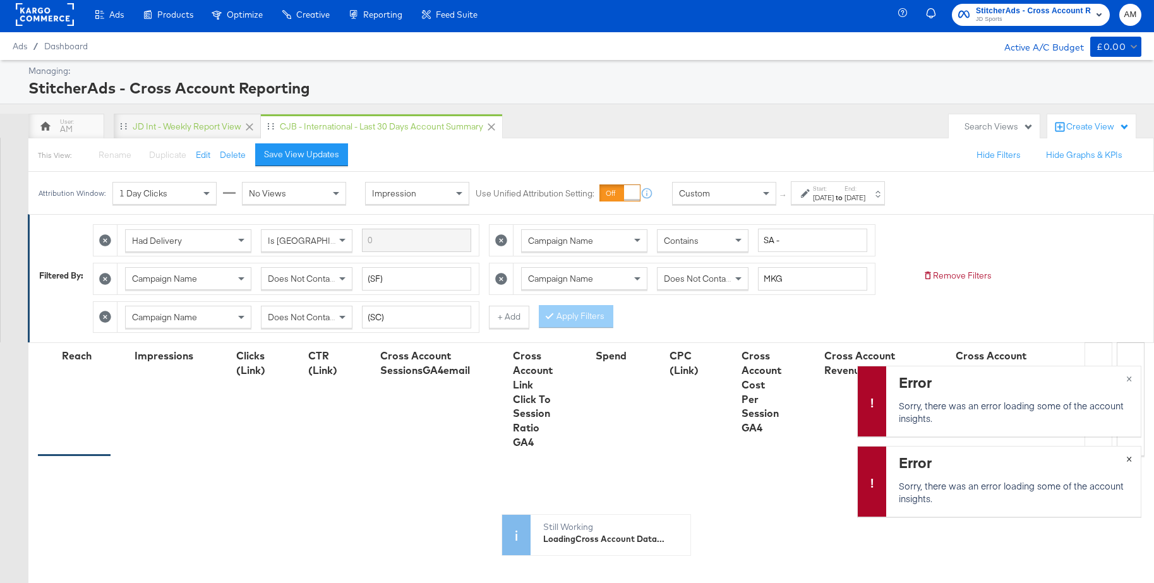
click at [1129, 460] on span "×" at bounding box center [1129, 457] width 6 height 15
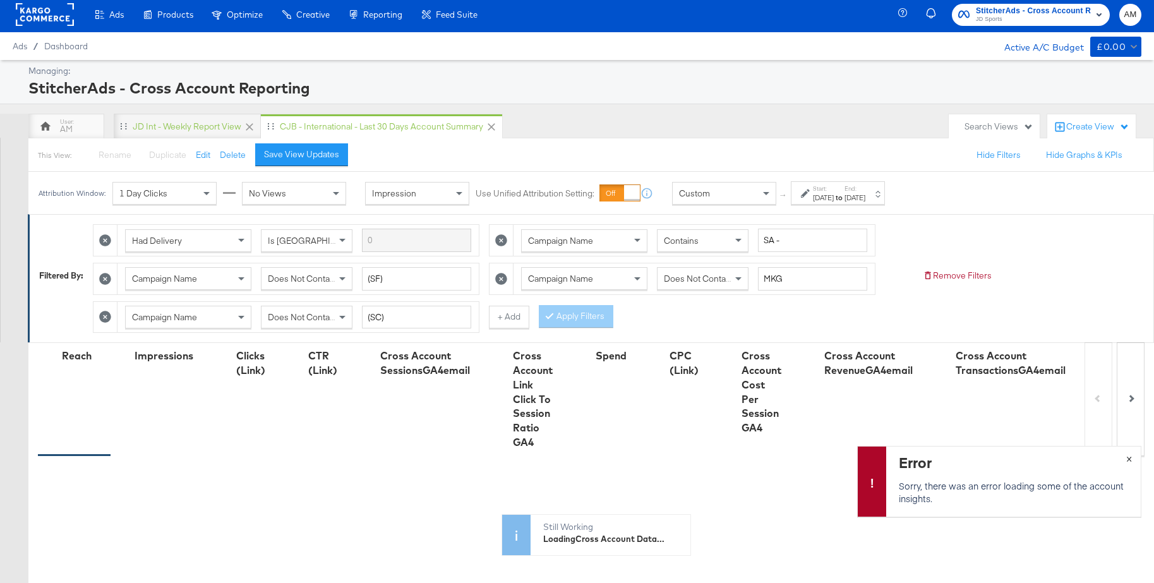
click at [1129, 460] on span "×" at bounding box center [1129, 457] width 6 height 15
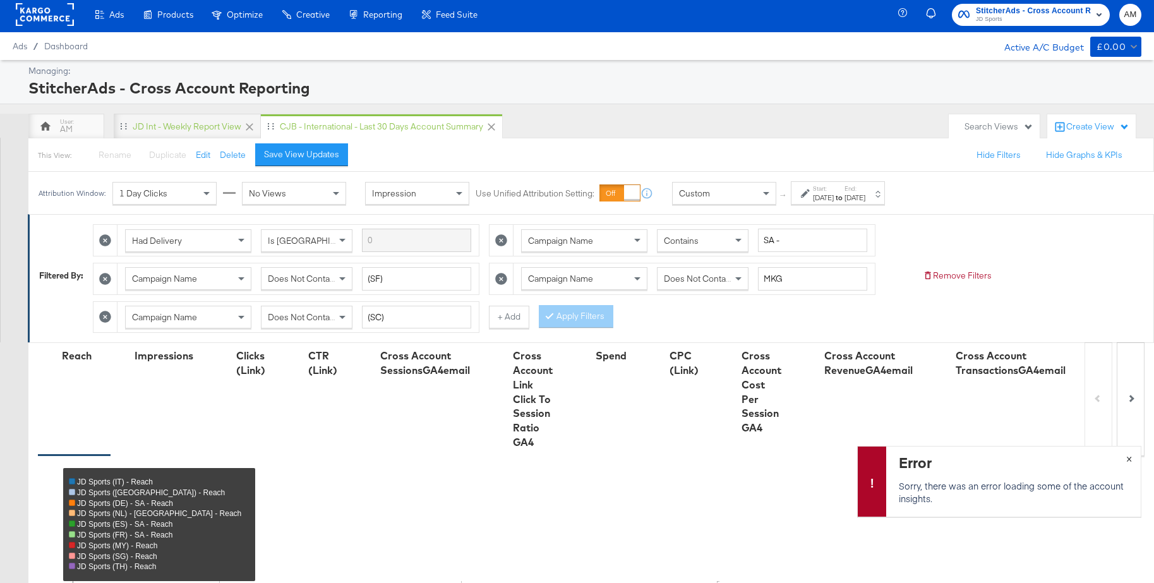
click at [1129, 459] on span "×" at bounding box center [1129, 457] width 6 height 15
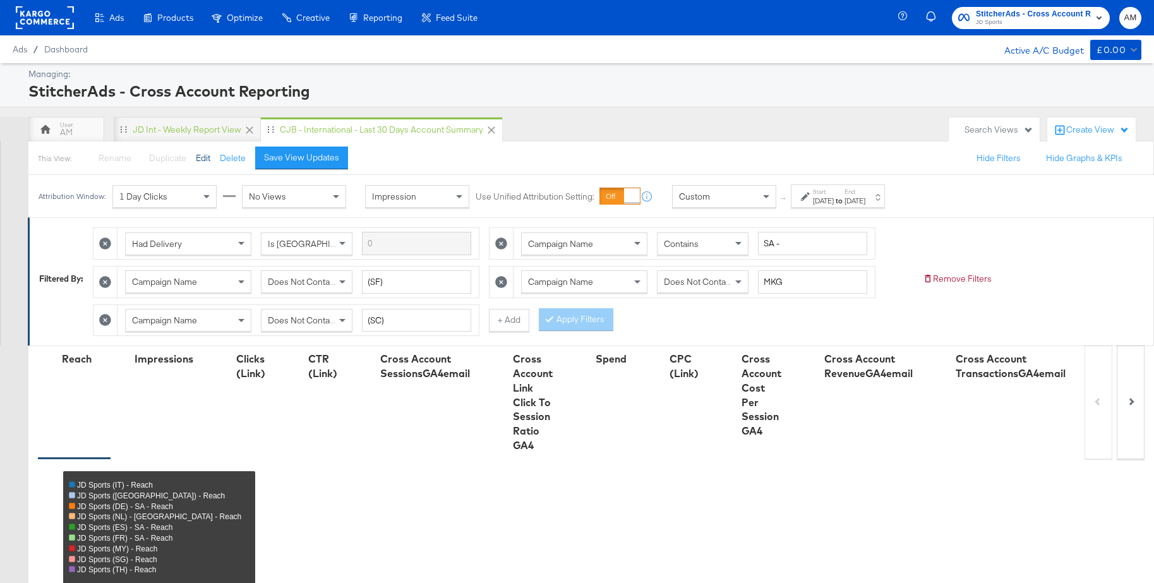
click at [198, 159] on button "Edit" at bounding box center [203, 158] width 15 height 12
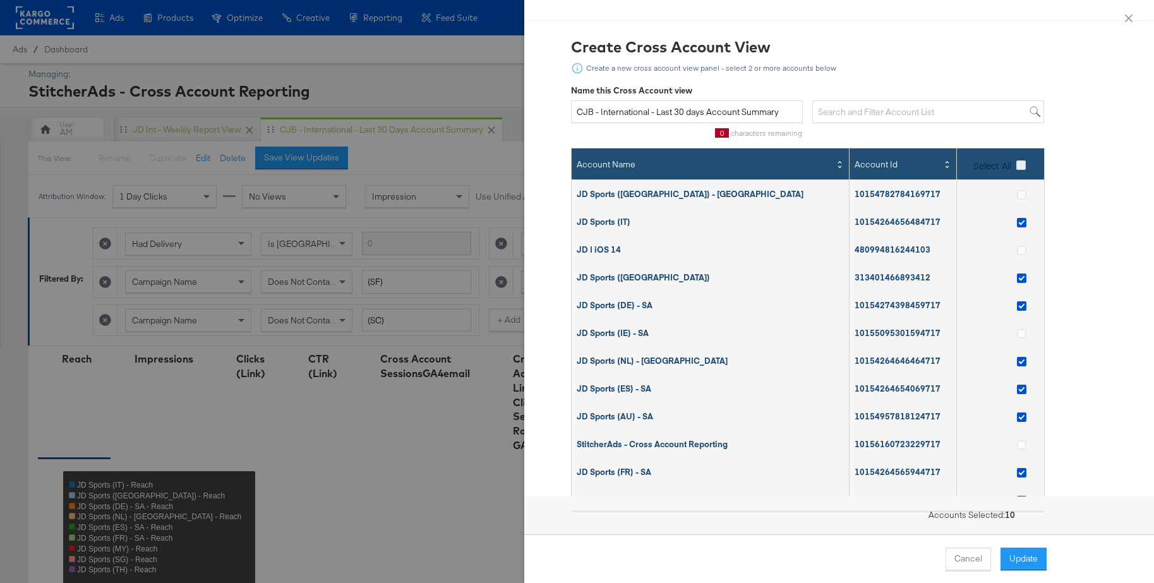
click at [1018, 162] on icon at bounding box center [1020, 164] width 9 height 9
click at [0, 0] on input "Select All" at bounding box center [0, 0] width 0 height 0
click at [1018, 162] on icon at bounding box center [1020, 164] width 9 height 9
click at [0, 0] on input "Select All" at bounding box center [0, 0] width 0 height 0
click at [1023, 417] on icon at bounding box center [1021, 416] width 9 height 9
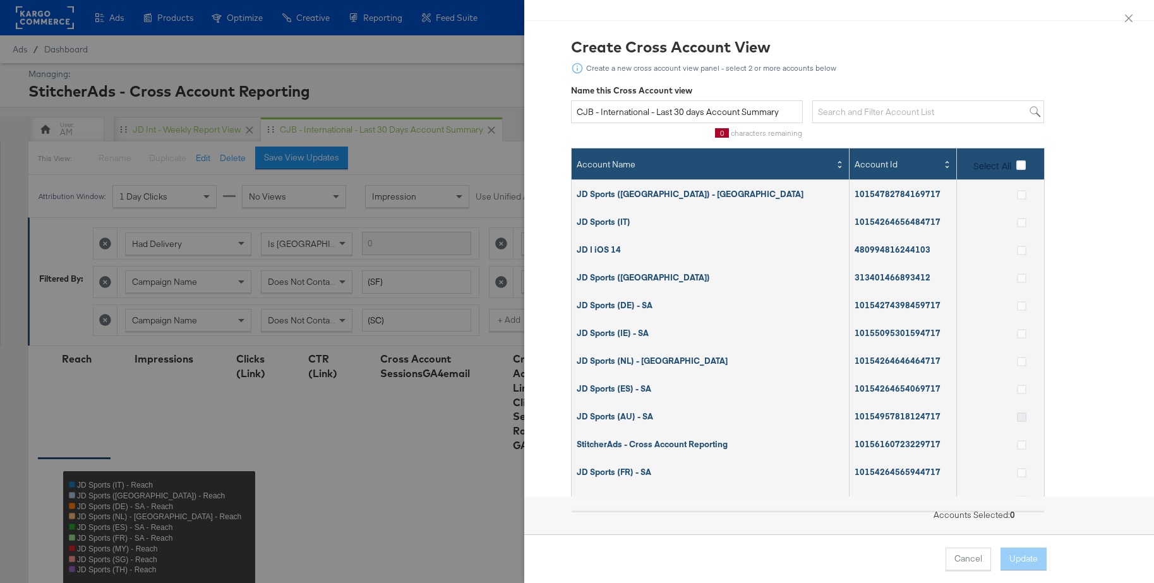
click at [0, 0] on input "checkbox" at bounding box center [0, 0] width 0 height 0
click at [1090, 453] on div "Create Cross Account View Create a new cross account view panel - select 2 or m…" at bounding box center [838, 302] width 599 height 532
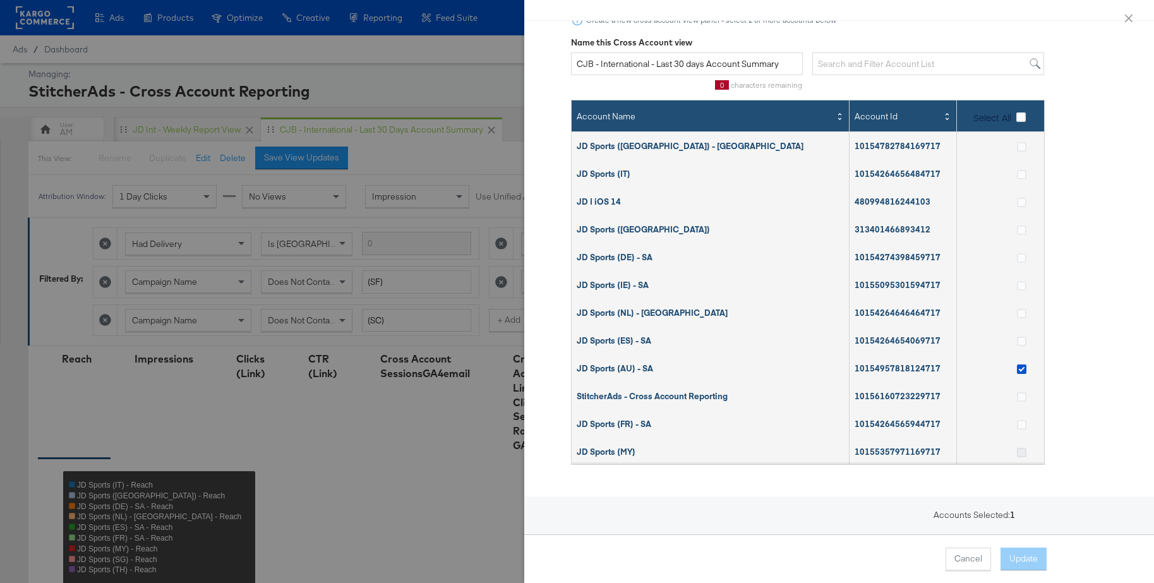
click at [1022, 452] on icon at bounding box center [1021, 452] width 9 height 9
click at [0, 0] on input "checkbox" at bounding box center [0, 0] width 0 height 0
click at [1033, 561] on button "Update" at bounding box center [1023, 559] width 46 height 23
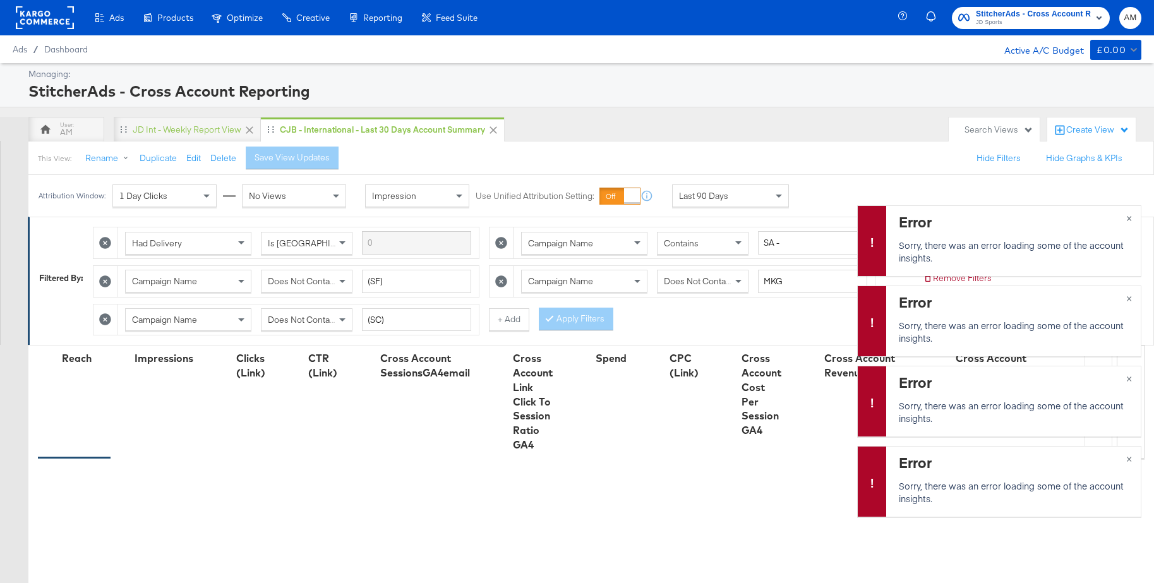
click at [694, 200] on span "Last 90 Days" at bounding box center [703, 195] width 49 height 11
click at [1130, 217] on span "×" at bounding box center [1129, 217] width 6 height 15
click at [1130, 296] on span "×" at bounding box center [1129, 297] width 6 height 15
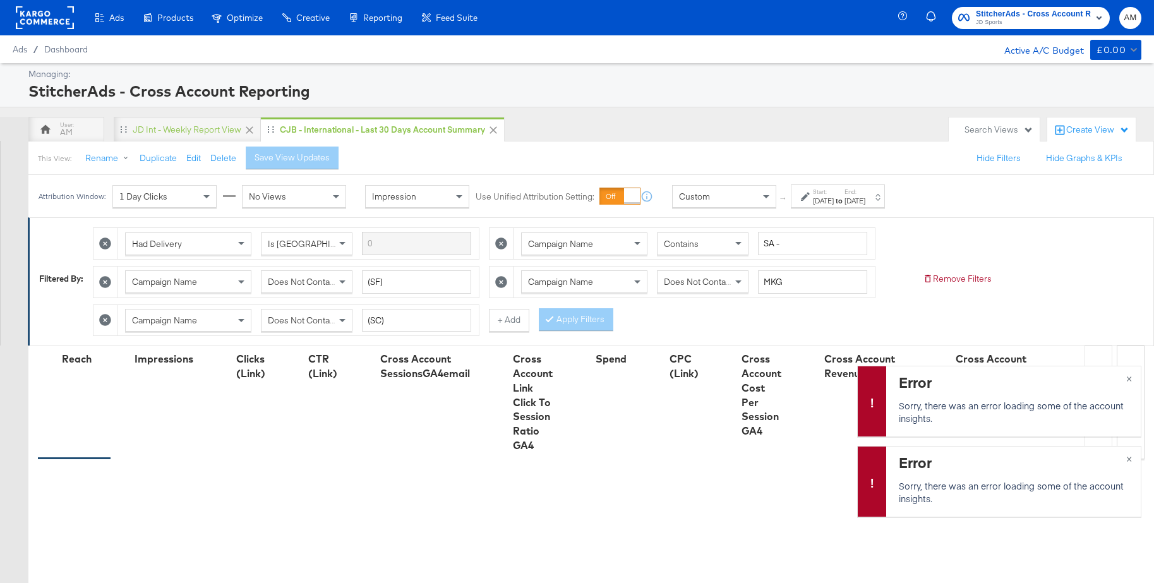
drag, startPoint x: 839, startPoint y: 198, endPoint x: 824, endPoint y: 207, distance: 17.2
click at [834, 198] on div "Sep 29th 2025" at bounding box center [823, 201] width 21 height 10
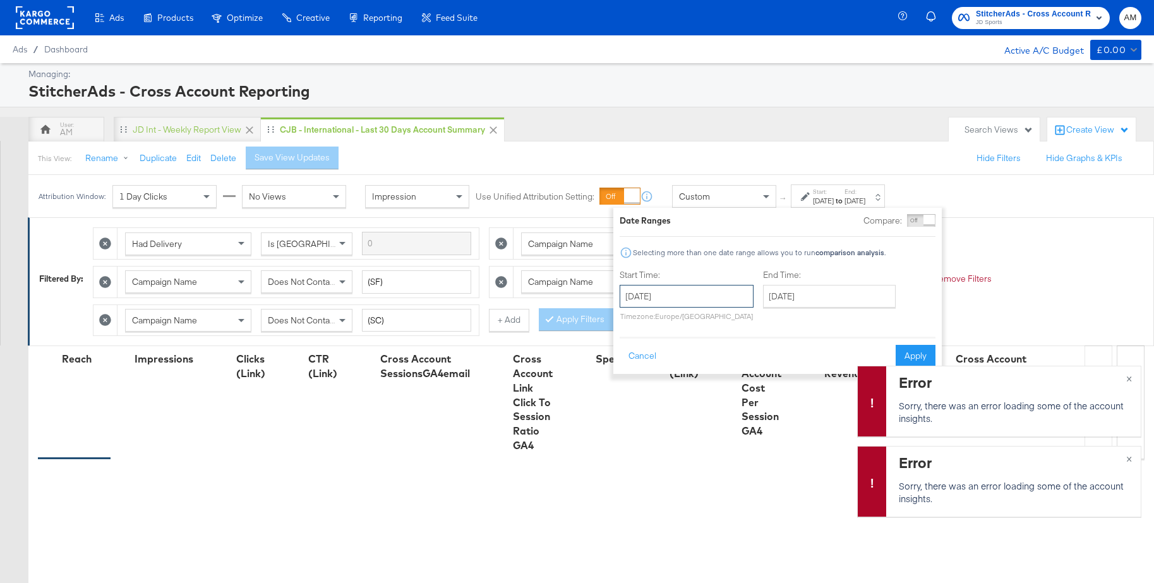
click at [675, 301] on input "September 29th 2025" at bounding box center [687, 296] width 134 height 23
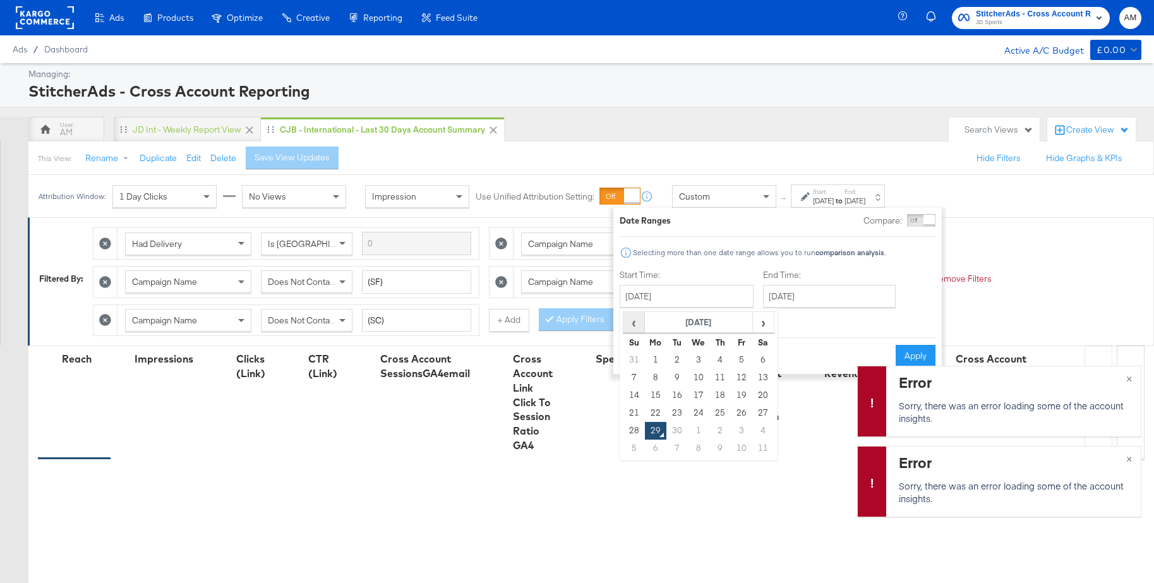
click at [634, 327] on span "‹" at bounding box center [634, 322] width 20 height 19
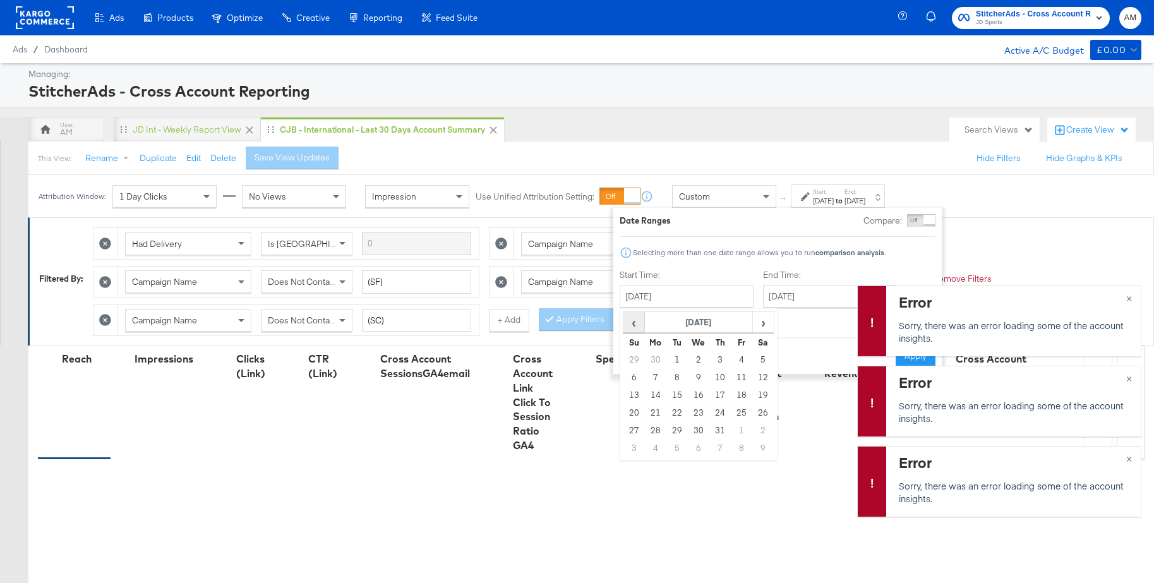
click at [634, 327] on span "‹" at bounding box center [634, 322] width 20 height 19
drag, startPoint x: 635, startPoint y: 394, endPoint x: 656, endPoint y: 392, distance: 21.0
click at [640, 393] on td "13" at bounding box center [633, 396] width 21 height 18
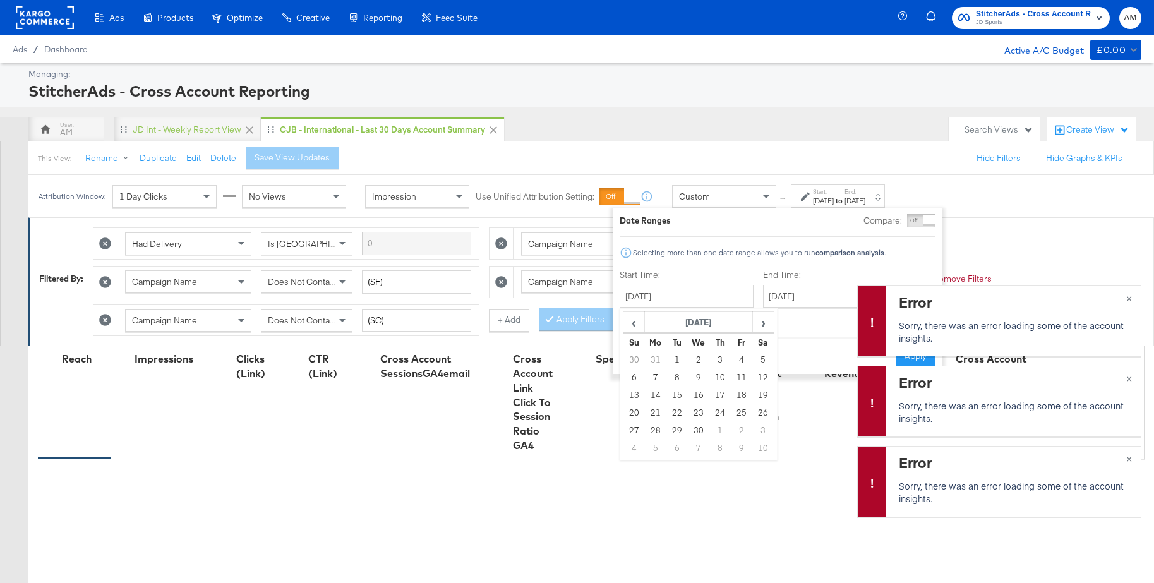
type input "April 13th 2025"
click at [1127, 376] on span "×" at bounding box center [1129, 377] width 6 height 15
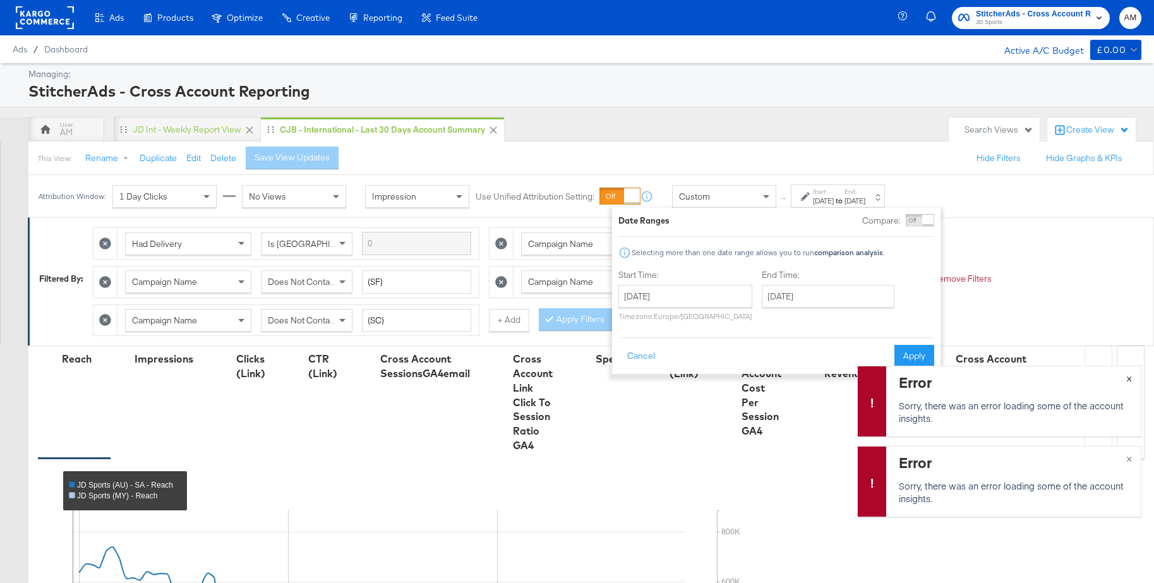
drag, startPoint x: 1130, startPoint y: 380, endPoint x: 1038, endPoint y: 341, distance: 99.6
click at [1129, 380] on span "×" at bounding box center [1129, 377] width 6 height 15
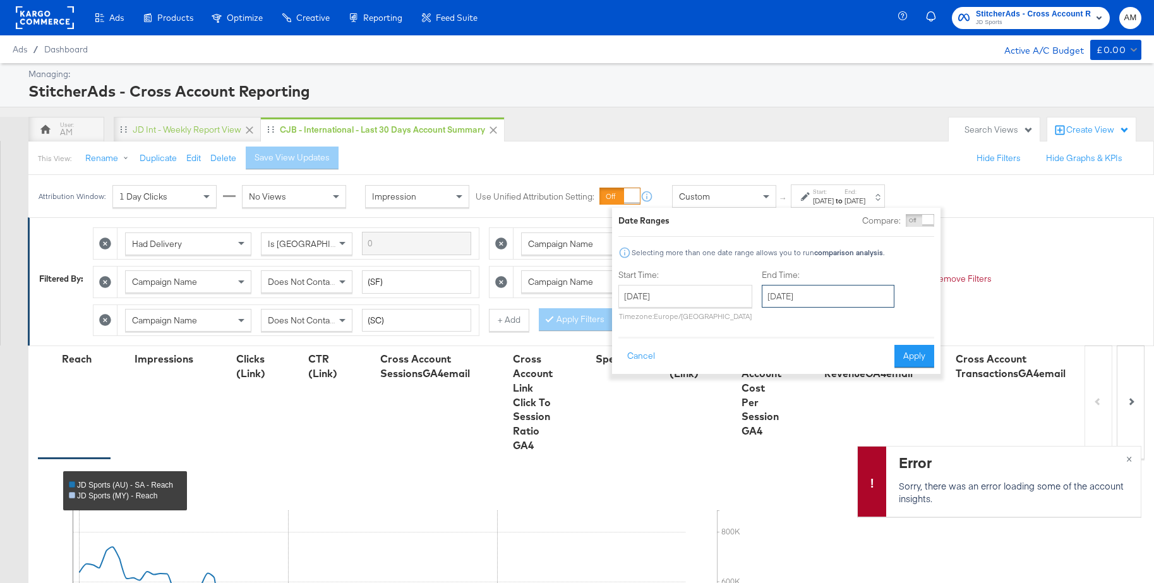
click at [823, 302] on input "September 29th 2025" at bounding box center [828, 296] width 133 height 23
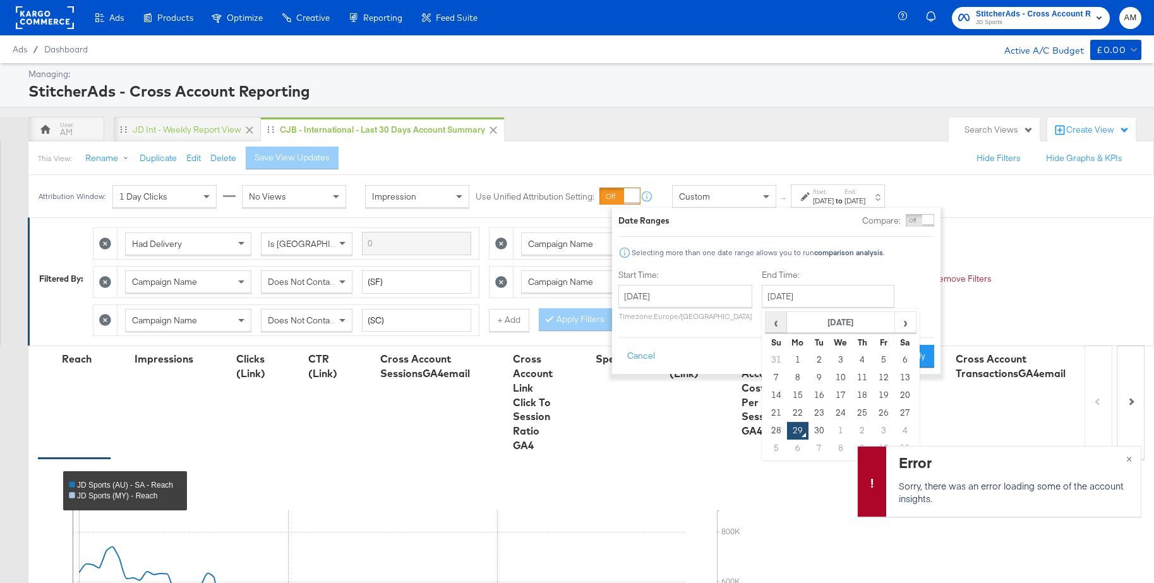
click at [770, 319] on span "‹" at bounding box center [776, 322] width 20 height 19
click at [900, 430] on td "28" at bounding box center [904, 431] width 21 height 18
type input "June 28th 2025"
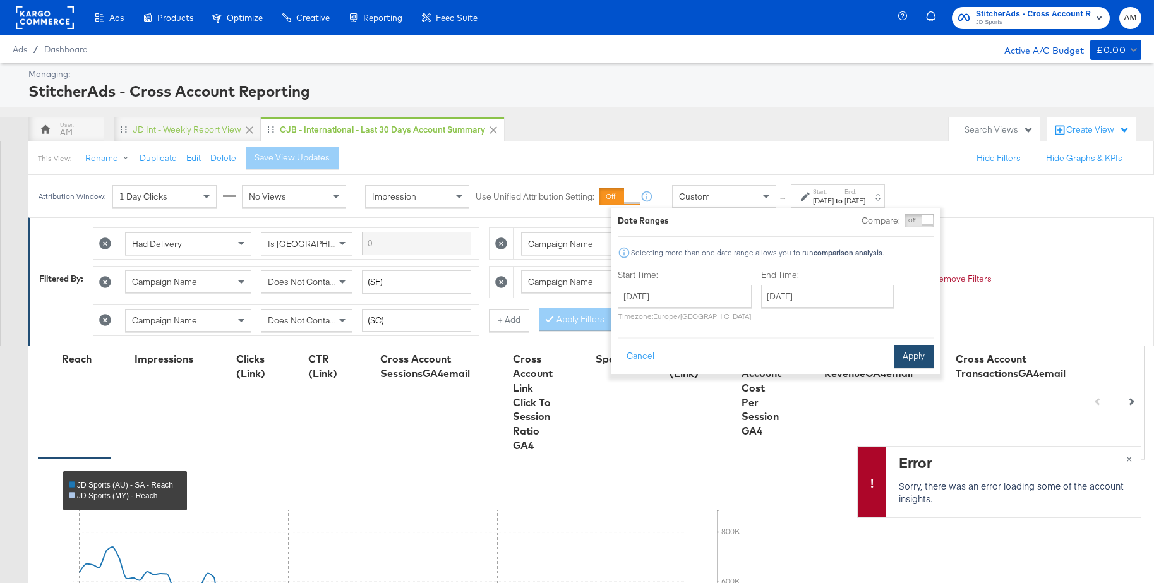
click at [916, 357] on button "Apply" at bounding box center [914, 356] width 40 height 23
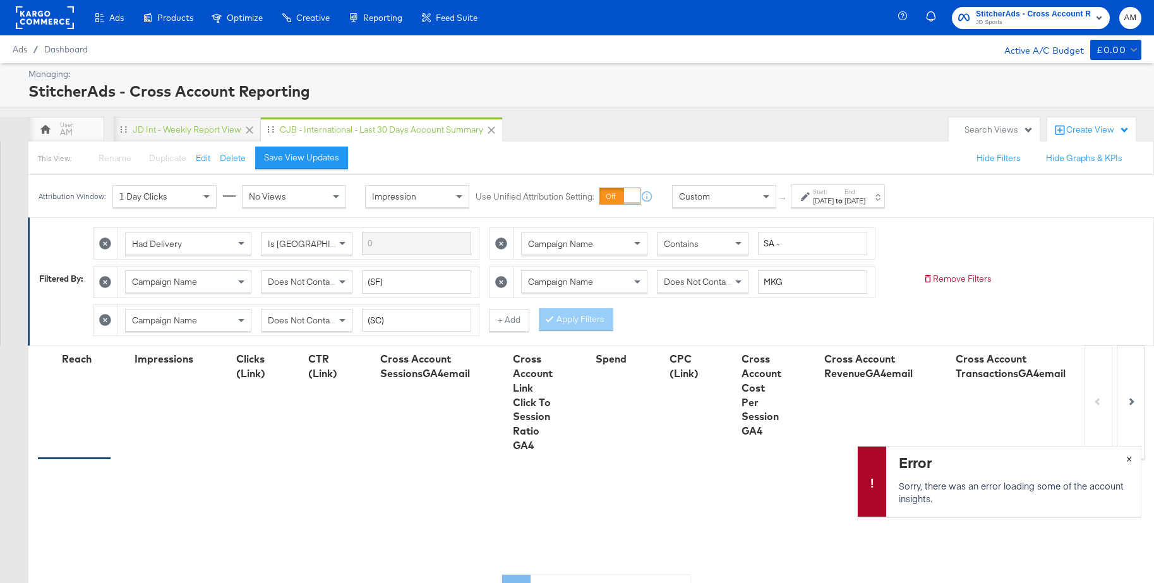
click at [1132, 457] on span "×" at bounding box center [1129, 457] width 6 height 15
click at [1129, 458] on span "×" at bounding box center [1129, 457] width 6 height 15
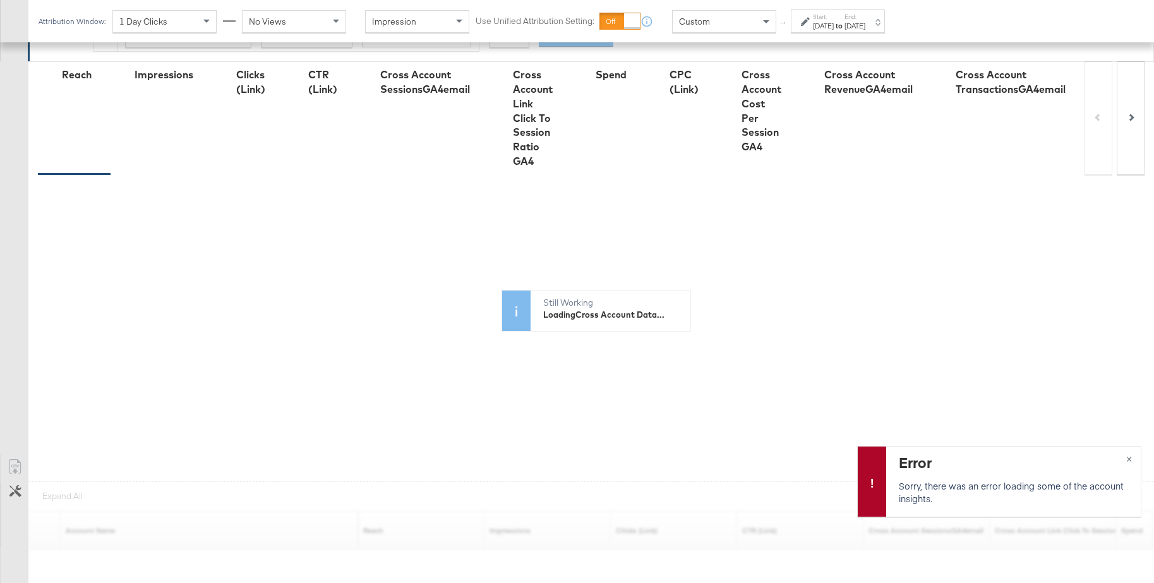
scroll to position [289, 0]
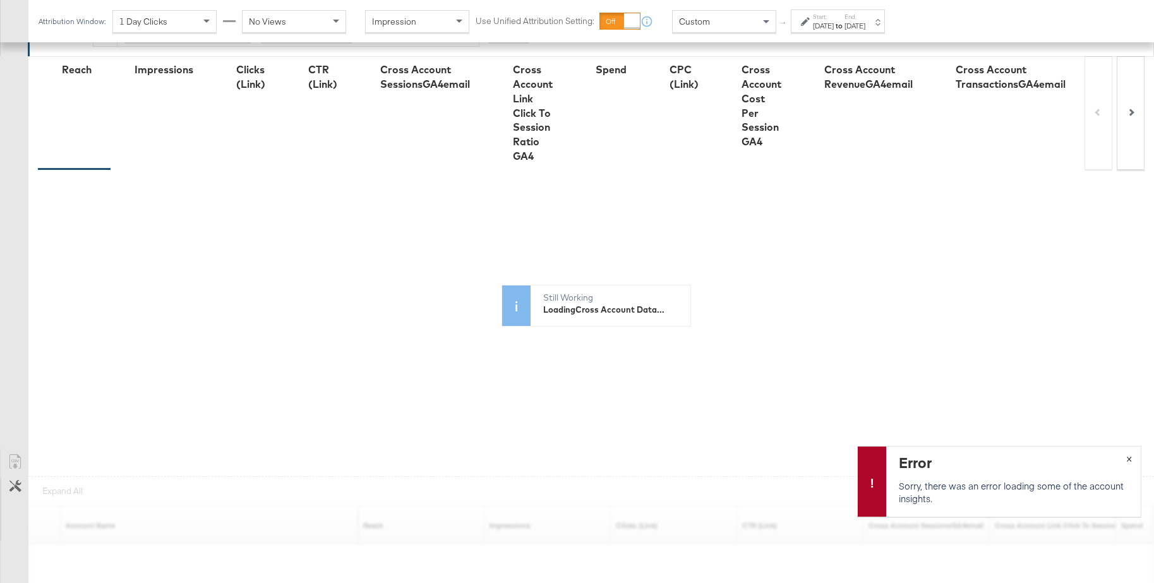
drag, startPoint x: 1129, startPoint y: 460, endPoint x: 1119, endPoint y: 458, distance: 10.3
click at [1129, 460] on span "×" at bounding box center [1129, 457] width 6 height 15
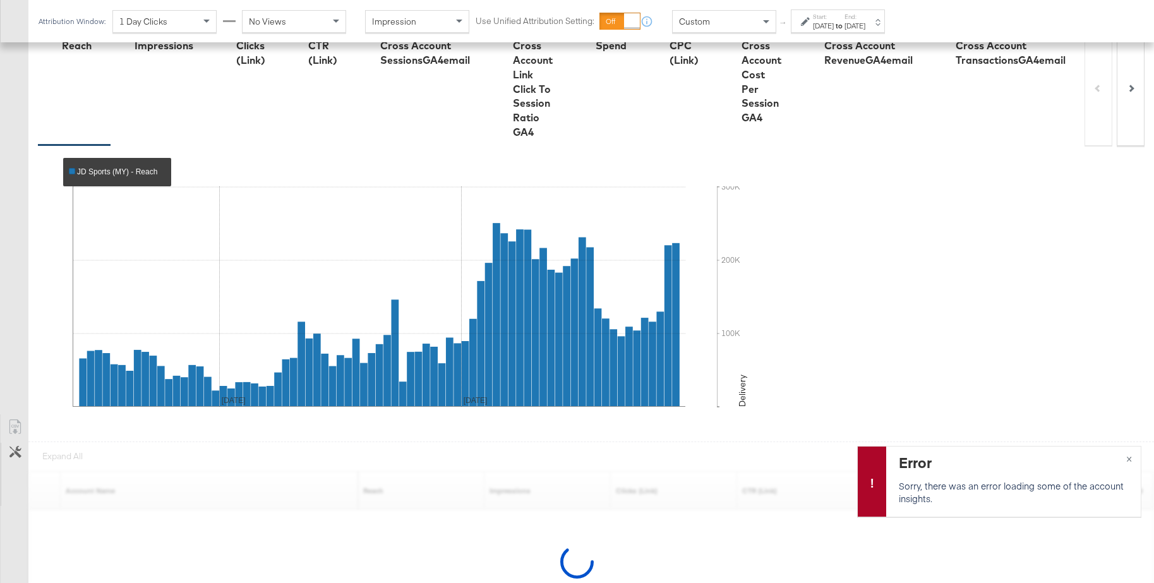
scroll to position [0, 0]
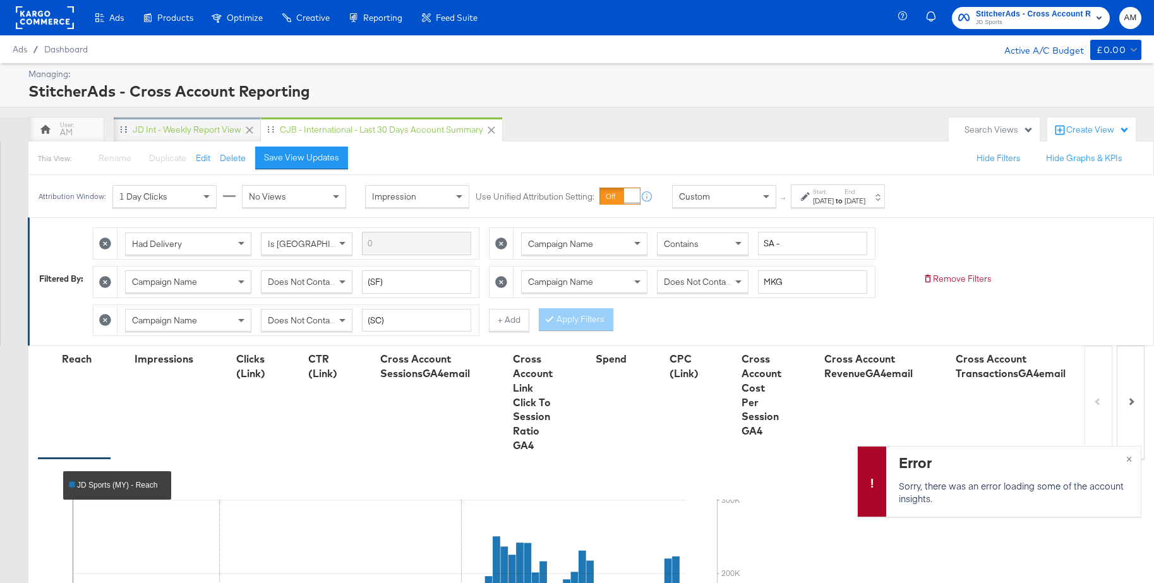
click at [167, 126] on div "JD Int - Weekly Report View" at bounding box center [187, 130] width 109 height 12
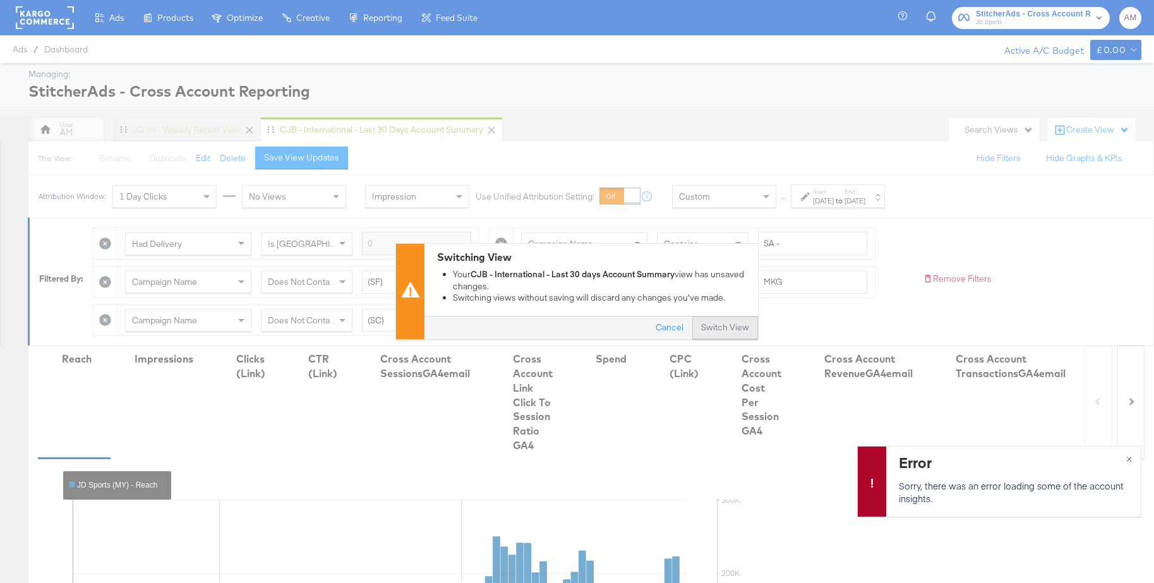
click at [725, 329] on button "Switch View" at bounding box center [725, 328] width 66 height 23
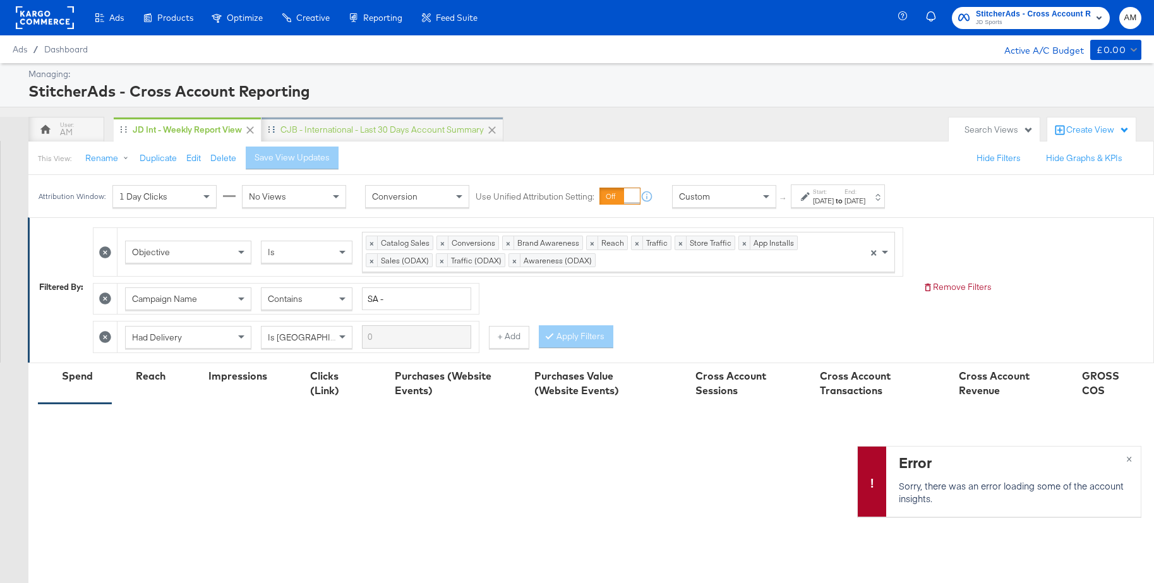
click at [376, 121] on div "CJB - International - Last 30 days Account Summary" at bounding box center [382, 129] width 242 height 25
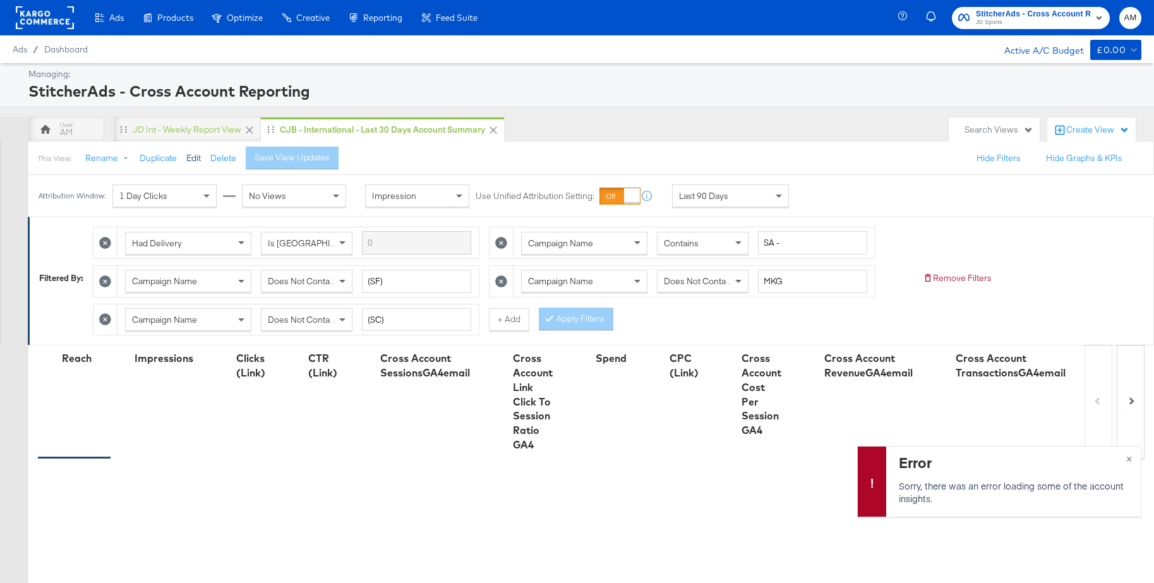
click at [193, 158] on button "Edit" at bounding box center [193, 158] width 15 height 12
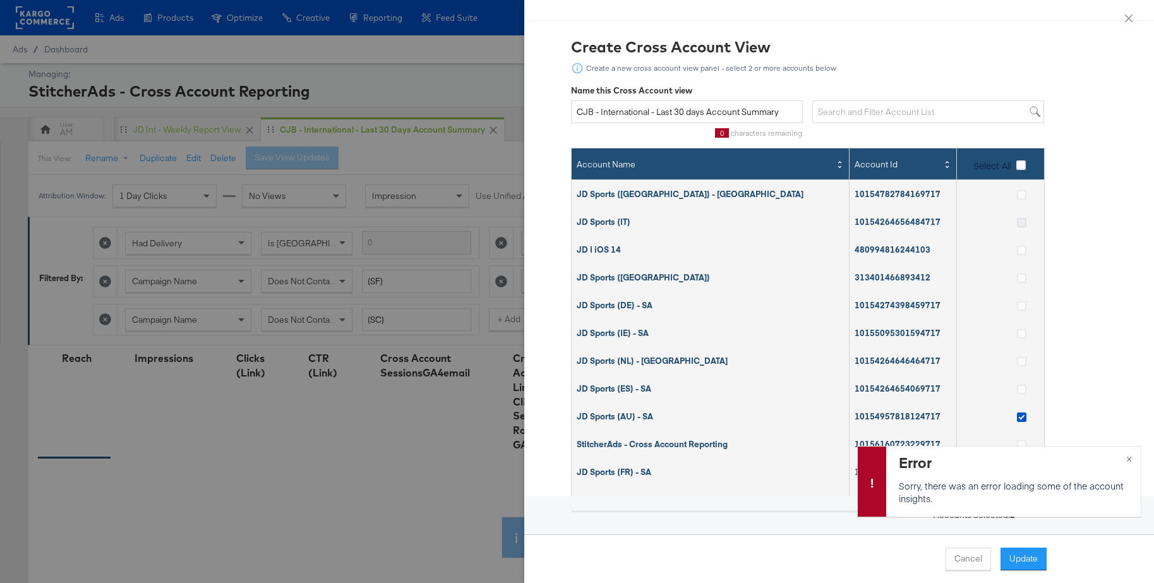
click at [1024, 222] on icon at bounding box center [1021, 222] width 9 height 9
click at [0, 0] on input "checkbox" at bounding box center [0, 0] width 0 height 0
click at [1020, 280] on icon at bounding box center [1021, 277] width 9 height 9
click at [0, 0] on input "checkbox" at bounding box center [0, 0] width 0 height 0
click at [1022, 306] on icon at bounding box center [1021, 305] width 9 height 9
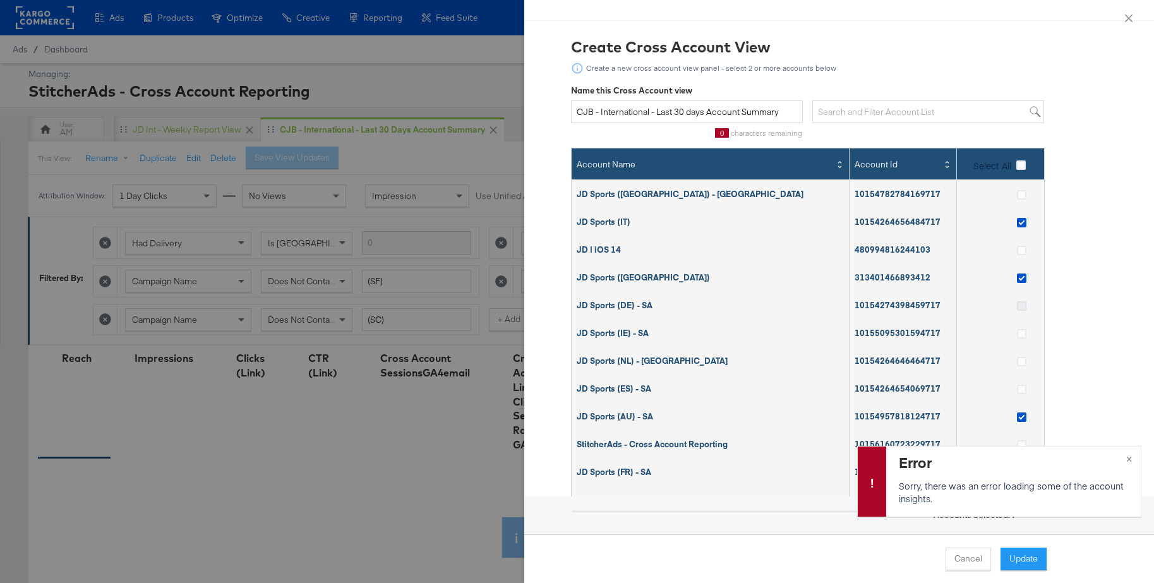
click at [0, 0] on input "checkbox" at bounding box center [0, 0] width 0 height 0
drag, startPoint x: 1019, startPoint y: 363, endPoint x: 1023, endPoint y: 369, distance: 7.4
click at [1020, 364] on icon at bounding box center [1021, 361] width 9 height 9
click at [0, 0] on input "checkbox" at bounding box center [0, 0] width 0 height 0
click at [1023, 392] on icon at bounding box center [1021, 389] width 9 height 9
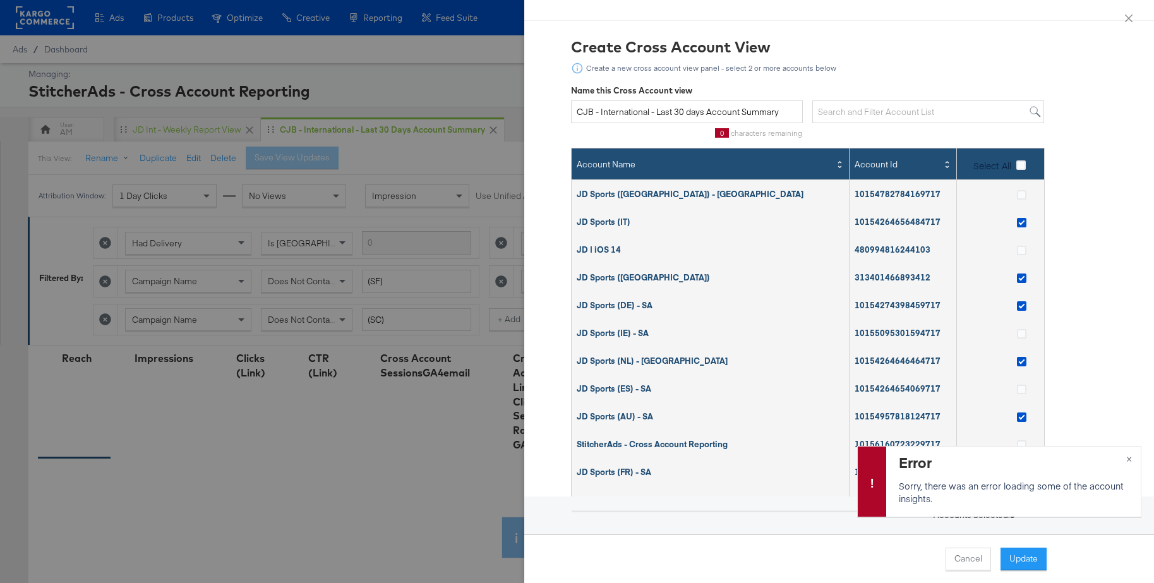
click at [0, 0] on input "checkbox" at bounding box center [0, 0] width 0 height 0
drag, startPoint x: 1129, startPoint y: 458, endPoint x: 1099, endPoint y: 450, distance: 31.2
click at [1129, 458] on span "×" at bounding box center [1129, 457] width 6 height 15
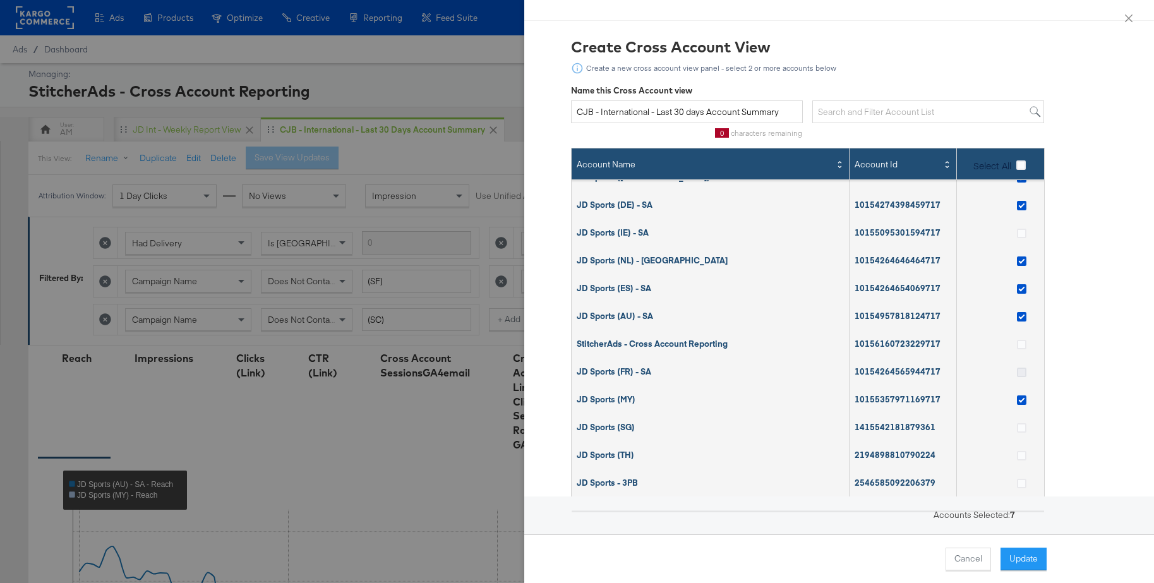
click at [1021, 372] on icon at bounding box center [1021, 372] width 9 height 9
click at [0, 0] on input "checkbox" at bounding box center [0, 0] width 0 height 0
click at [1023, 454] on icon at bounding box center [1021, 455] width 9 height 9
click at [0, 0] on input "checkbox" at bounding box center [0, 0] width 0 height 0
click at [1020, 427] on icon at bounding box center [1021, 427] width 9 height 9
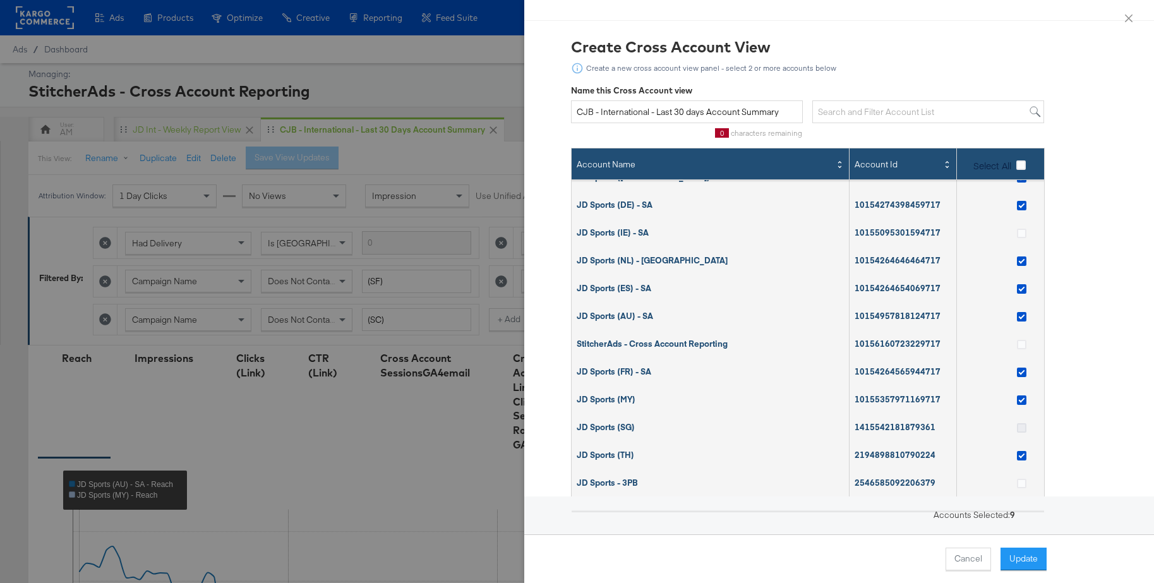
click at [0, 0] on input "checkbox" at bounding box center [0, 0] width 0 height 0
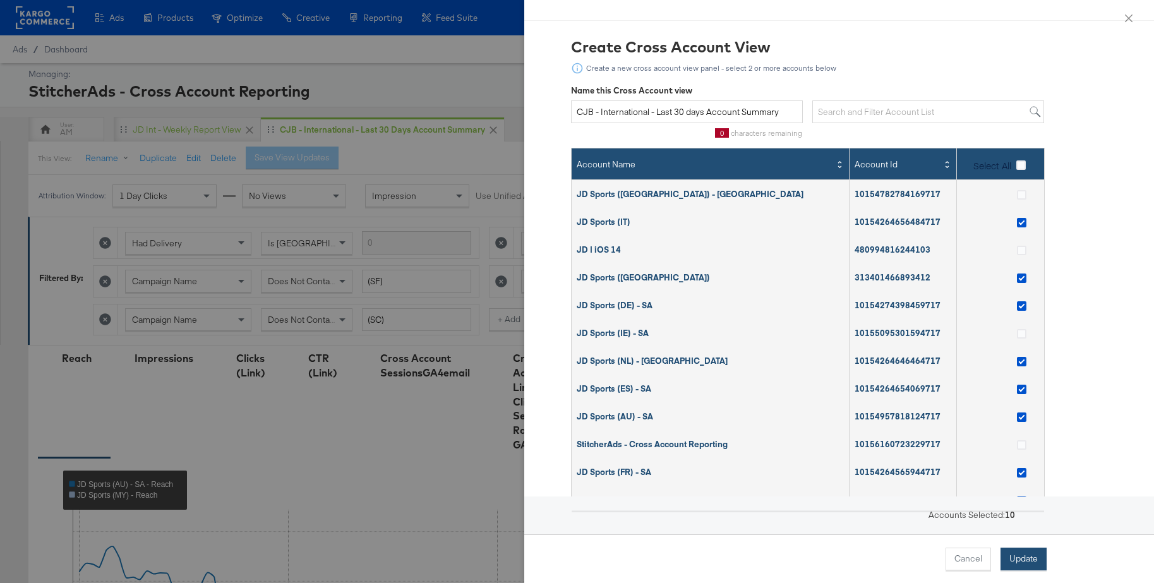
click at [1024, 553] on button "Update" at bounding box center [1023, 559] width 46 height 23
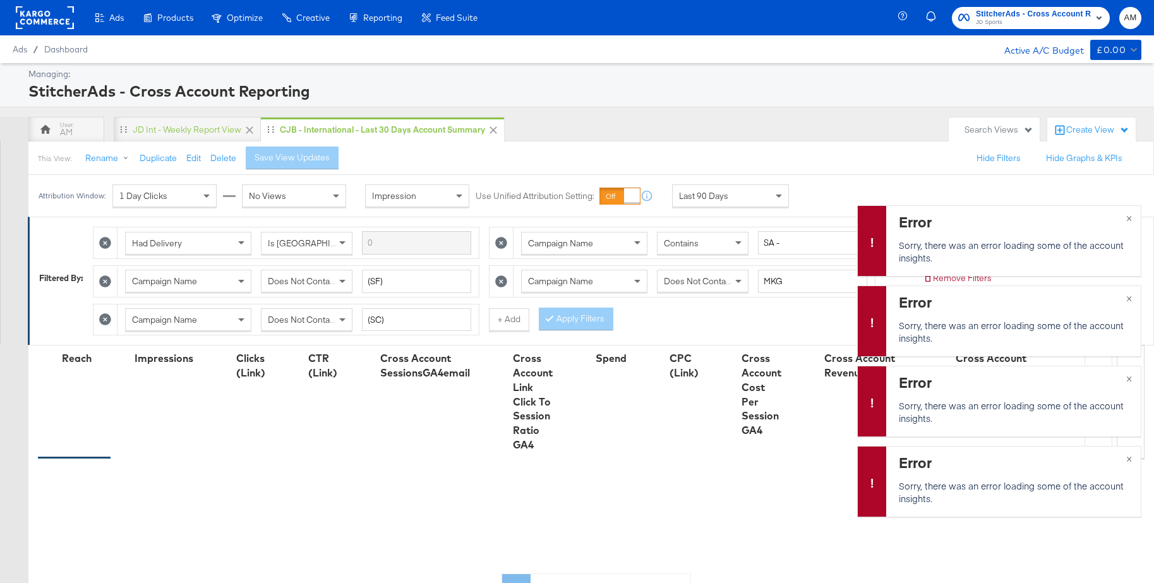
click at [24, 18] on rect at bounding box center [45, 17] width 58 height 23
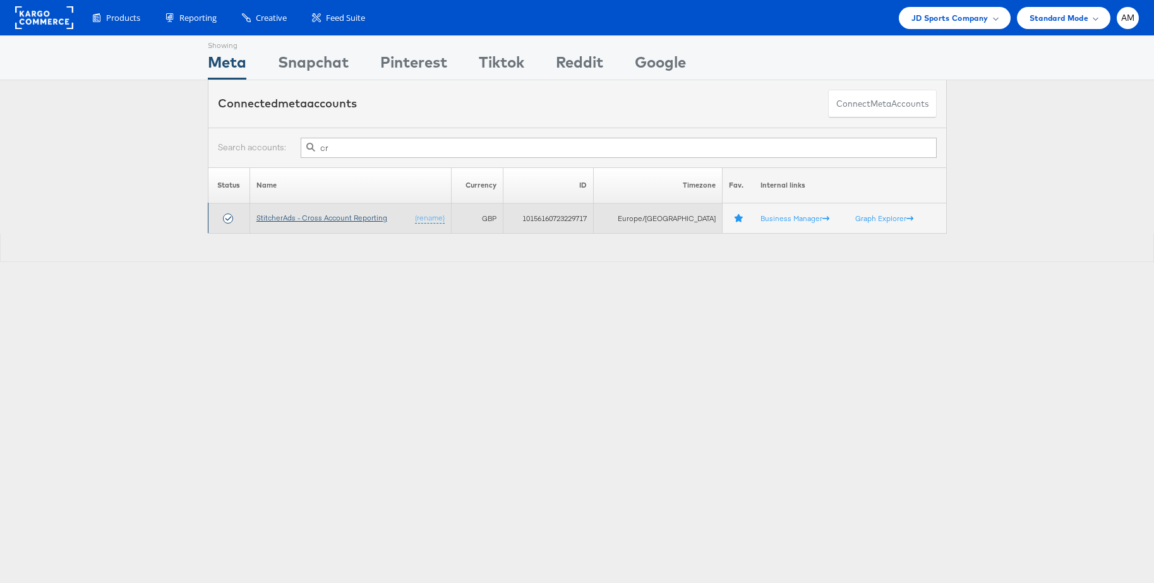
type input "cr"
click at [344, 219] on link "StitcherAds - Cross Account Reporting" at bounding box center [321, 217] width 131 height 9
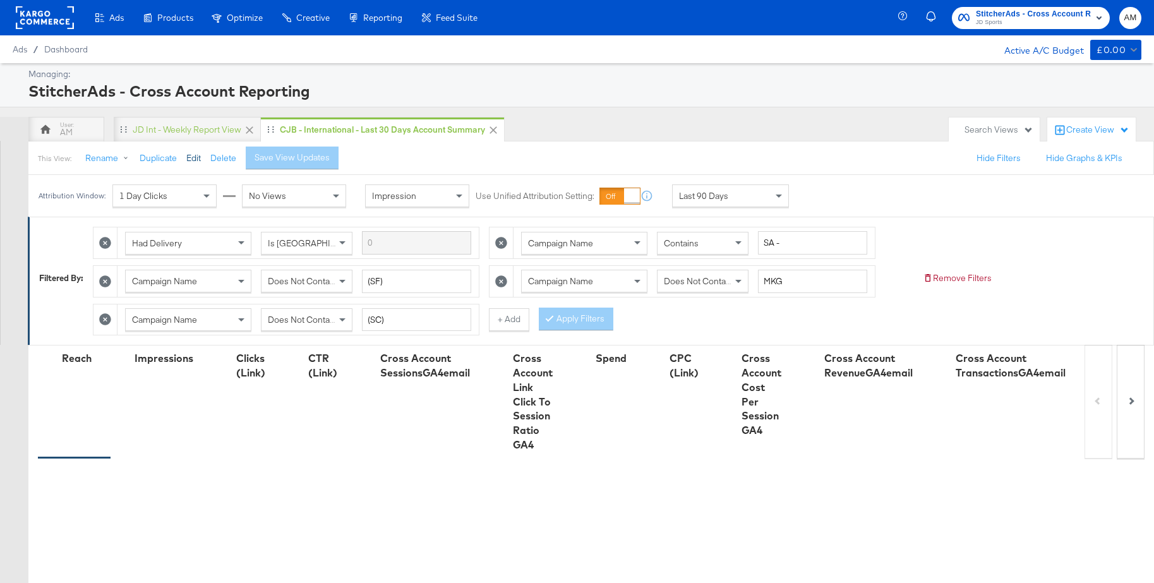
click at [193, 160] on button "Edit" at bounding box center [193, 158] width 15 height 12
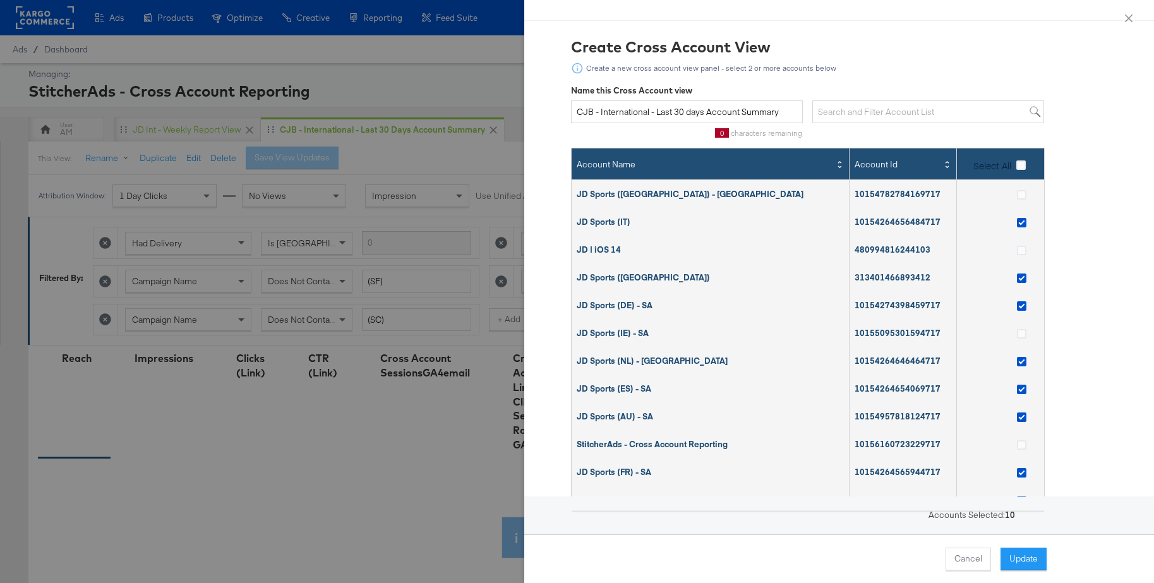
click at [454, 99] on div at bounding box center [577, 291] width 1154 height 583
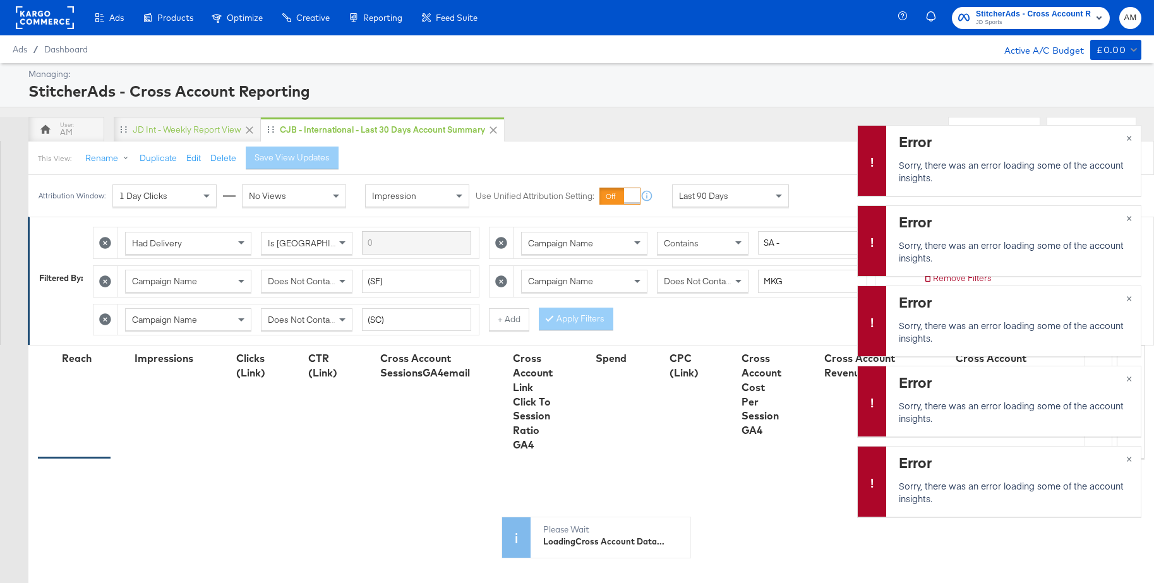
click at [48, 18] on rect at bounding box center [45, 17] width 58 height 23
